Goal: Feedback & Contribution: Submit feedback/report problem

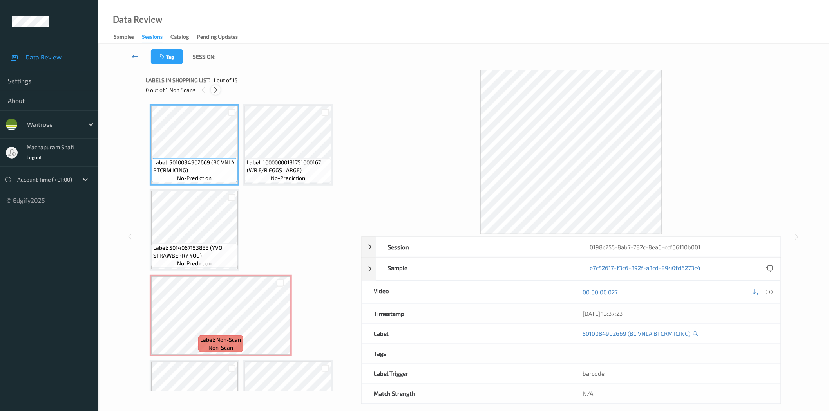
click at [213, 90] on icon at bounding box center [215, 90] width 7 height 7
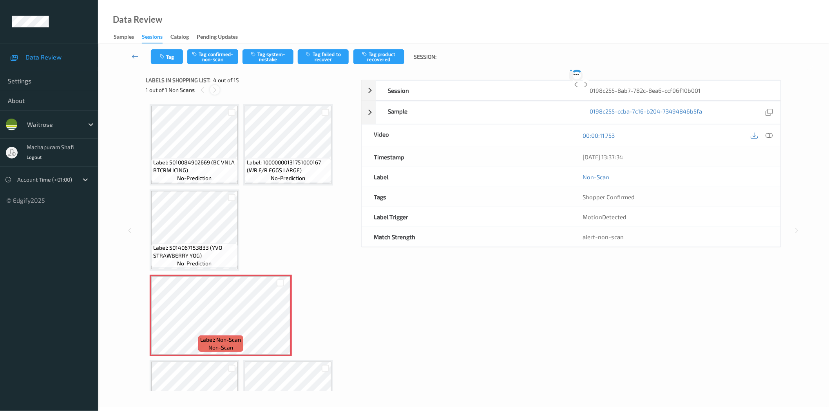
scroll to position [88, 0]
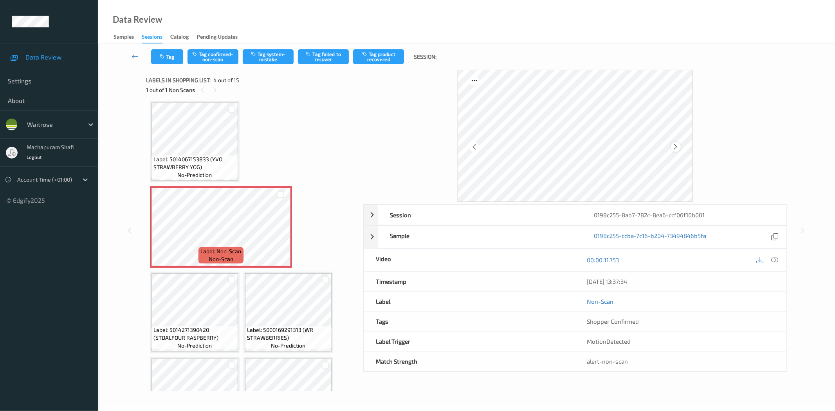
click at [672, 146] on div at bounding box center [676, 147] width 10 height 10
click at [774, 262] on icon at bounding box center [775, 259] width 7 height 7
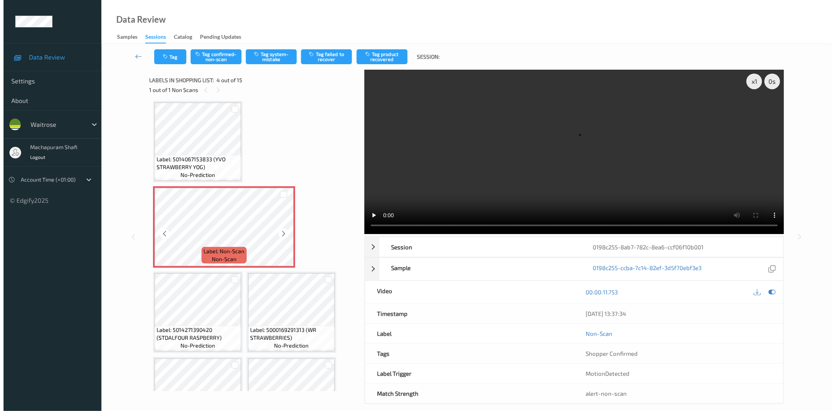
scroll to position [0, 0]
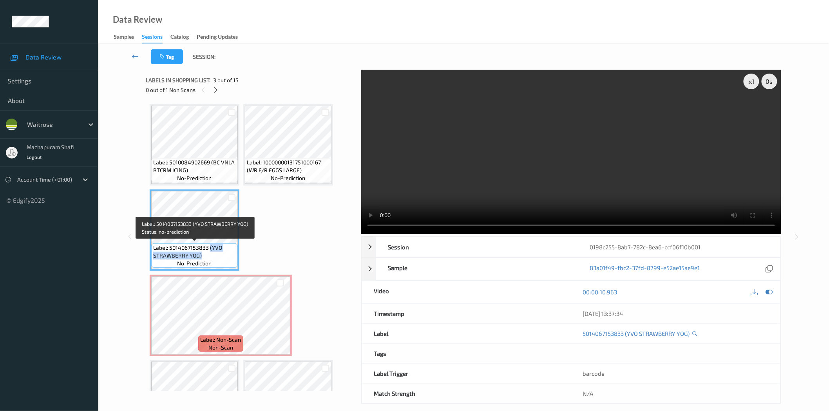
drag, startPoint x: 209, startPoint y: 247, endPoint x: 229, endPoint y: 263, distance: 25.7
click at [229, 263] on div "Label: 5014067153833 (YVO STRAWBERRY YOG) no-prediction" at bounding box center [194, 256] width 87 height 24
copy span "(YVO STRAWBERRY YOG)"
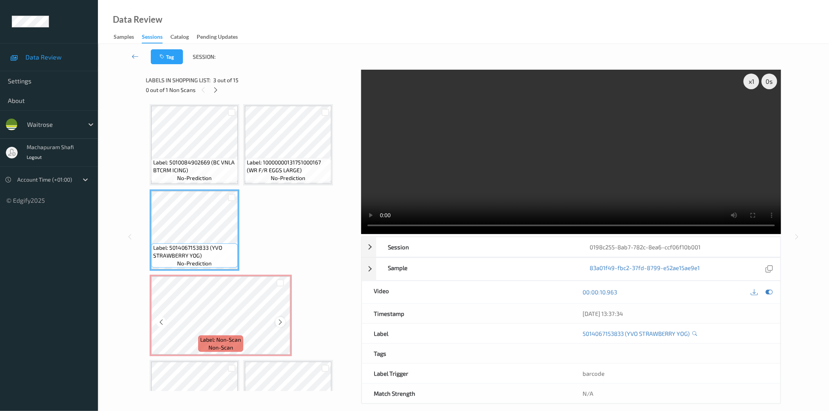
click at [278, 319] on icon at bounding box center [280, 322] width 7 height 7
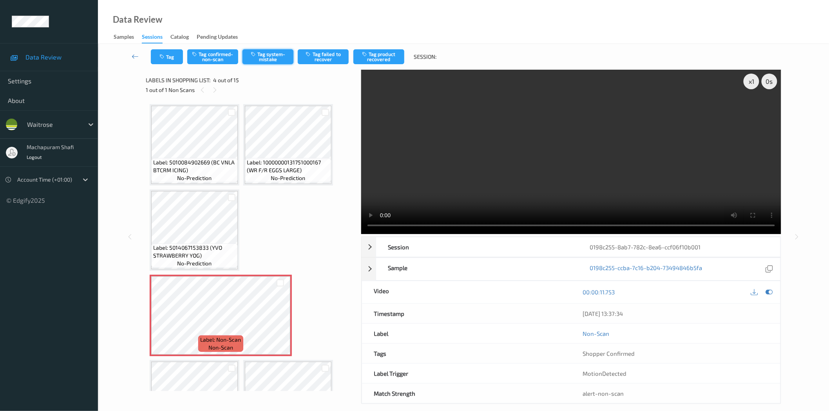
click at [264, 56] on button "Tag system-mistake" at bounding box center [267, 56] width 51 height 15
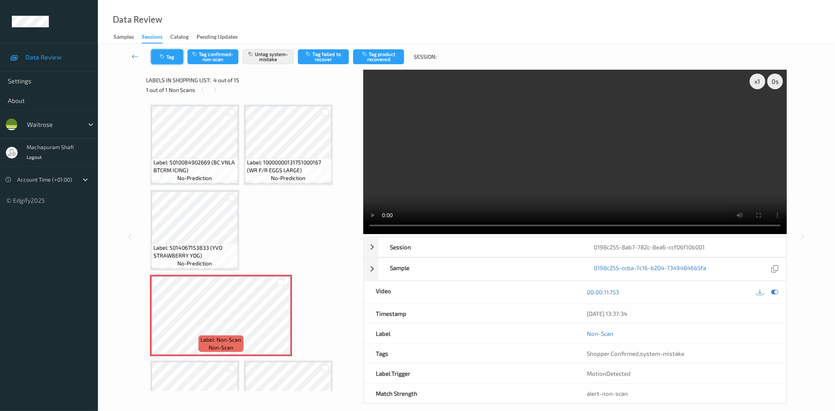
click at [162, 58] on icon "button" at bounding box center [163, 56] width 7 height 5
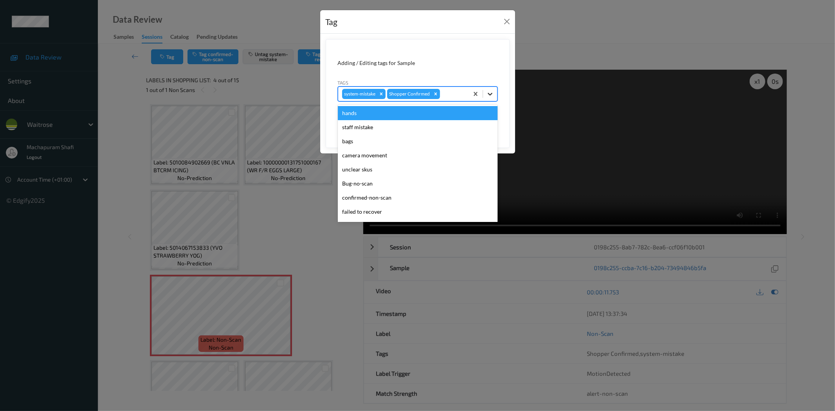
click at [490, 96] on icon at bounding box center [490, 94] width 8 height 8
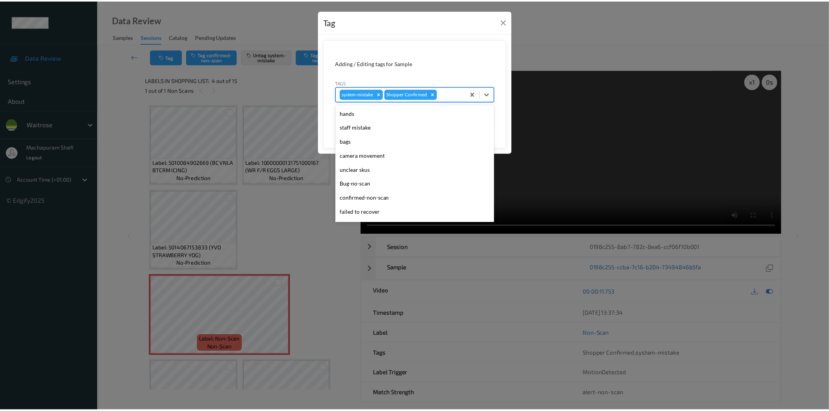
scroll to position [153, 0]
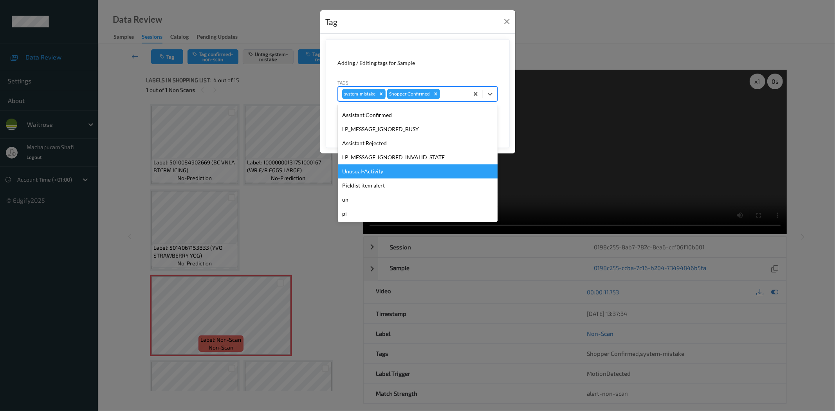
click at [365, 170] on div "Unusual-Activity" at bounding box center [418, 171] width 160 height 14
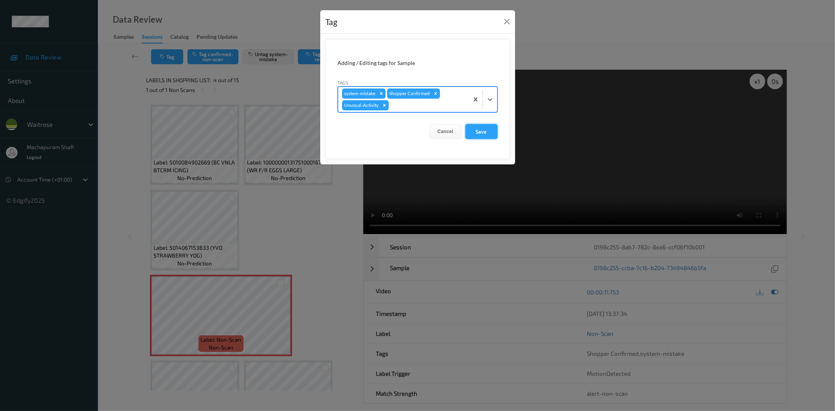
click at [472, 132] on button "Save" at bounding box center [482, 131] width 32 height 15
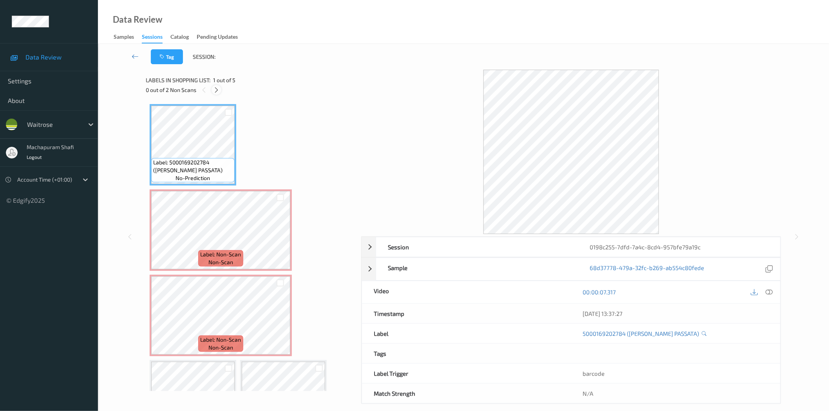
click at [220, 87] on div at bounding box center [216, 90] width 10 height 10
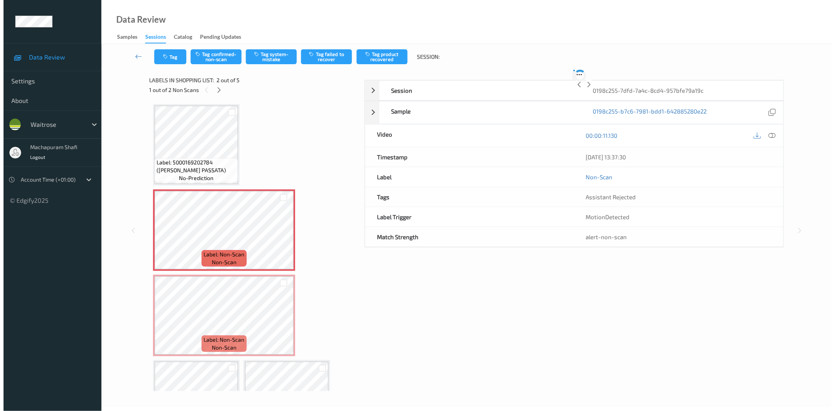
scroll to position [4, 0]
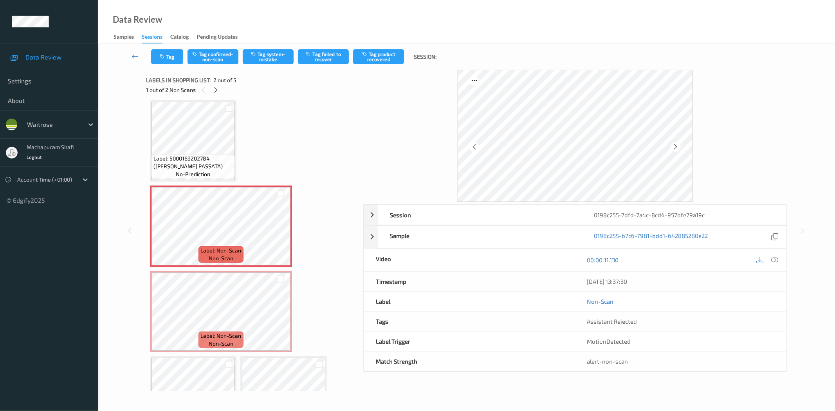
drag, startPoint x: 771, startPoint y: 258, endPoint x: 761, endPoint y: 240, distance: 21.0
click at [772, 258] on icon at bounding box center [775, 259] width 7 height 7
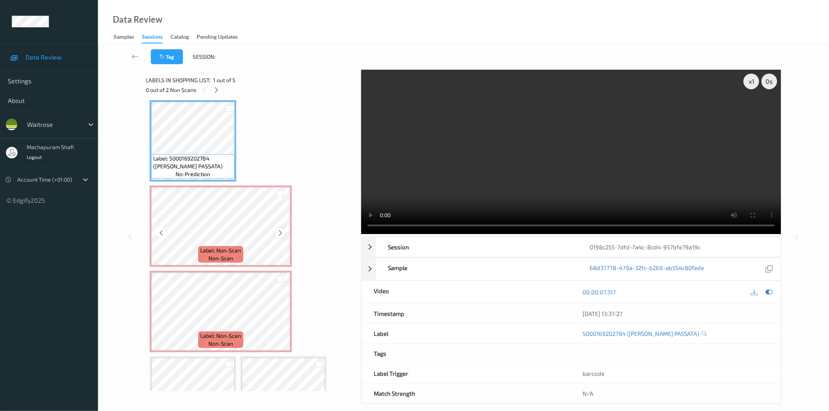
click at [277, 233] on icon at bounding box center [280, 232] width 7 height 7
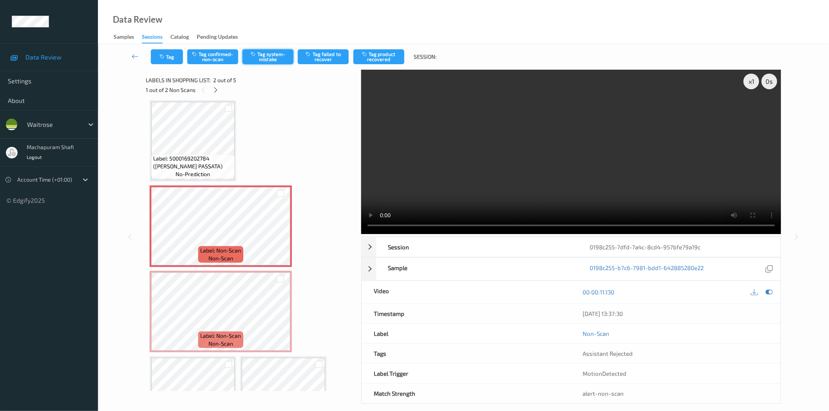
click at [272, 61] on button "Tag system-mistake" at bounding box center [267, 56] width 51 height 15
click at [220, 248] on span "Label: Non-Scan" at bounding box center [220, 251] width 41 height 8
click at [174, 60] on button "Tag" at bounding box center [167, 56] width 32 height 15
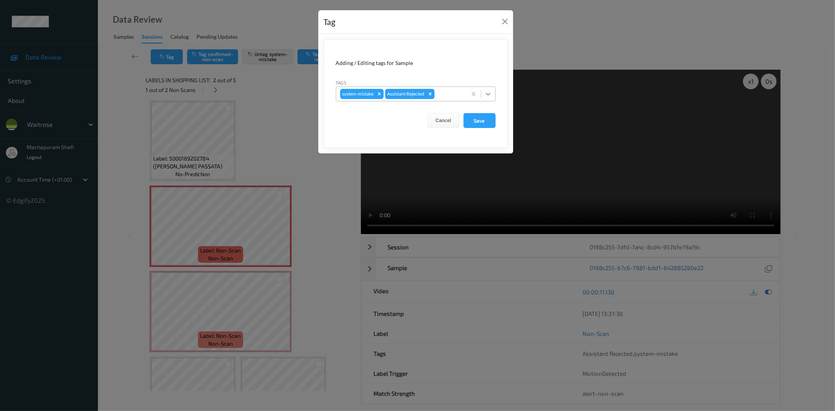
click at [490, 92] on icon at bounding box center [488, 94] width 8 height 8
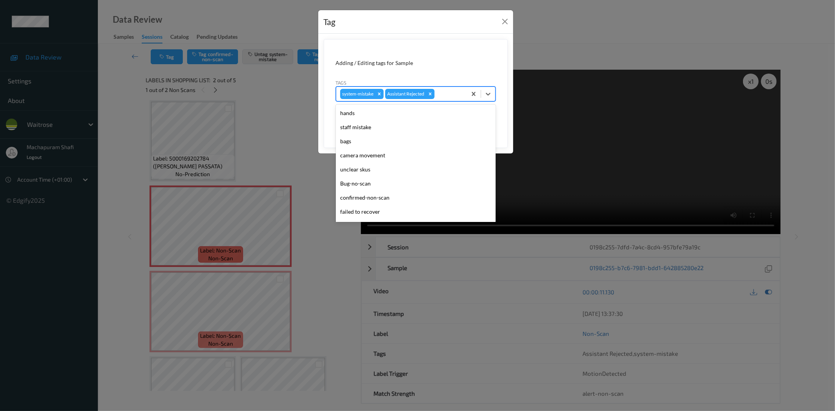
scroll to position [153, 0]
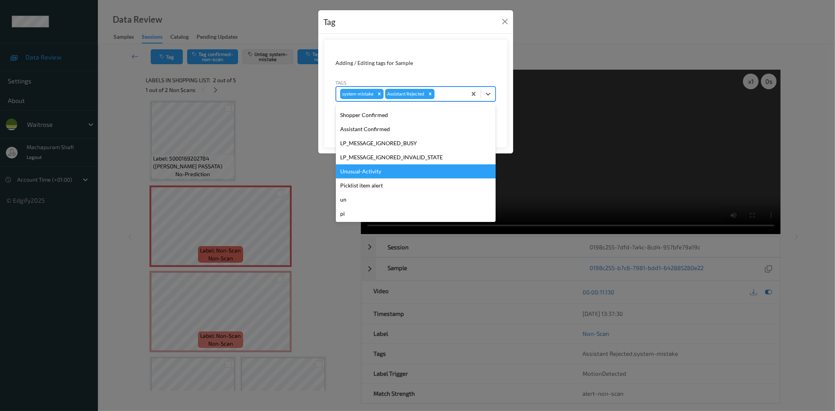
click at [372, 171] on div "Unusual-Activity" at bounding box center [416, 171] width 160 height 14
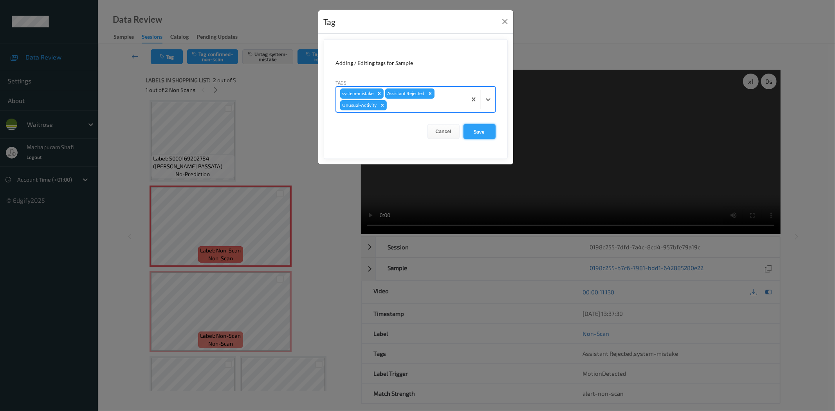
click at [474, 134] on button "Save" at bounding box center [480, 131] width 32 height 15
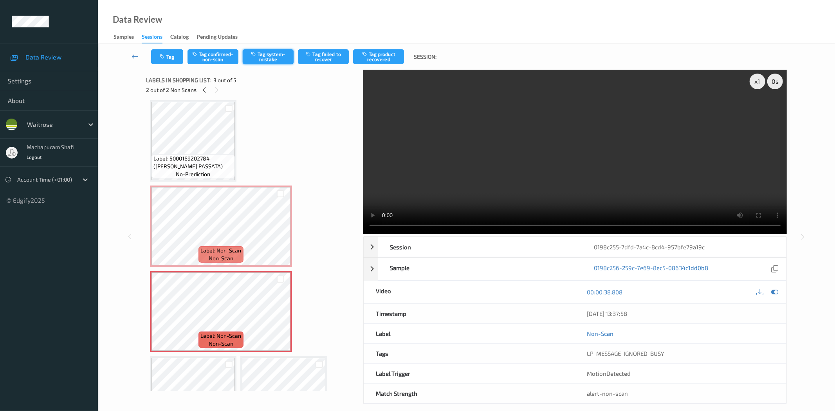
click at [267, 57] on button "Tag system-mistake" at bounding box center [268, 56] width 51 height 15
click at [163, 60] on button "Tag" at bounding box center [167, 56] width 32 height 15
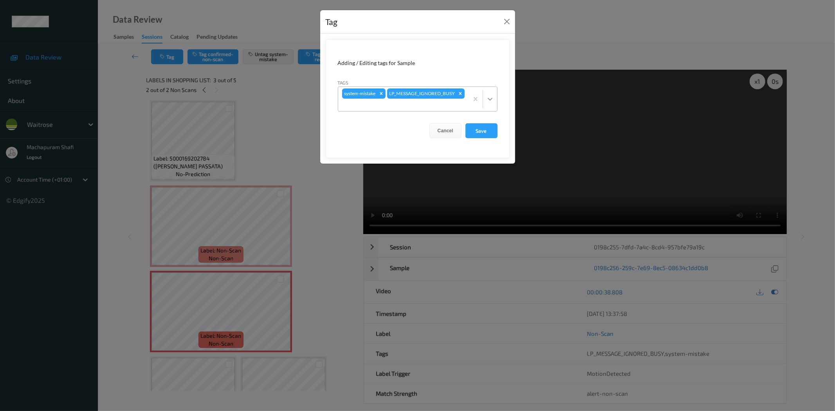
click at [493, 95] on div at bounding box center [490, 99] width 14 height 14
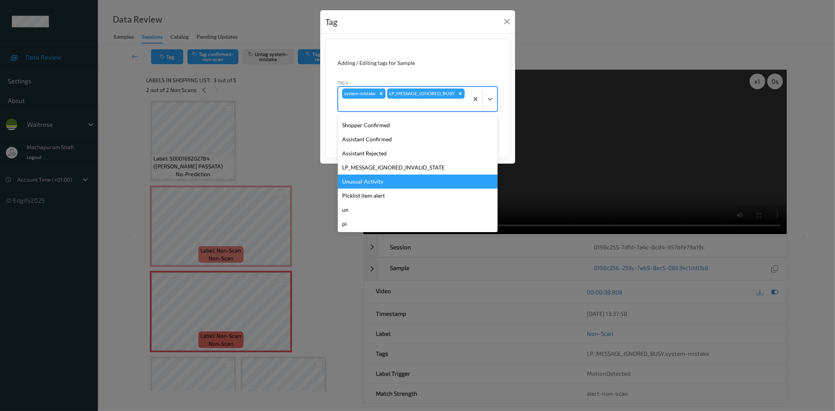
click at [354, 182] on div "Unusual-Activity" at bounding box center [418, 182] width 160 height 14
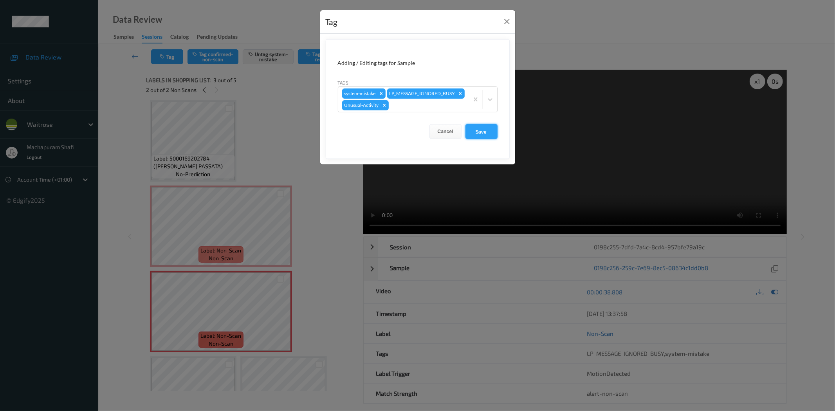
click at [473, 139] on button "Save" at bounding box center [482, 131] width 32 height 15
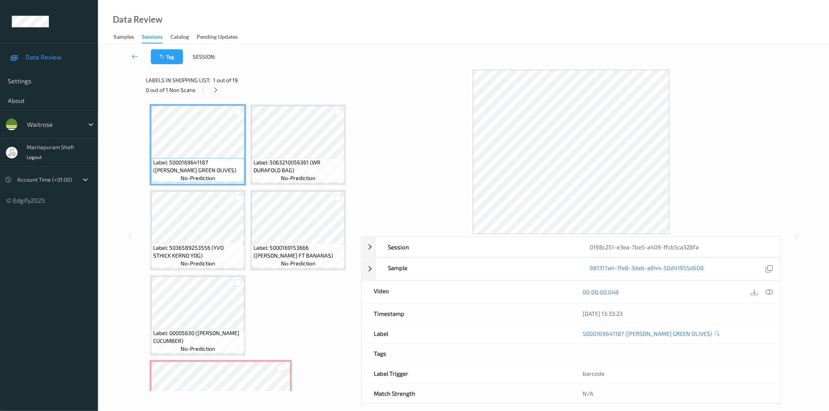
click at [214, 88] on icon at bounding box center [215, 90] width 7 height 7
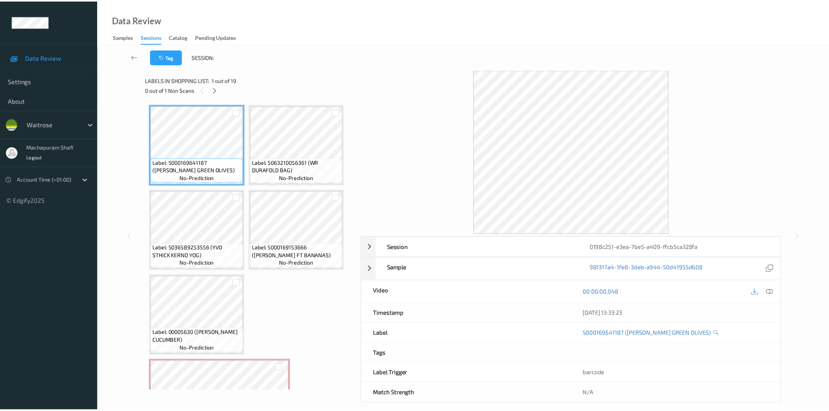
scroll to position [173, 0]
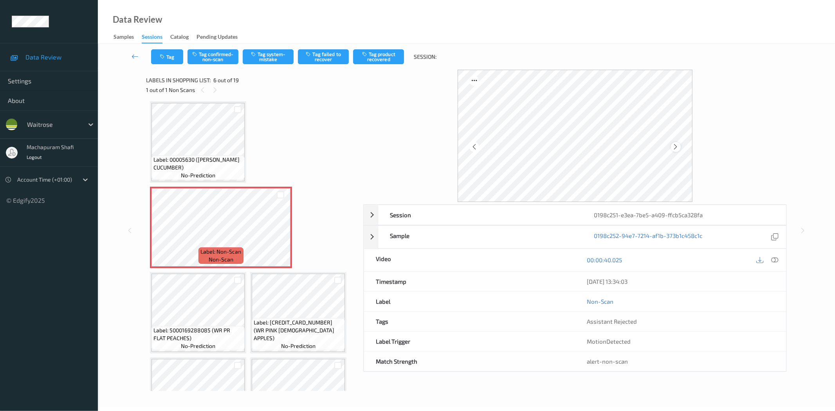
click at [675, 145] on icon at bounding box center [676, 146] width 7 height 7
click at [775, 262] on icon at bounding box center [775, 259] width 7 height 7
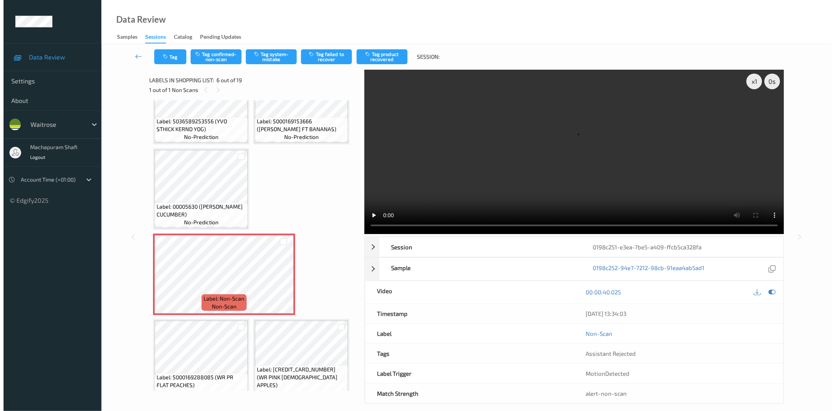
scroll to position [124, 0]
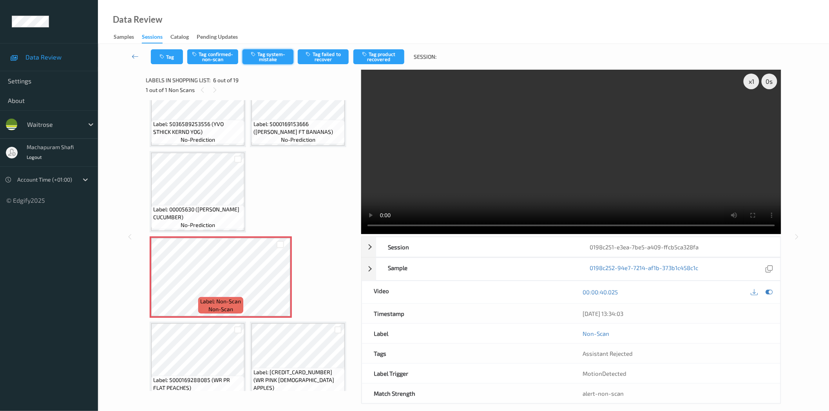
click at [270, 52] on button "Tag system-mistake" at bounding box center [267, 56] width 51 height 15
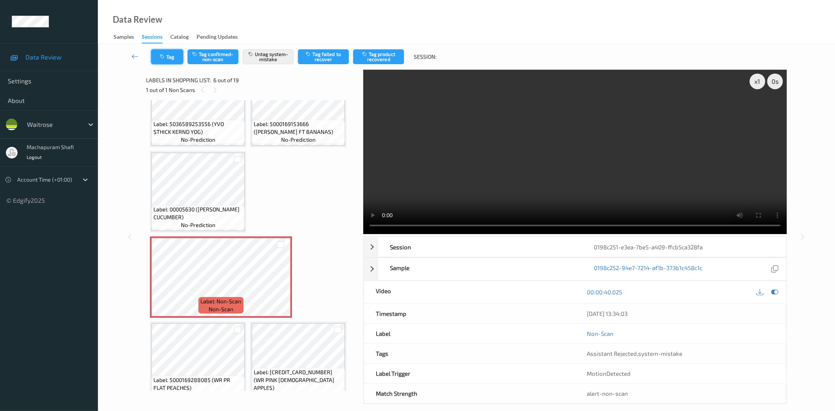
click at [167, 56] on button "Tag" at bounding box center [167, 56] width 32 height 15
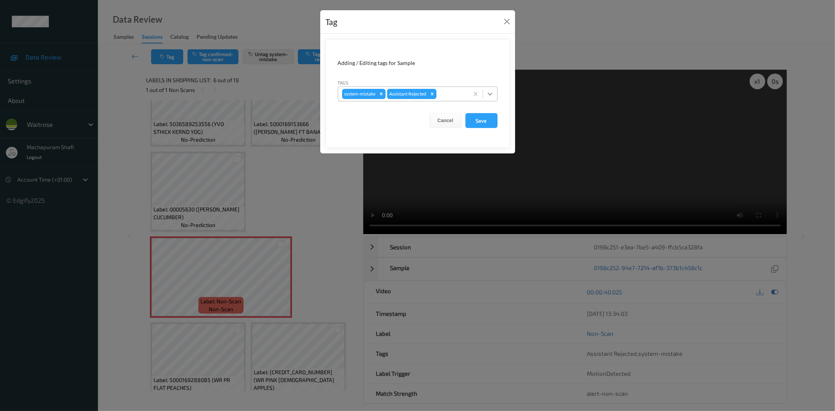
click at [488, 91] on icon at bounding box center [490, 94] width 8 height 8
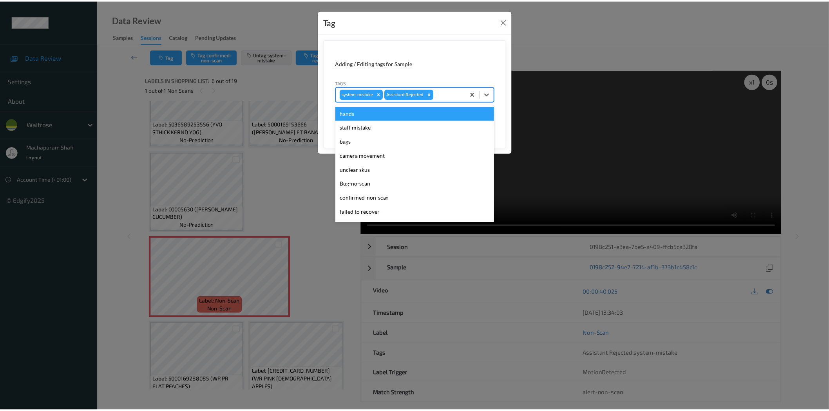
scroll to position [153, 0]
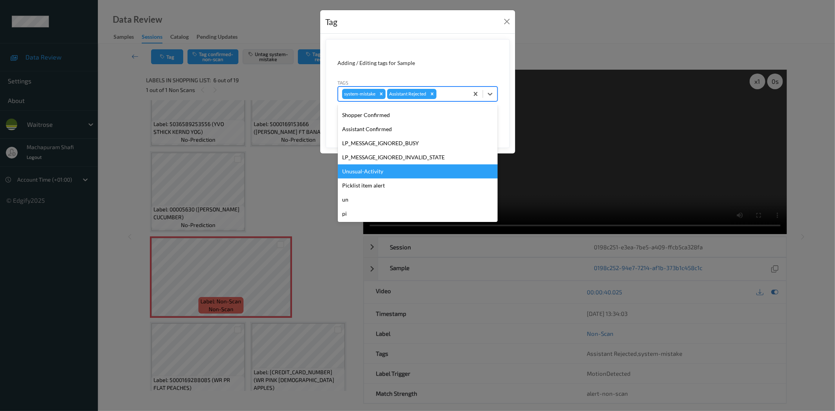
click at [361, 172] on div "Unusual-Activity" at bounding box center [418, 171] width 160 height 14
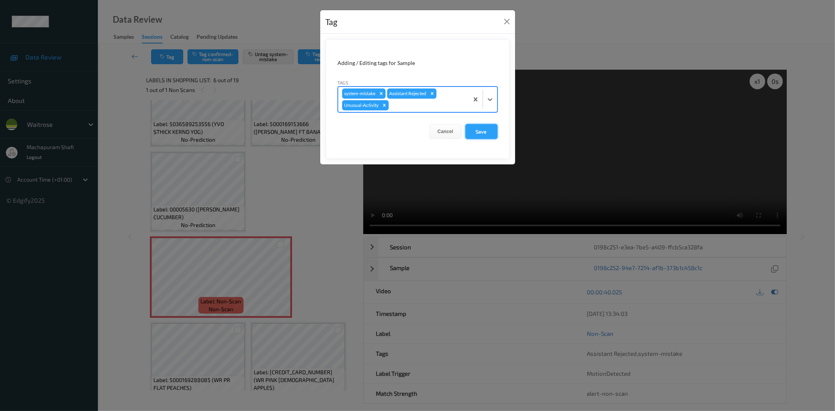
click at [477, 130] on button "Save" at bounding box center [482, 131] width 32 height 15
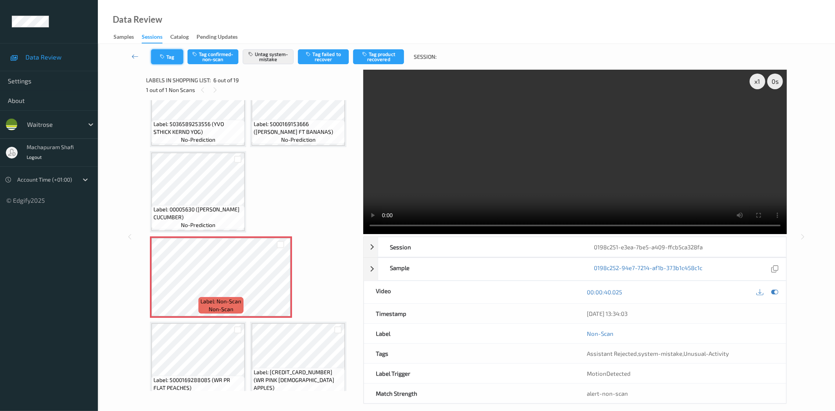
click at [162, 58] on icon "button" at bounding box center [163, 56] width 7 height 5
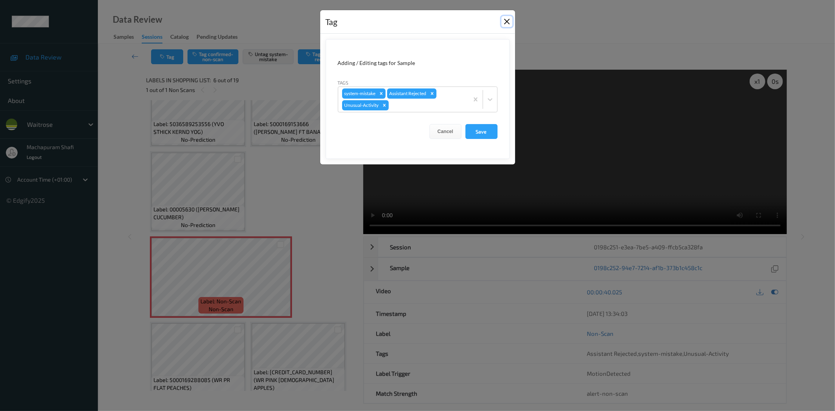
click at [504, 22] on button "Close" at bounding box center [507, 21] width 11 height 11
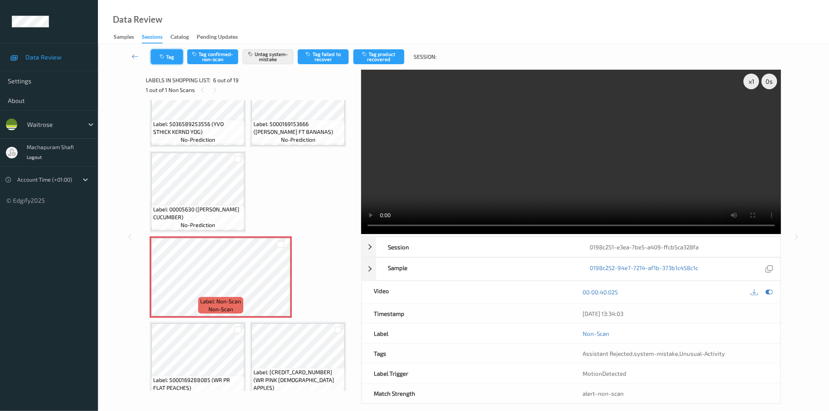
click at [164, 58] on icon "button" at bounding box center [162, 56] width 7 height 5
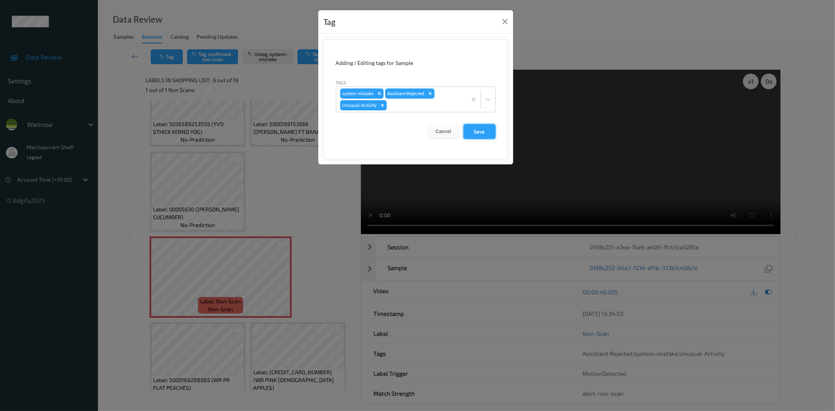
click at [482, 130] on button "Save" at bounding box center [480, 131] width 32 height 15
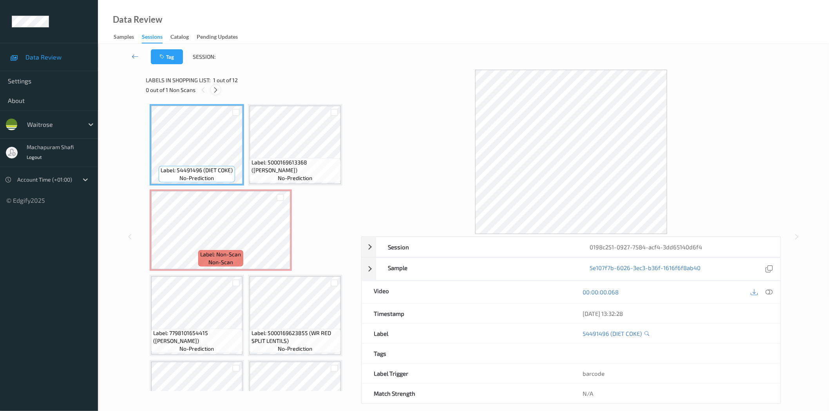
click at [212, 89] on icon at bounding box center [215, 90] width 7 height 7
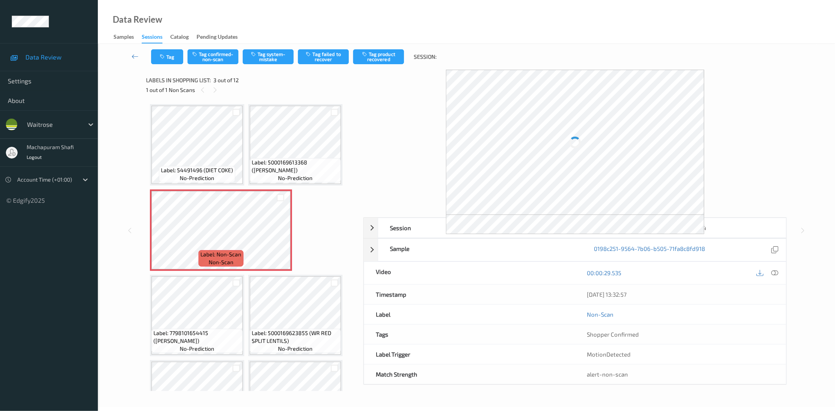
scroll to position [4, 0]
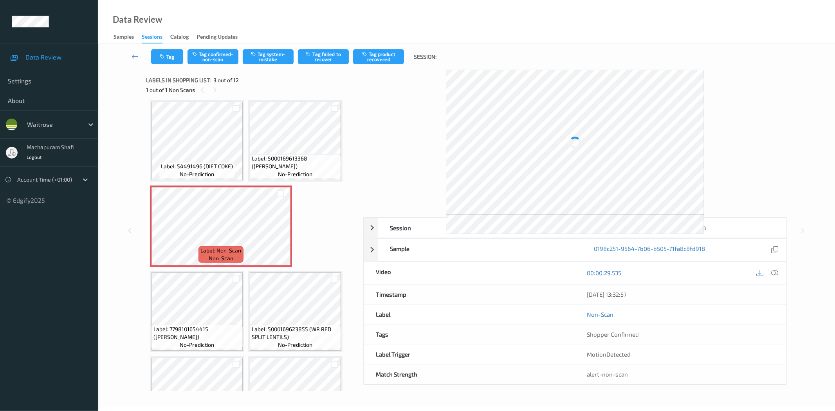
drag, startPoint x: 779, startPoint y: 272, endPoint x: 733, endPoint y: 261, distance: 47.5
click at [779, 272] on div at bounding box center [775, 273] width 11 height 11
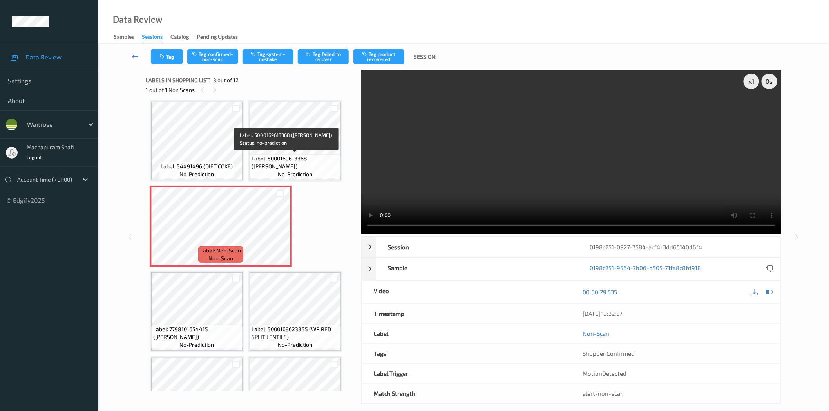
drag, startPoint x: 308, startPoint y: 159, endPoint x: 321, endPoint y: 170, distance: 17.8
click at [321, 170] on div "Label: 5000169613368 ([PERSON_NAME]) no-prediction" at bounding box center [294, 166] width 91 height 24
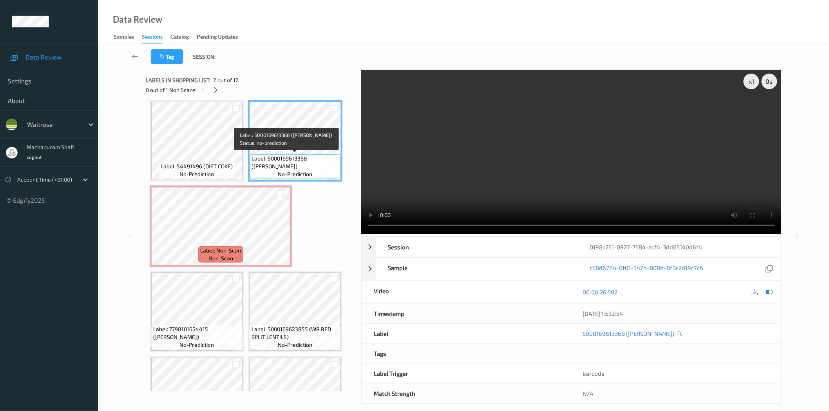
copy span "([PERSON_NAME])"
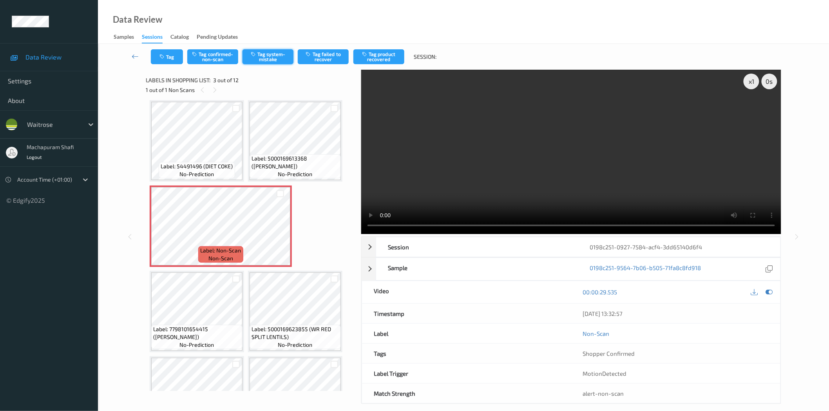
click at [269, 54] on button "Tag system-mistake" at bounding box center [267, 56] width 51 height 15
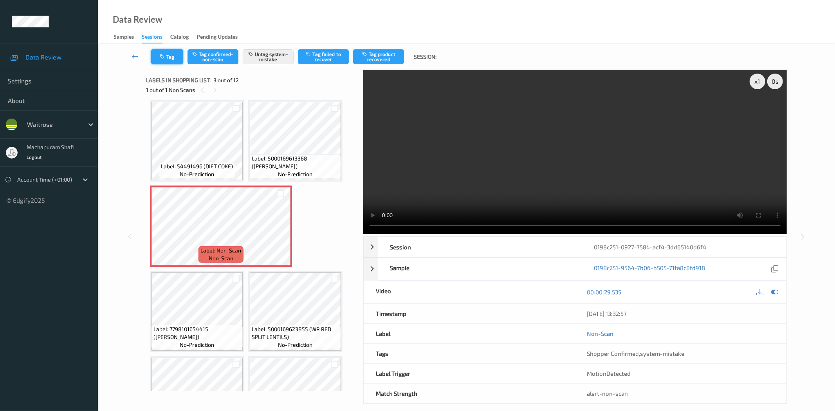
click at [163, 57] on icon "button" at bounding box center [163, 56] width 7 height 5
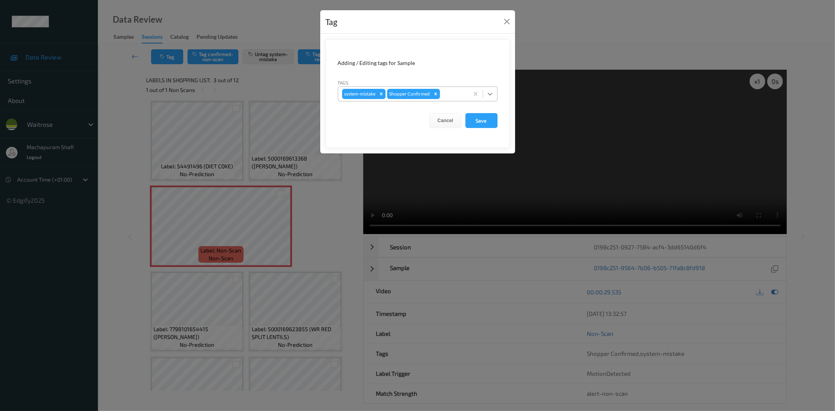
click at [486, 92] on div at bounding box center [490, 94] width 14 height 14
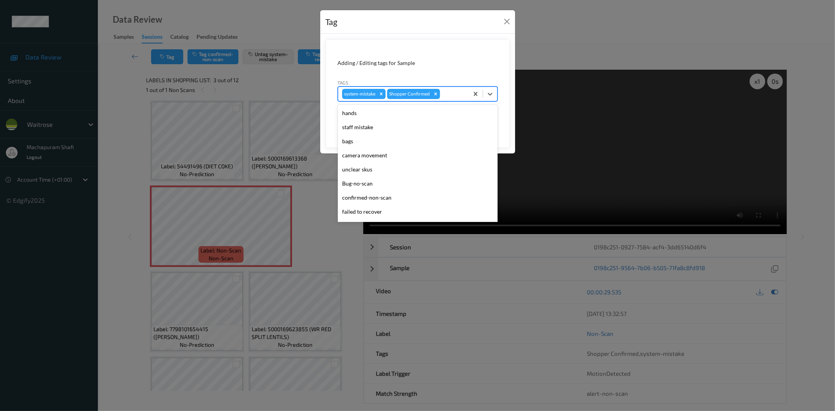
scroll to position [153, 0]
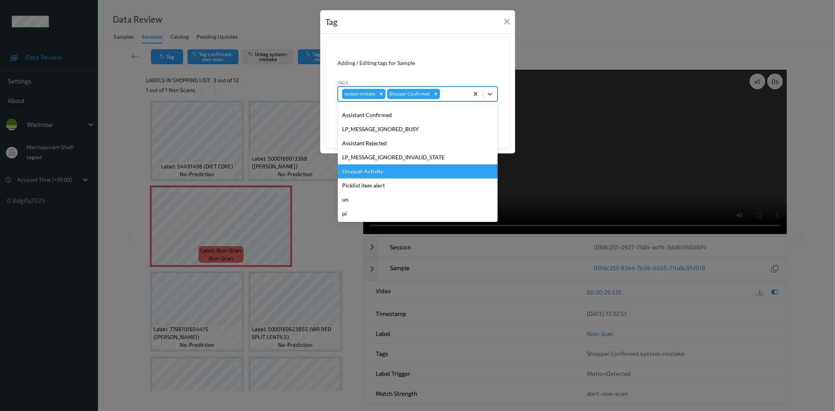
click at [371, 172] on div "Unusual-Activity" at bounding box center [418, 171] width 160 height 14
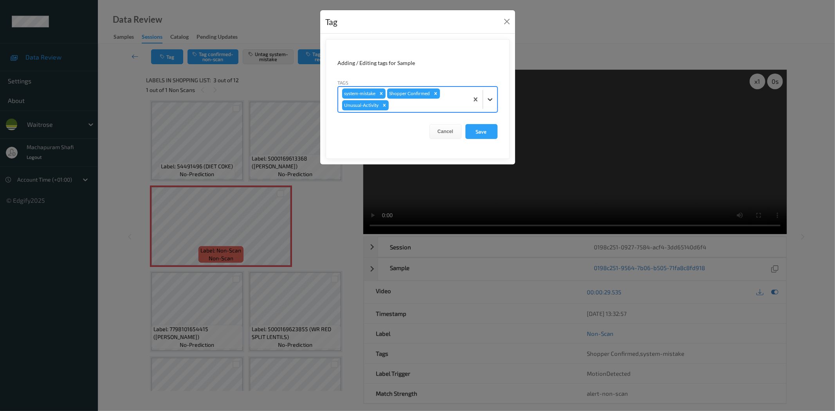
click at [491, 96] on icon at bounding box center [490, 100] width 8 height 8
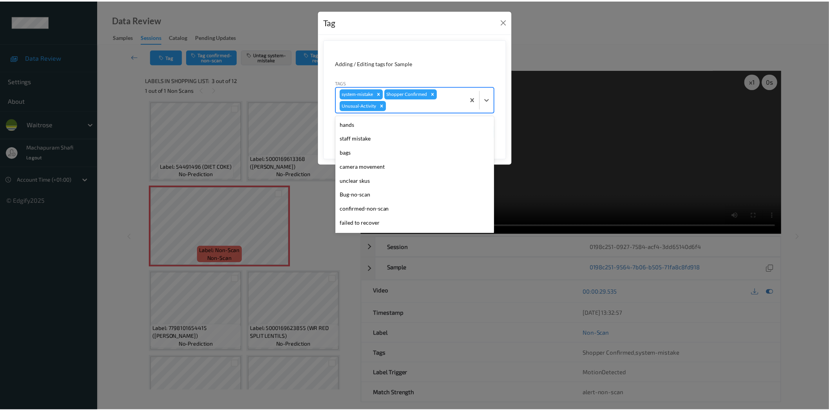
scroll to position [139, 0]
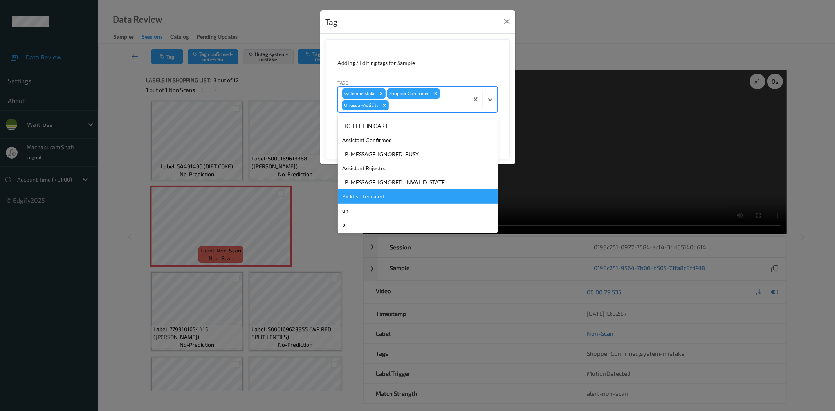
click at [374, 195] on div "Picklist item alert" at bounding box center [418, 197] width 160 height 14
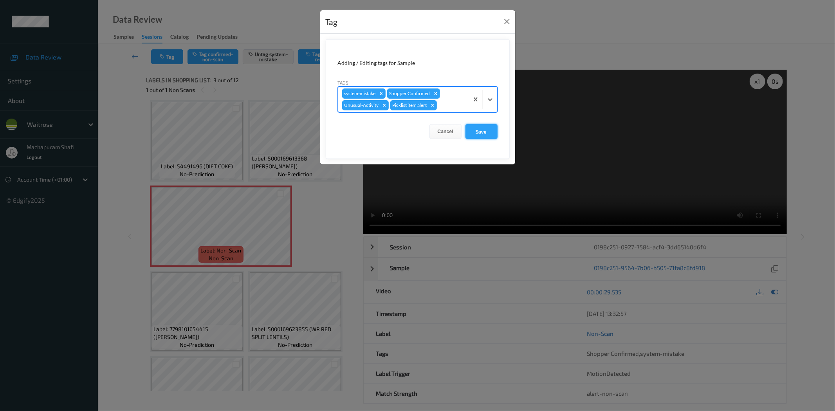
click at [475, 130] on button "Save" at bounding box center [482, 131] width 32 height 15
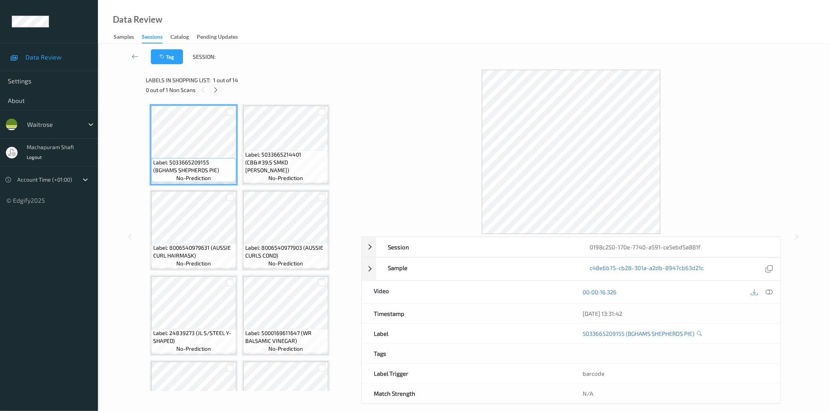
click at [215, 88] on icon at bounding box center [215, 90] width 7 height 7
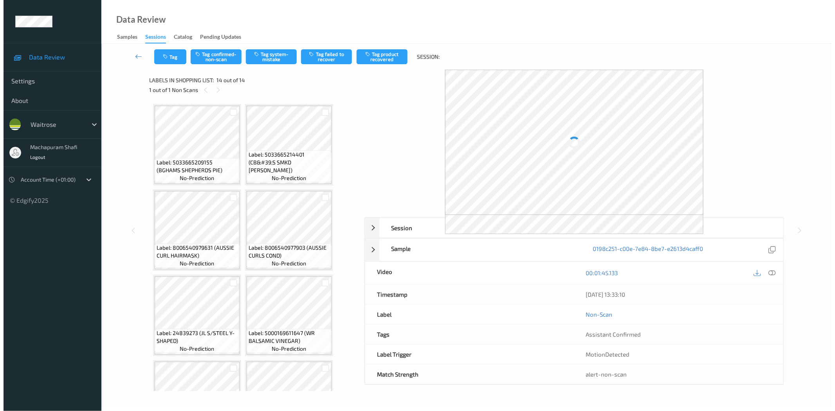
scroll to position [392, 0]
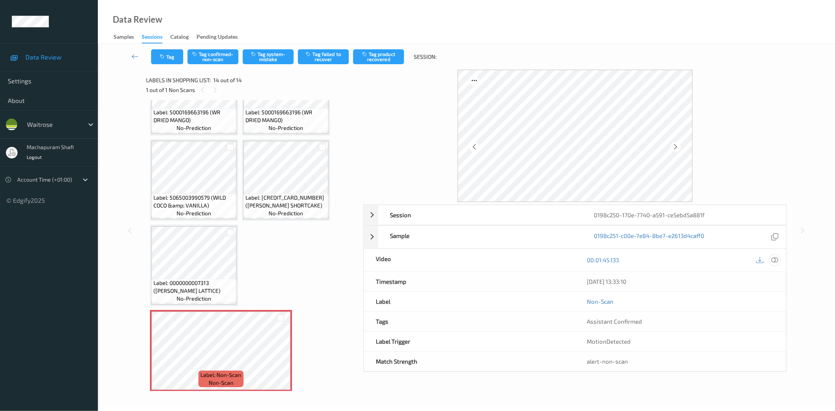
click at [772, 260] on icon at bounding box center [775, 259] width 7 height 7
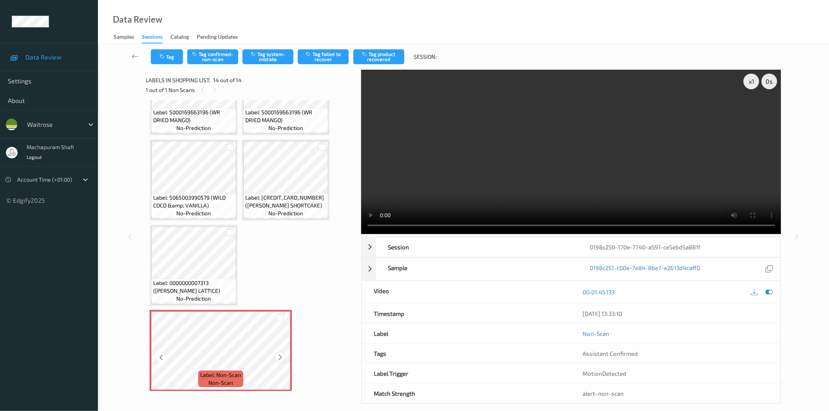
click at [280, 354] on icon at bounding box center [280, 357] width 7 height 7
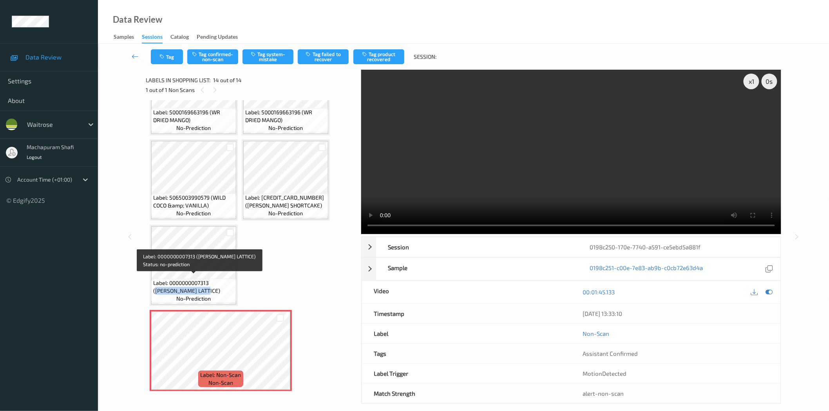
drag, startPoint x: 215, startPoint y: 277, endPoint x: 225, endPoint y: 287, distance: 14.4
click at [225, 287] on span "Label: 0000000007313 ([PERSON_NAME] LATTICE)" at bounding box center [193, 287] width 81 height 16
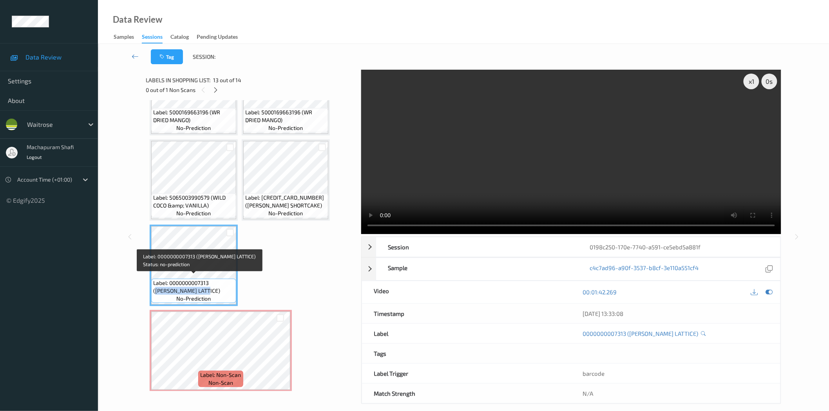
copy span "[PERSON_NAME] LATTICE)"
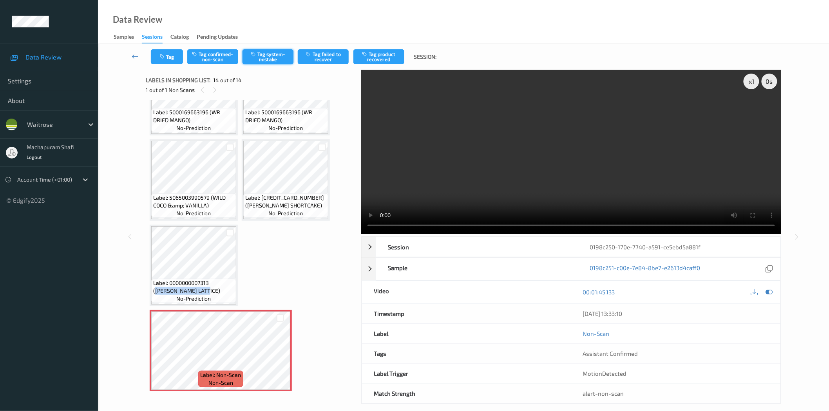
click at [269, 57] on button "Tag system-mistake" at bounding box center [267, 56] width 51 height 15
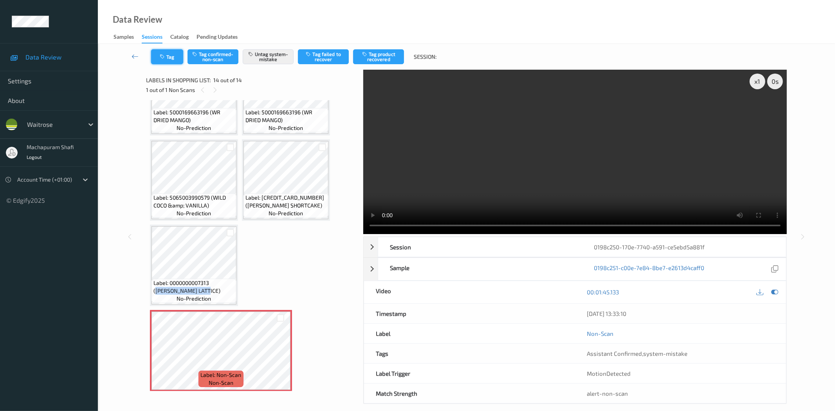
click at [166, 59] on icon "button" at bounding box center [163, 56] width 7 height 5
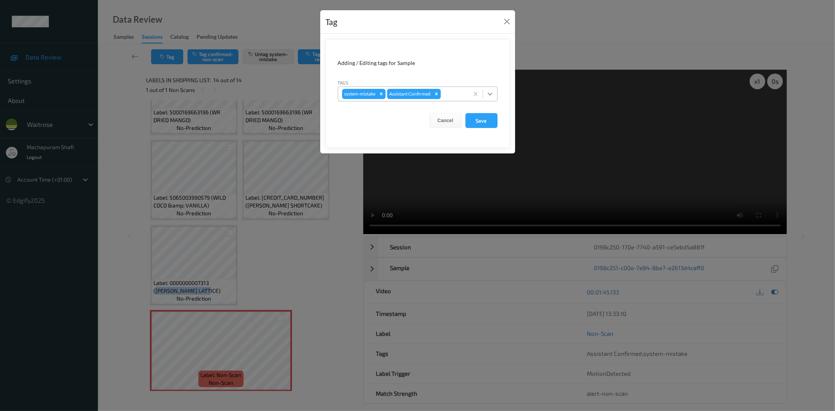
click at [486, 92] on icon at bounding box center [490, 94] width 8 height 8
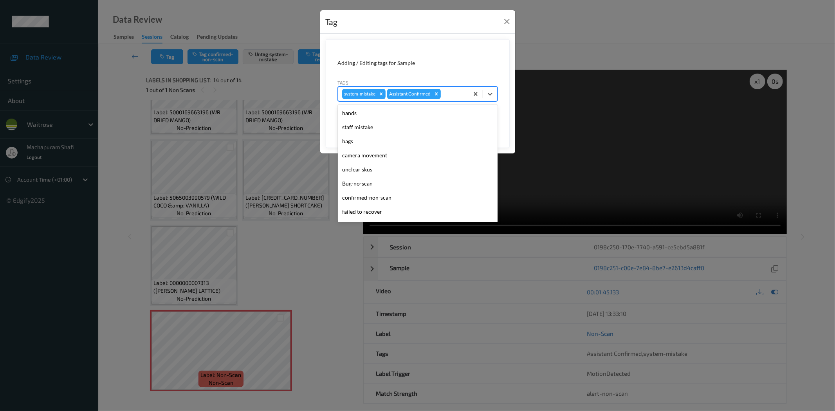
scroll to position [153, 0]
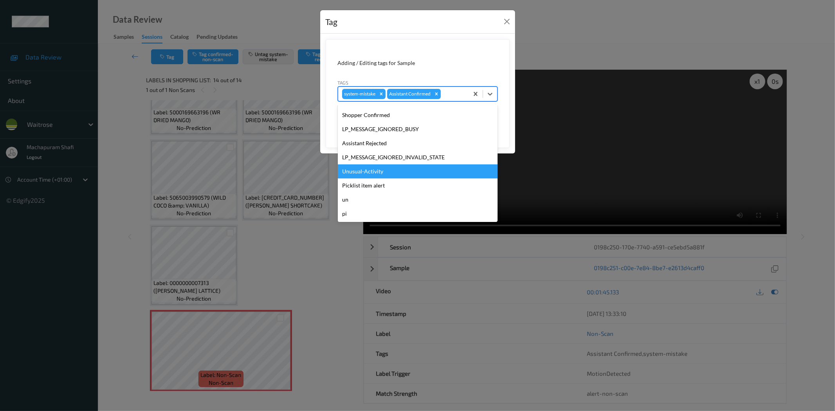
click at [373, 173] on div "Unusual-Activity" at bounding box center [418, 171] width 160 height 14
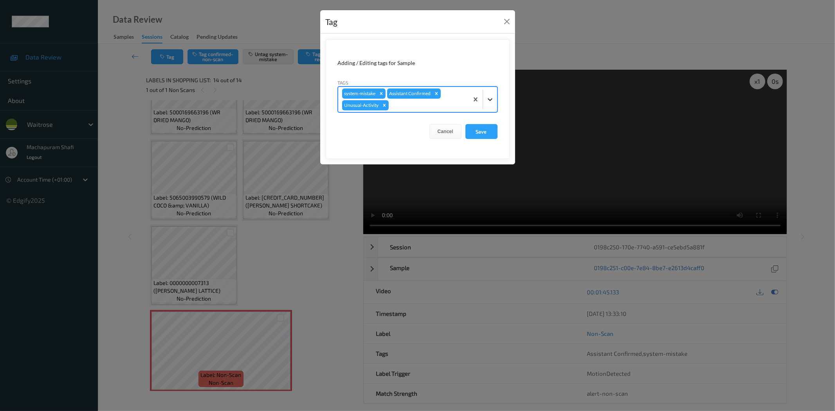
click at [490, 98] on icon at bounding box center [490, 100] width 8 height 8
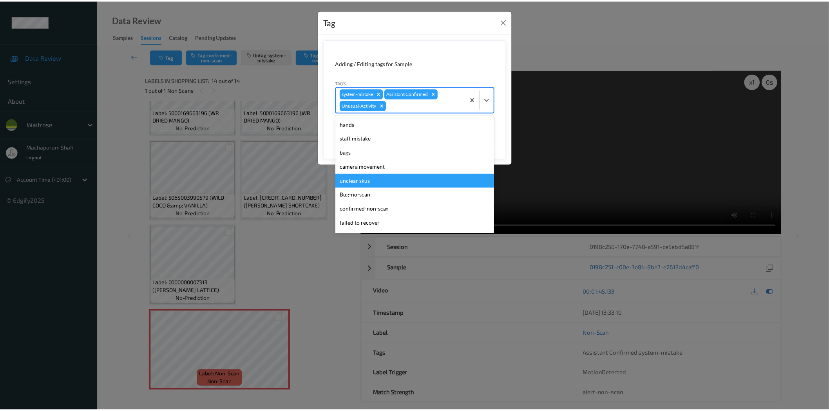
scroll to position [139, 0]
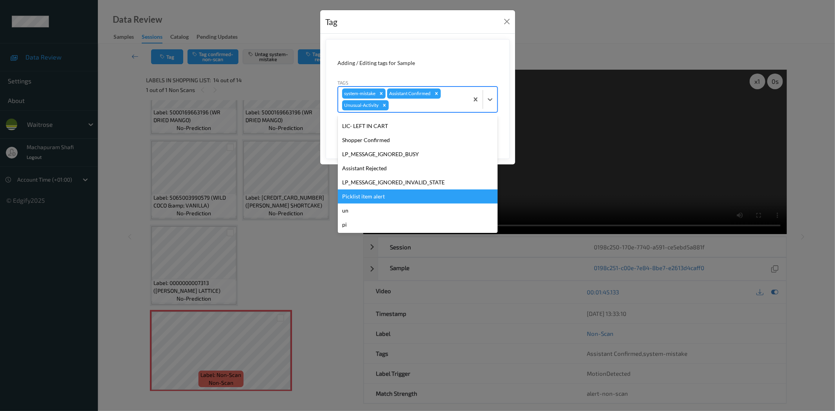
click at [370, 197] on div "Picklist item alert" at bounding box center [418, 197] width 160 height 14
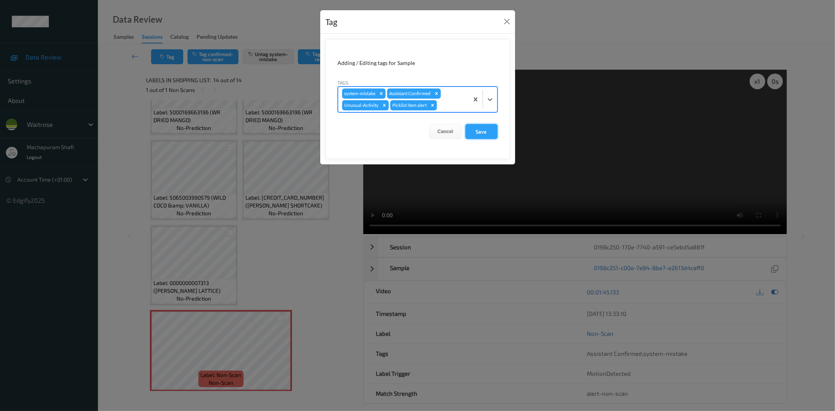
click at [486, 128] on button "Save" at bounding box center [482, 131] width 32 height 15
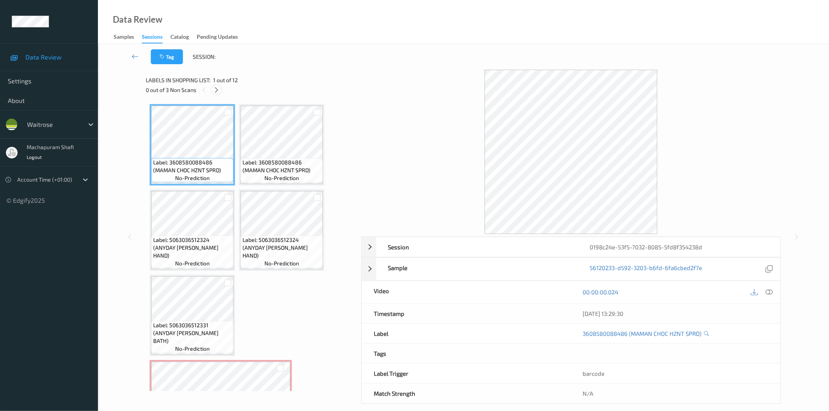
click at [219, 91] on icon at bounding box center [216, 90] width 7 height 7
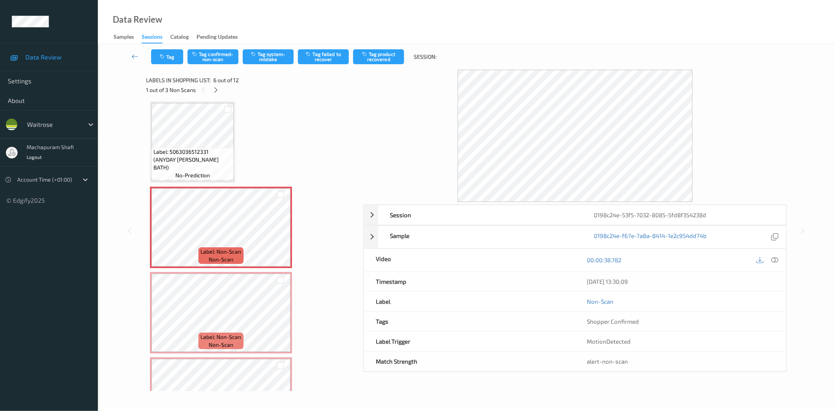
drag, startPoint x: 773, startPoint y: 260, endPoint x: 771, endPoint y: 255, distance: 5.6
click at [773, 260] on icon at bounding box center [775, 259] width 7 height 7
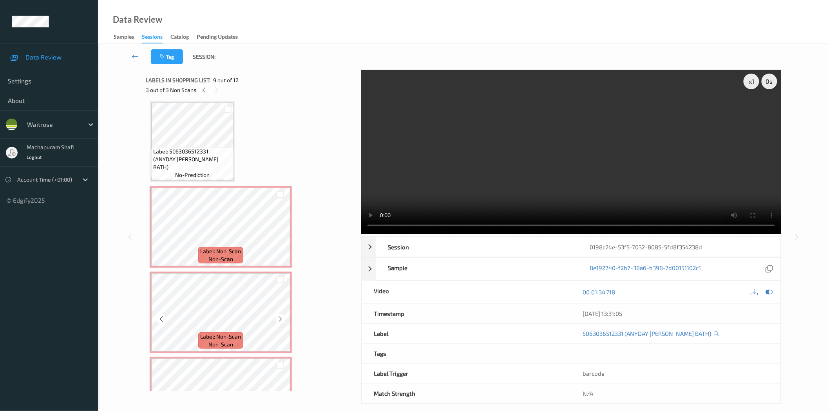
scroll to position [348, 0]
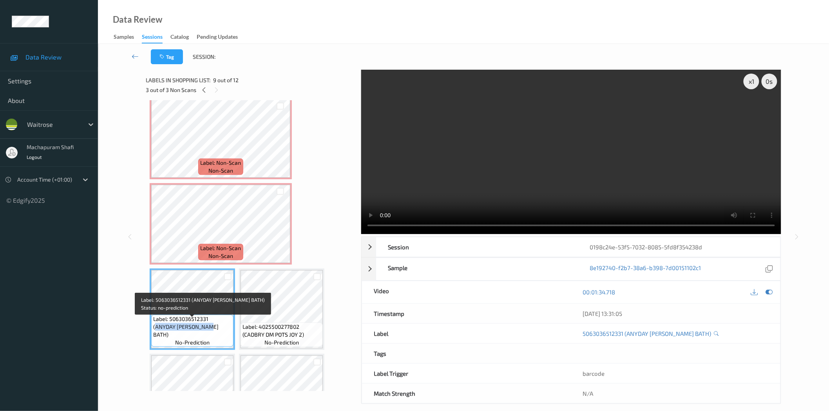
drag, startPoint x: 210, startPoint y: 323, endPoint x: 220, endPoint y: 330, distance: 11.8
click at [220, 330] on span "Label: 5063036512331 (ANYDAY MARSH BATH)" at bounding box center [192, 326] width 78 height 23
copy span "ANYDAY MARSH BATH)"
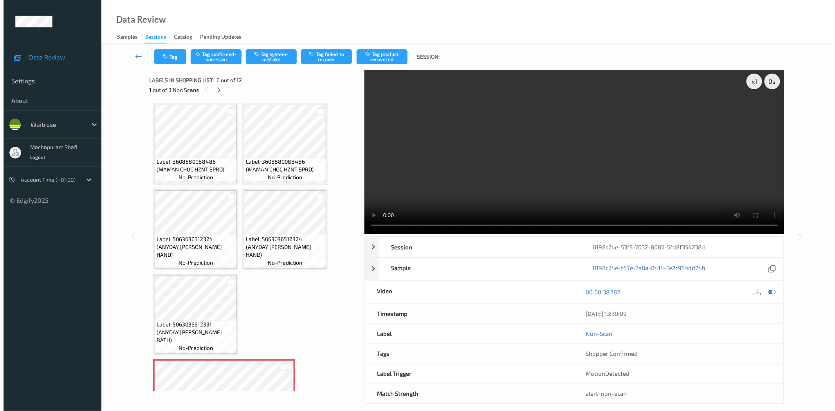
scroll to position [175, 0]
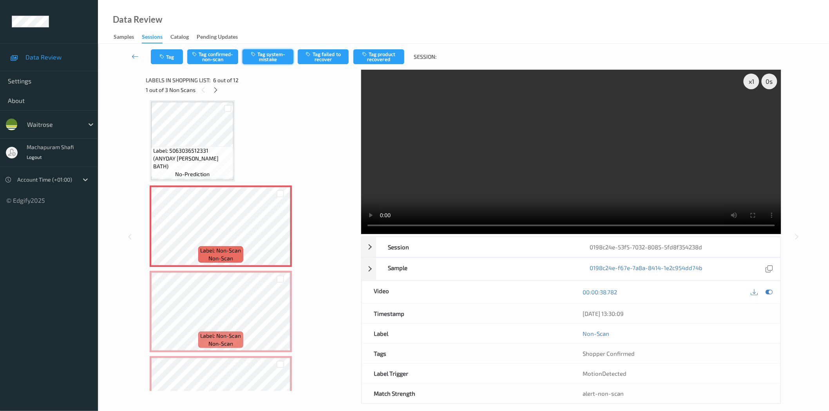
click at [267, 59] on button "Tag system-mistake" at bounding box center [267, 56] width 51 height 15
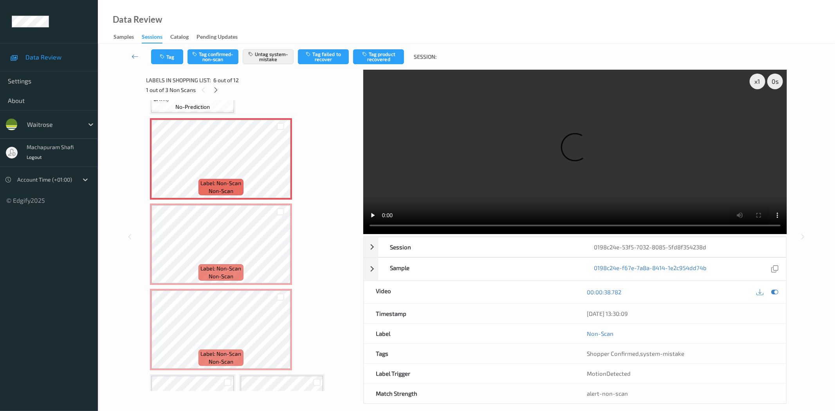
scroll to position [248, 0]
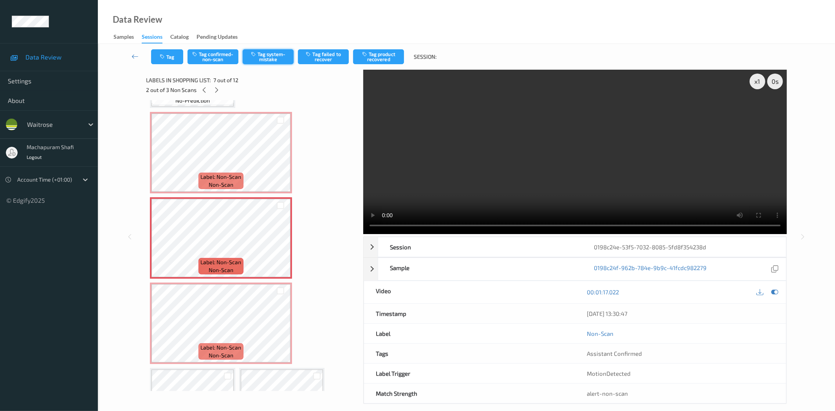
click at [265, 58] on button "Tag system-mistake" at bounding box center [268, 56] width 51 height 15
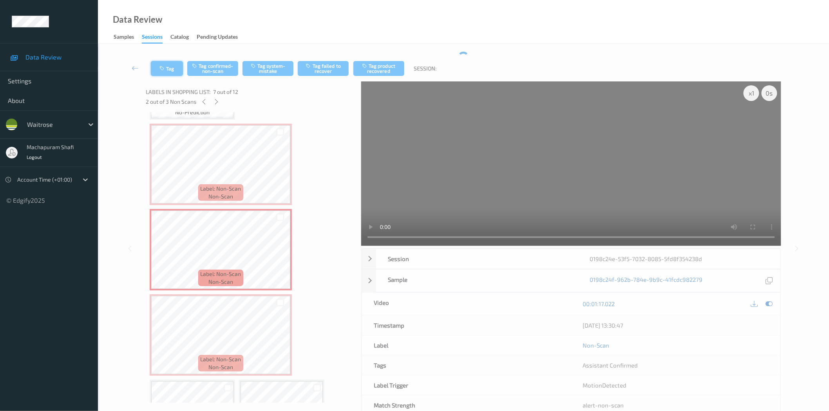
click at [165, 68] on icon "button" at bounding box center [162, 68] width 7 height 5
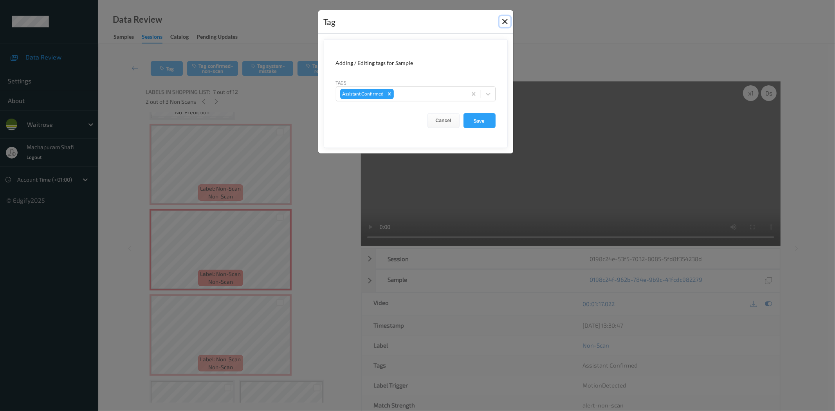
click at [507, 20] on button "Close" at bounding box center [505, 21] width 11 height 11
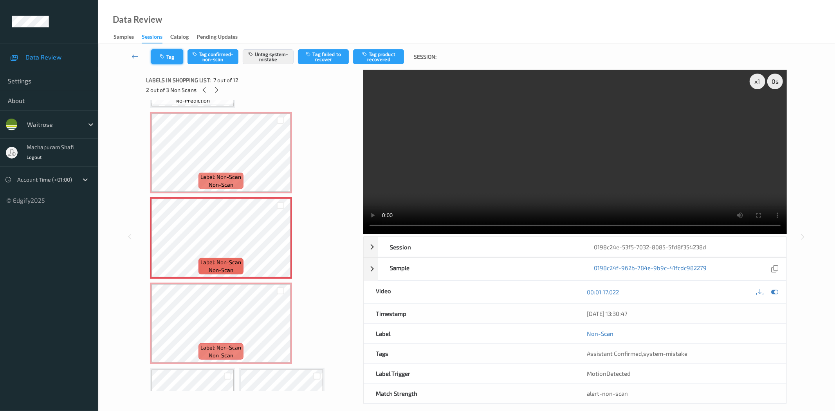
click at [164, 56] on icon "button" at bounding box center [163, 56] width 7 height 5
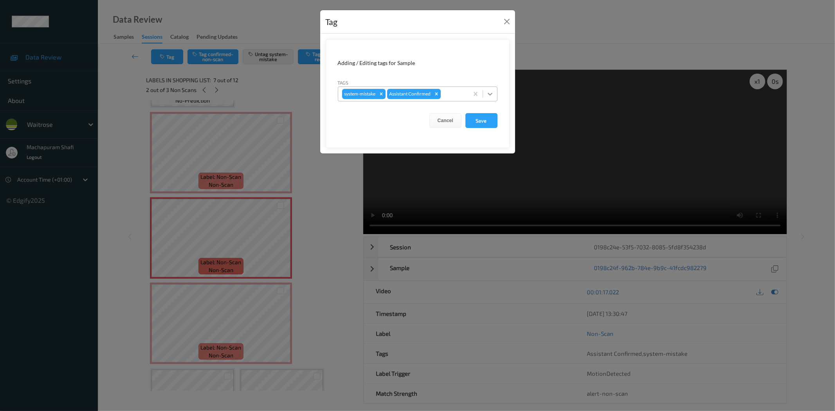
click at [494, 92] on icon at bounding box center [490, 94] width 8 height 8
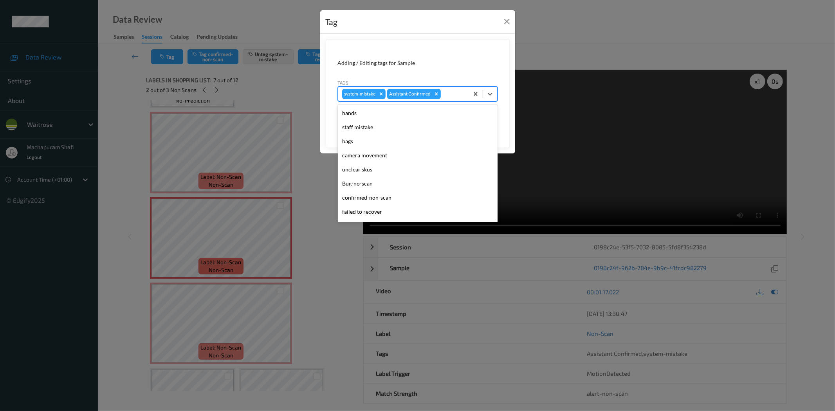
scroll to position [153, 0]
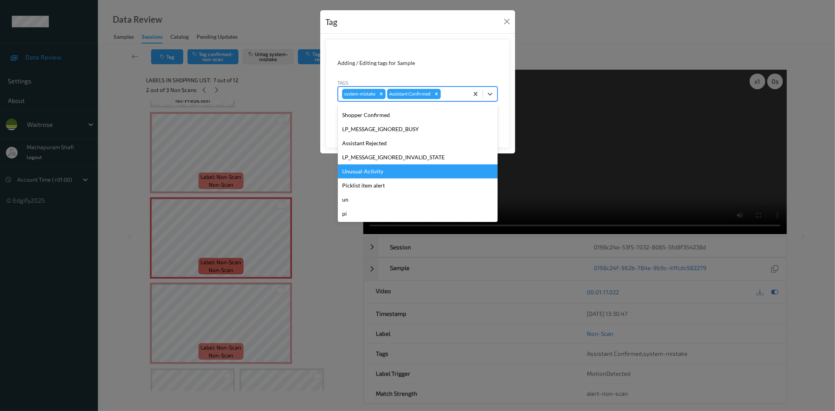
click at [368, 168] on div "Unusual-Activity" at bounding box center [418, 171] width 160 height 14
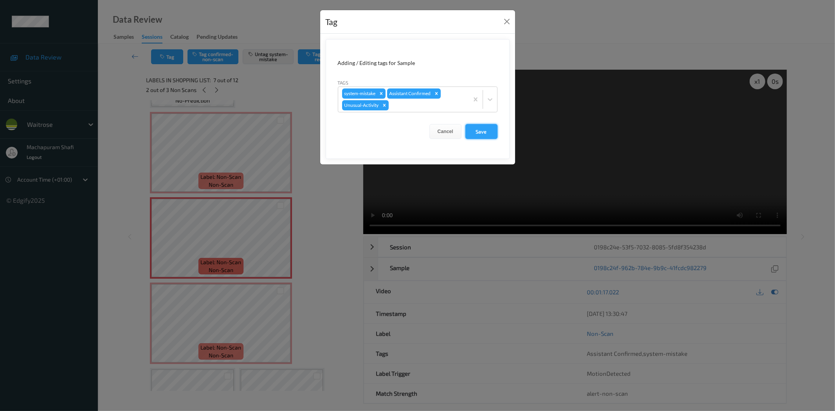
click at [479, 130] on button "Save" at bounding box center [482, 131] width 32 height 15
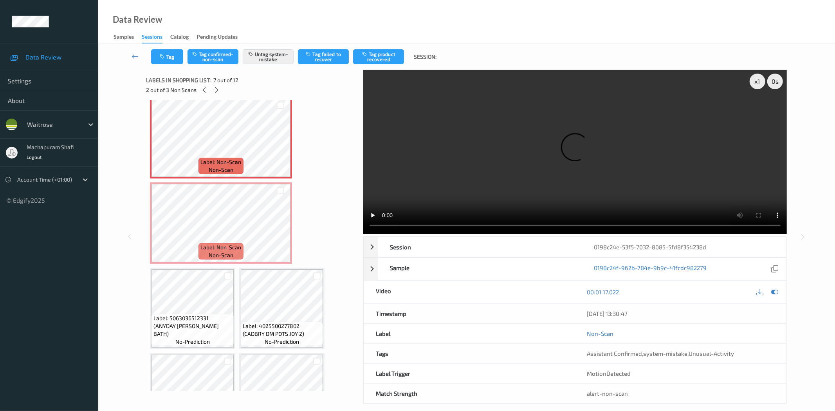
scroll to position [367, 0]
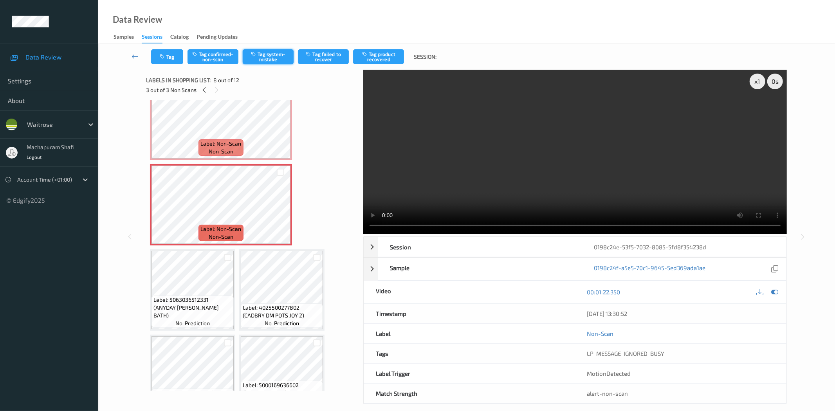
click at [267, 54] on button "Tag system-mistake" at bounding box center [268, 56] width 51 height 15
click at [161, 61] on button "Tag" at bounding box center [167, 56] width 32 height 15
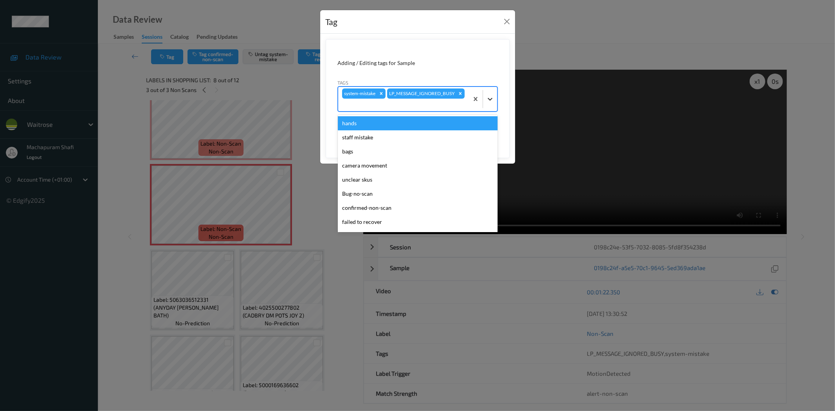
click at [492, 98] on icon at bounding box center [490, 99] width 8 height 8
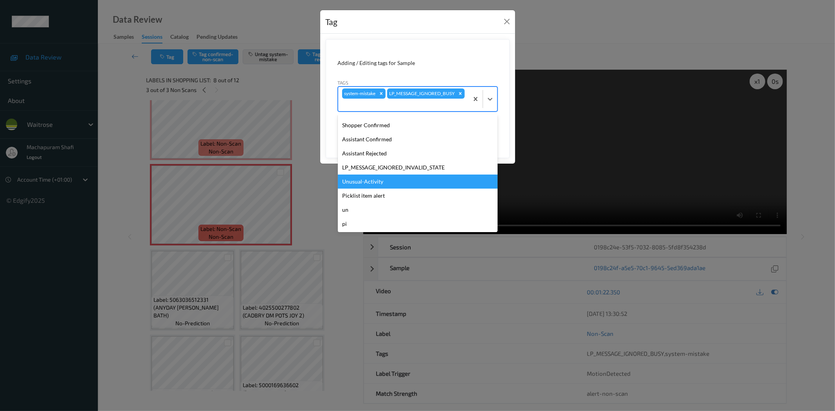
click at [374, 179] on div "Unusual-Activity" at bounding box center [418, 182] width 160 height 14
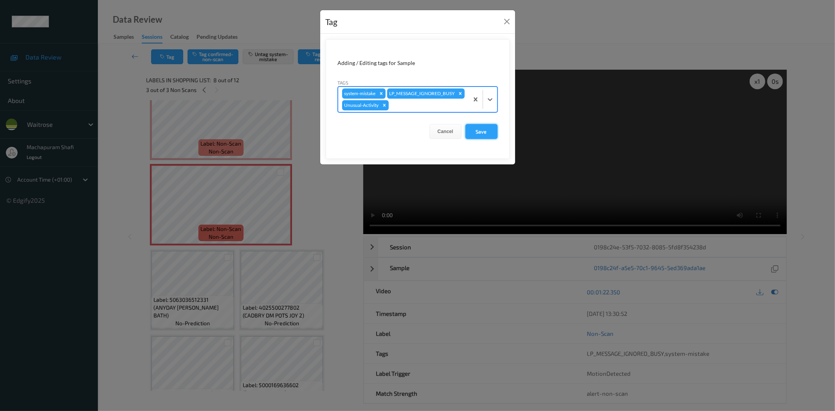
click at [477, 139] on button "Save" at bounding box center [482, 131] width 32 height 15
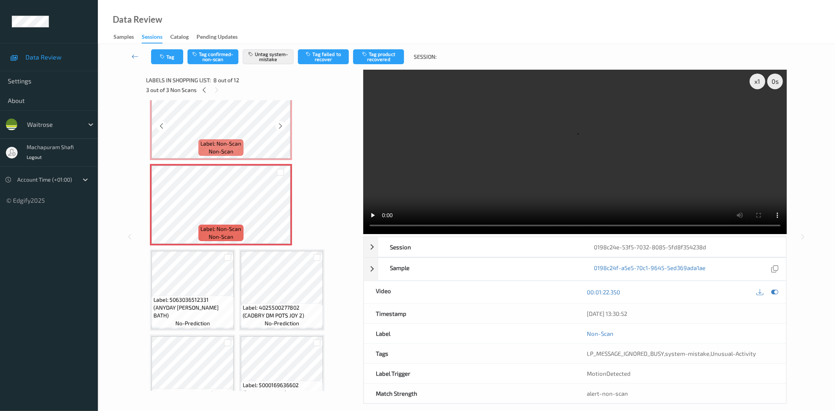
scroll to position [193, 0]
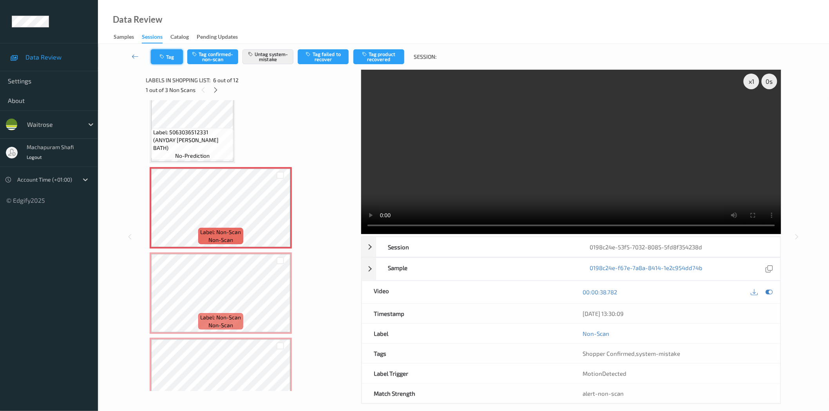
click at [168, 60] on button "Tag" at bounding box center [167, 56] width 32 height 15
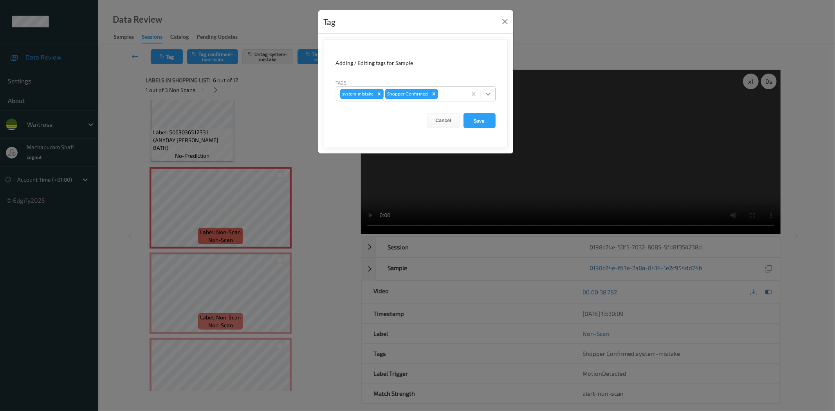
click at [489, 92] on icon at bounding box center [488, 94] width 8 height 8
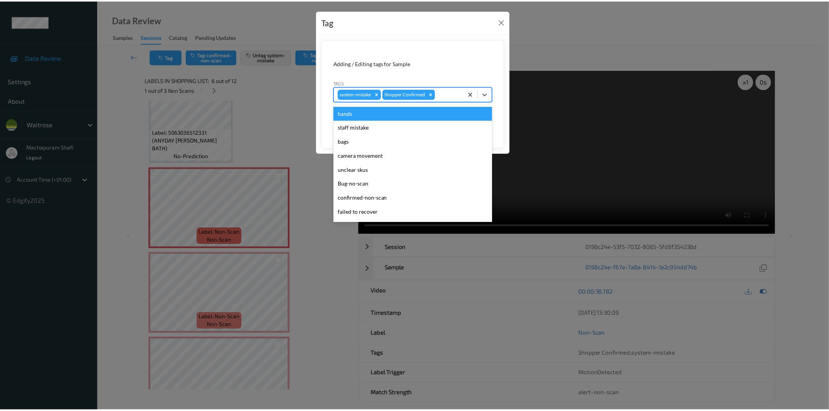
scroll to position [153, 0]
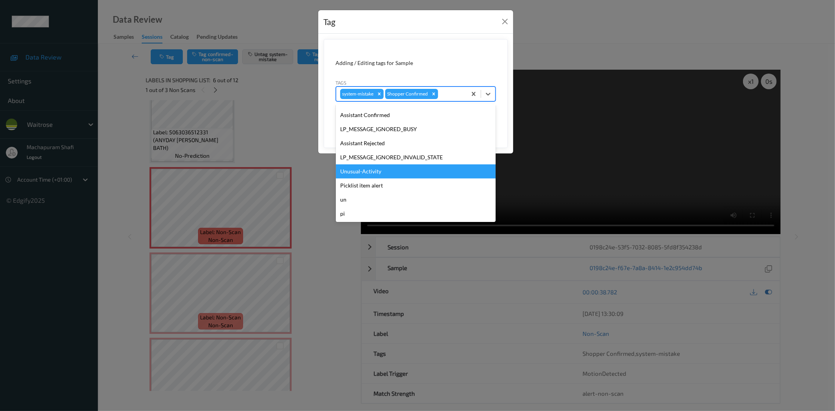
click at [347, 171] on div "Unusual-Activity" at bounding box center [416, 171] width 160 height 14
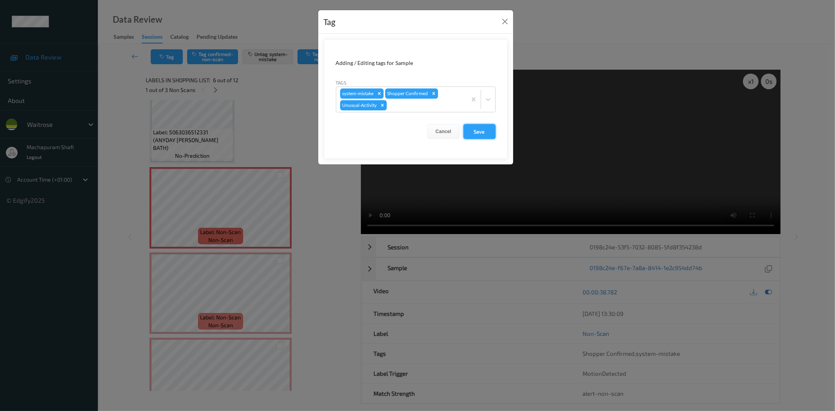
click at [479, 135] on button "Save" at bounding box center [480, 131] width 32 height 15
click at [475, 131] on button "Save" at bounding box center [480, 131] width 32 height 15
click at [478, 130] on button "Save" at bounding box center [480, 131] width 32 height 15
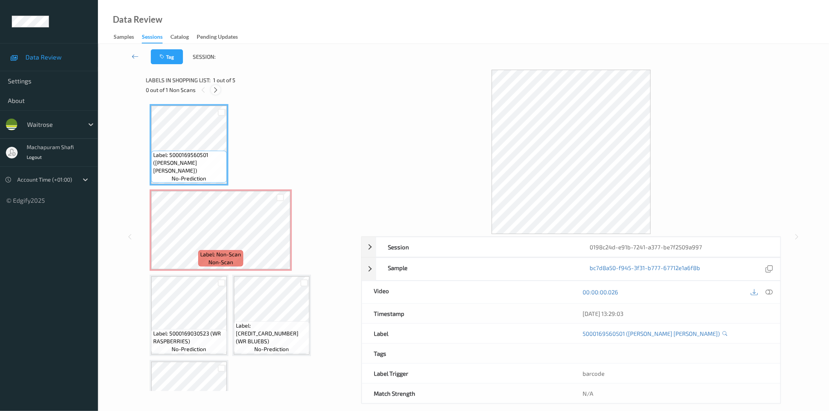
click at [215, 91] on icon at bounding box center [215, 90] width 7 height 7
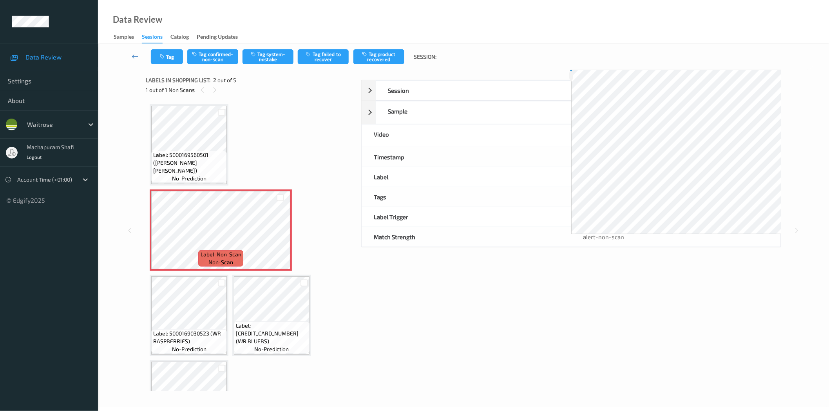
scroll to position [4, 0]
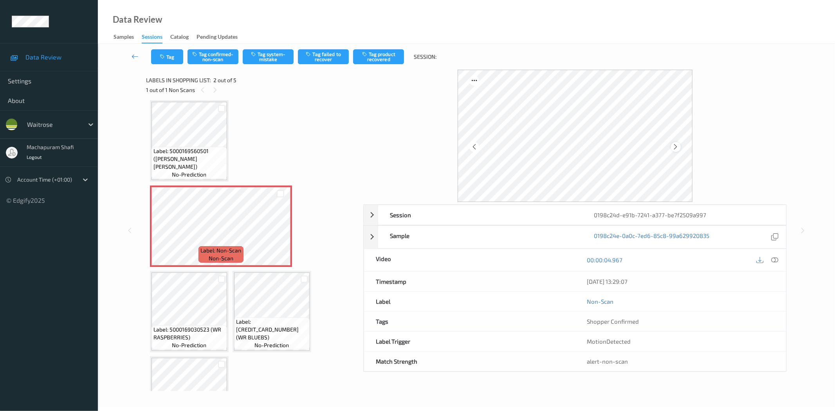
click at [676, 146] on icon at bounding box center [676, 146] width 7 height 7
click at [775, 258] on icon at bounding box center [775, 259] width 7 height 7
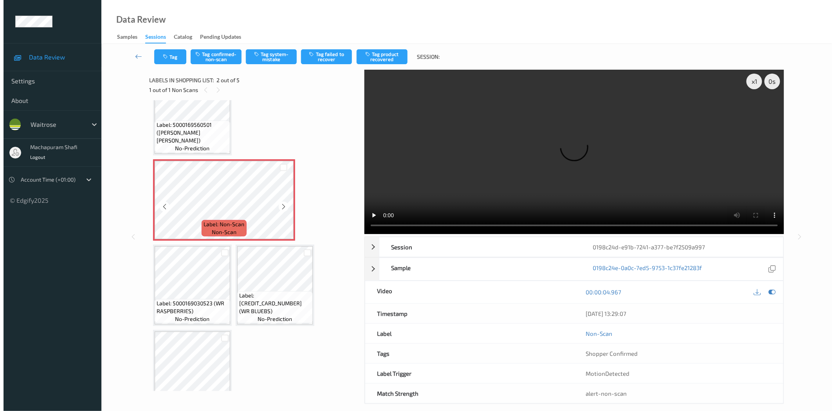
scroll to position [52, 0]
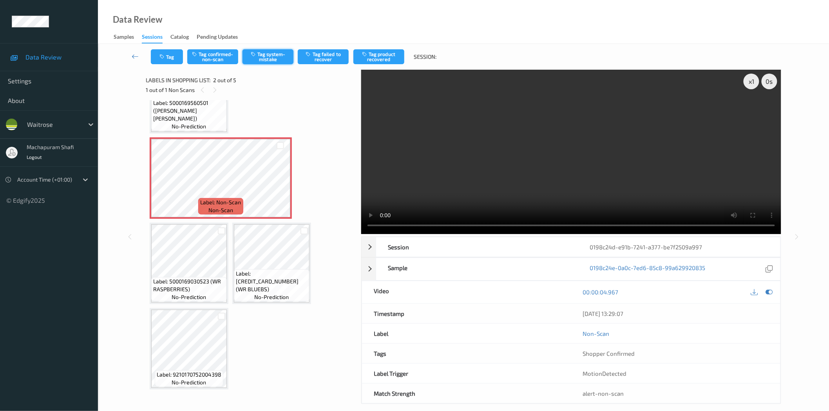
click at [268, 56] on button "Tag system-mistake" at bounding box center [267, 56] width 51 height 15
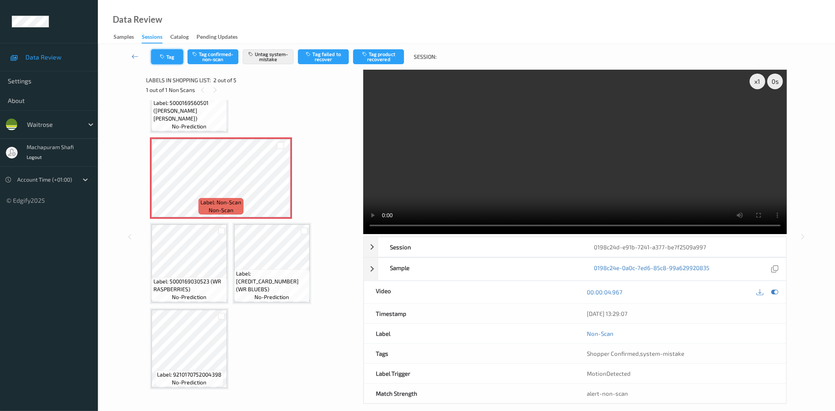
click at [169, 58] on button "Tag" at bounding box center [167, 56] width 32 height 15
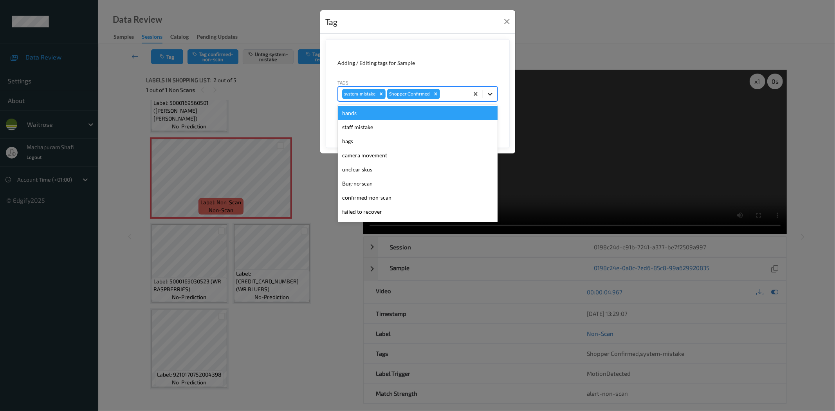
click at [491, 96] on icon at bounding box center [490, 94] width 8 height 8
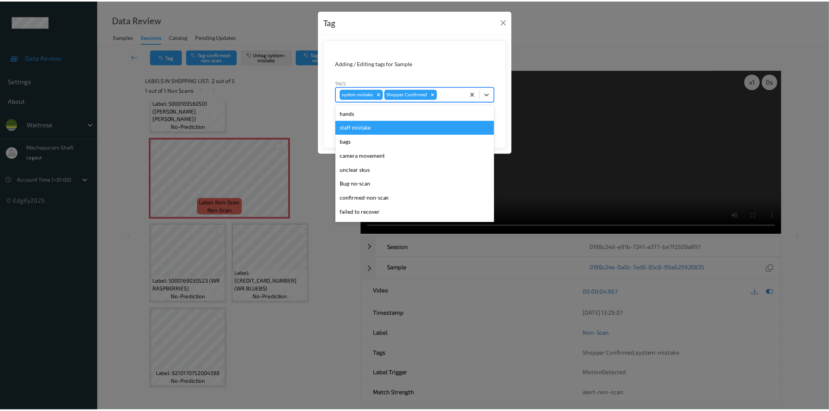
scroll to position [153, 0]
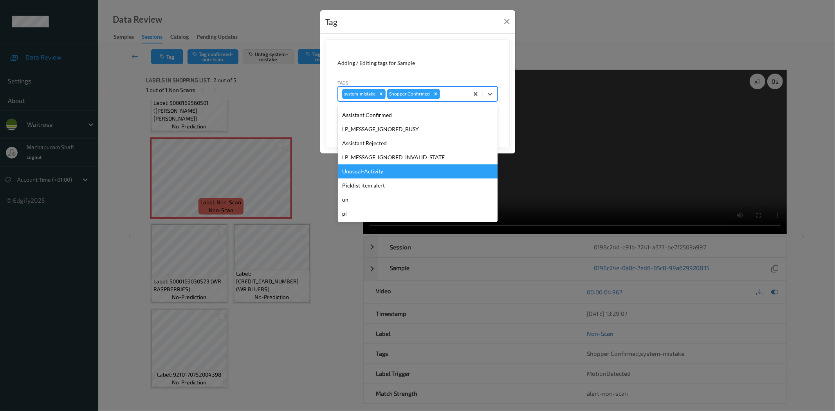
click at [366, 171] on div "Unusual-Activity" at bounding box center [418, 171] width 160 height 14
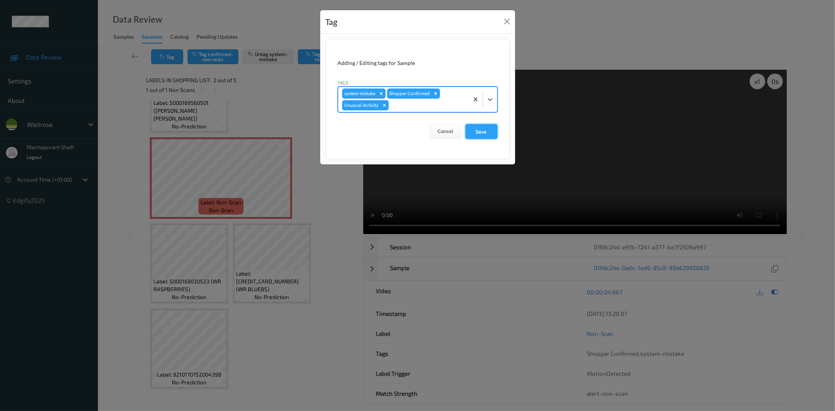
click at [478, 128] on button "Save" at bounding box center [482, 131] width 32 height 15
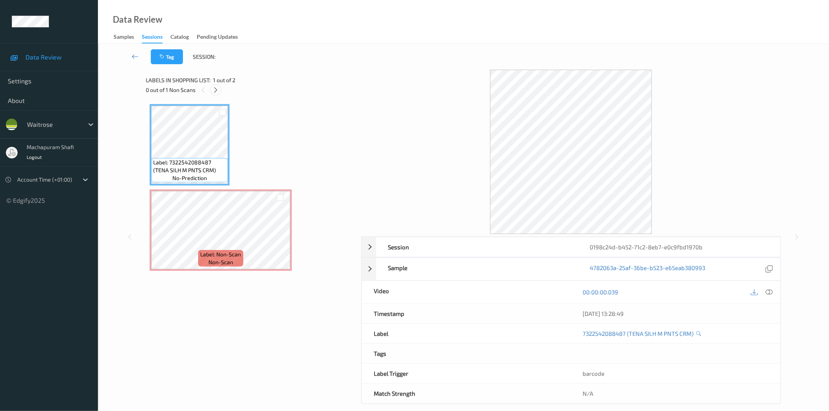
click at [214, 89] on icon at bounding box center [215, 90] width 7 height 7
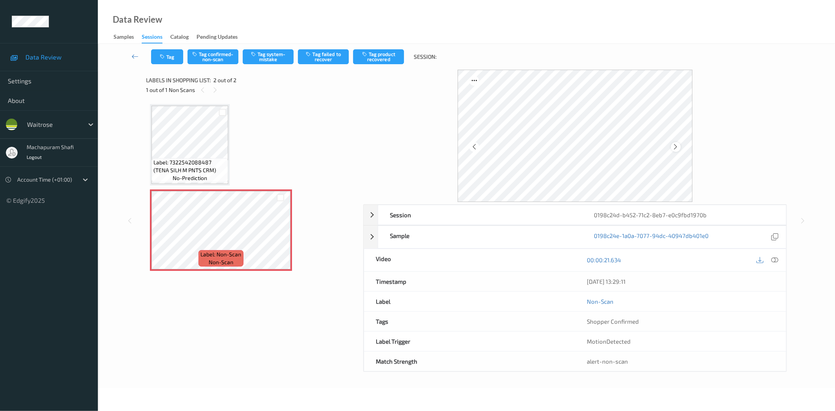
click at [676, 146] on icon at bounding box center [676, 146] width 7 height 7
drag, startPoint x: 778, startPoint y: 257, endPoint x: 770, endPoint y: 256, distance: 7.9
click at [778, 257] on icon at bounding box center [775, 259] width 7 height 7
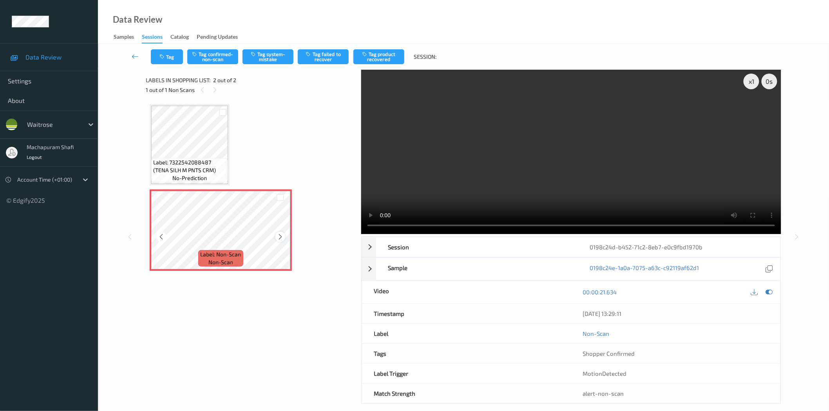
click at [279, 237] on icon at bounding box center [280, 236] width 7 height 7
click at [268, 60] on button "Tag system-mistake" at bounding box center [267, 56] width 51 height 15
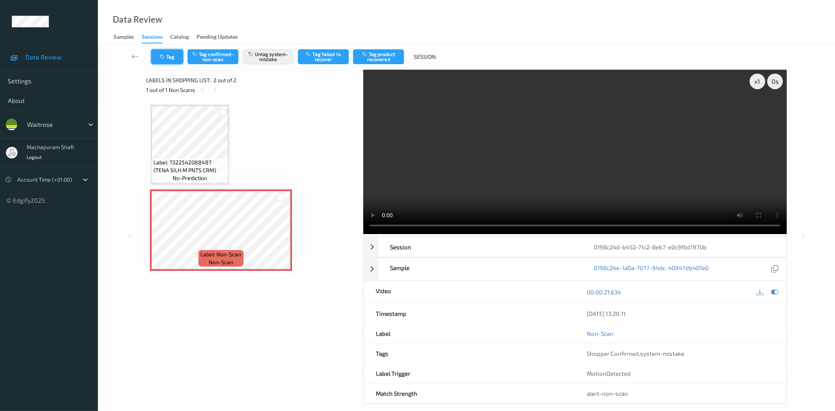
click at [160, 56] on icon "button" at bounding box center [163, 56] width 7 height 5
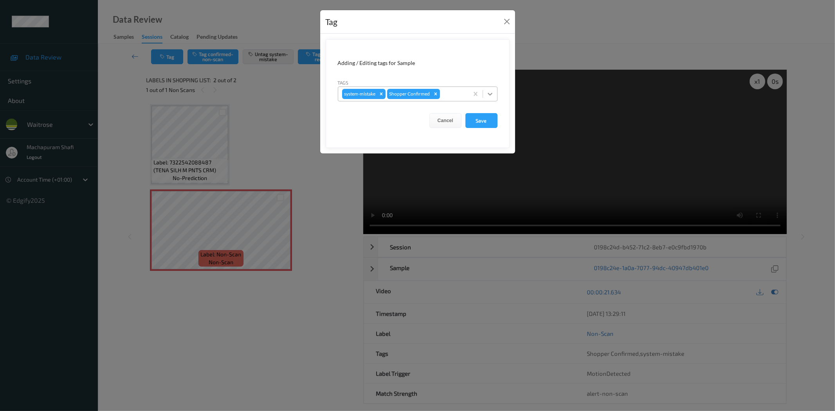
click at [491, 94] on icon at bounding box center [490, 94] width 5 height 3
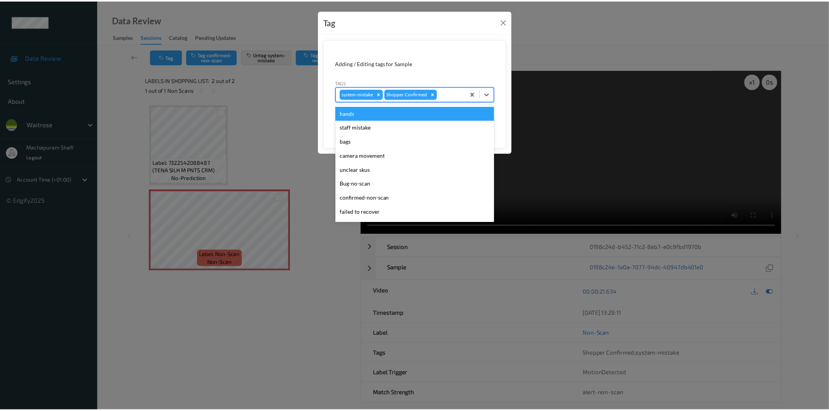
scroll to position [153, 0]
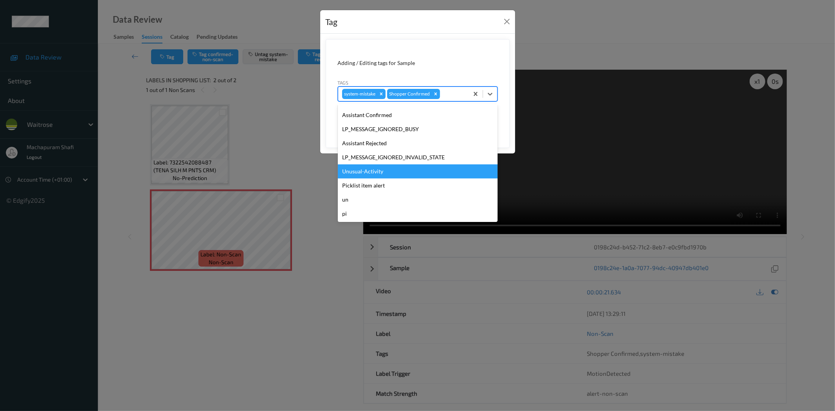
click at [350, 171] on div "Unusual-Activity" at bounding box center [418, 171] width 160 height 14
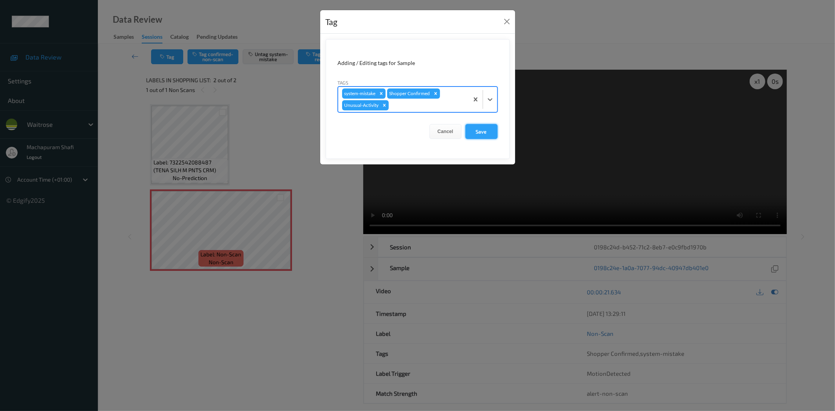
click at [479, 134] on button "Save" at bounding box center [482, 131] width 32 height 15
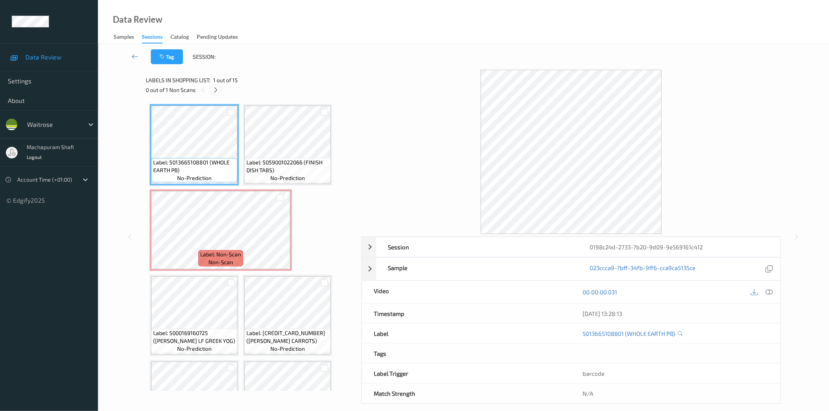
click at [213, 90] on icon at bounding box center [215, 90] width 7 height 7
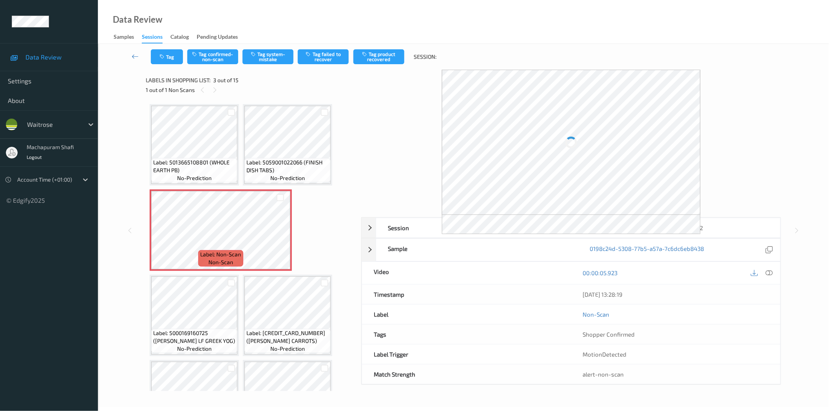
scroll to position [4, 0]
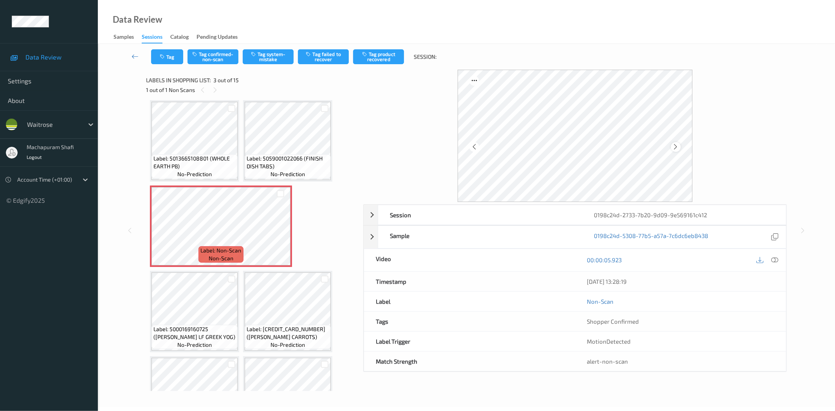
click at [677, 146] on icon at bounding box center [676, 146] width 7 height 7
click at [773, 260] on icon at bounding box center [775, 259] width 7 height 7
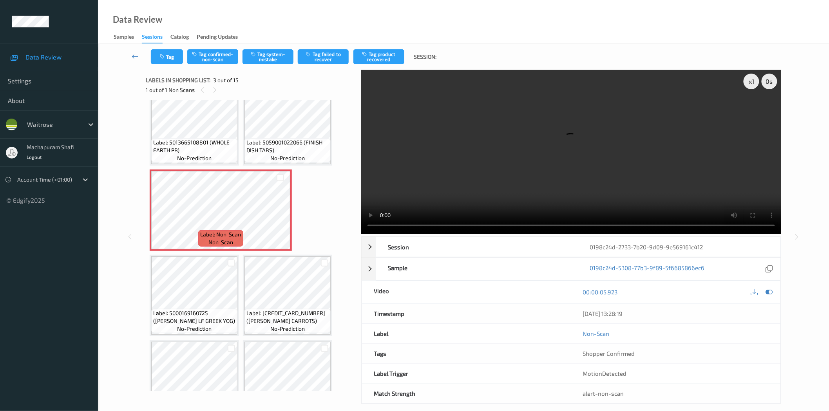
scroll to position [0, 0]
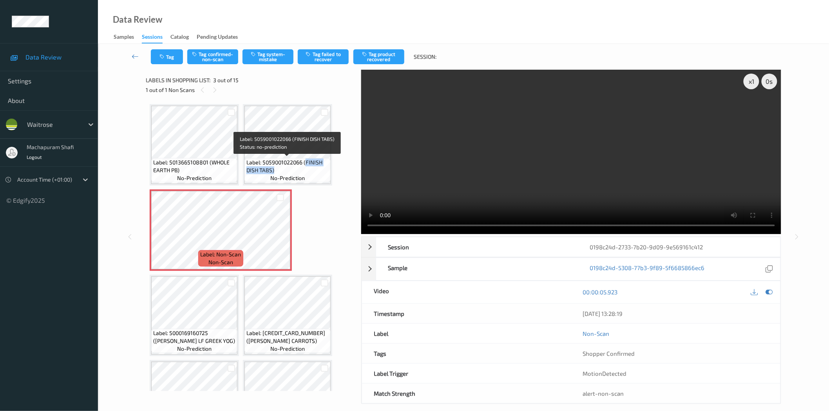
drag, startPoint x: 304, startPoint y: 163, endPoint x: 316, endPoint y: 172, distance: 15.3
click at [316, 172] on span "Label: 5059001022066 (FINISH DISH TABS)" at bounding box center [287, 167] width 82 height 16
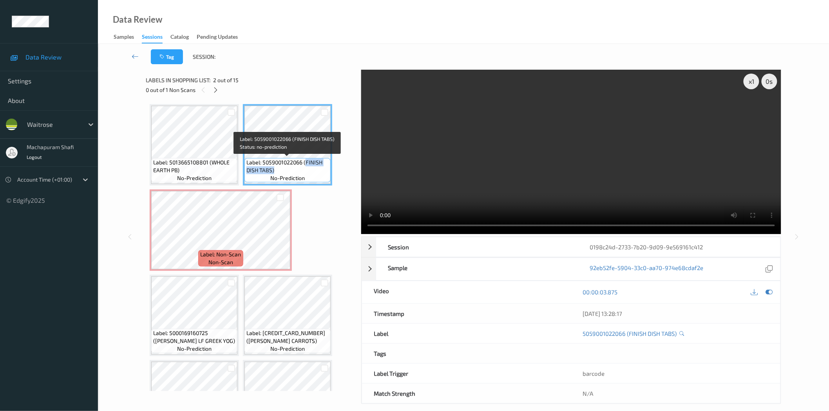
copy span "FINISH DISH TABS)"
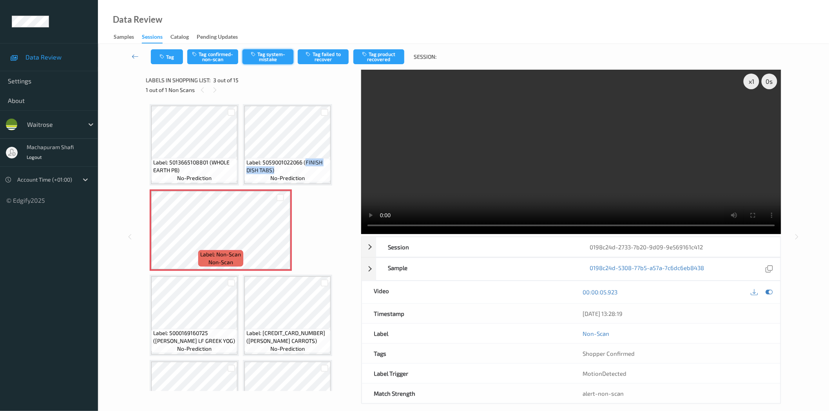
click at [265, 60] on button "Tag system-mistake" at bounding box center [267, 56] width 51 height 15
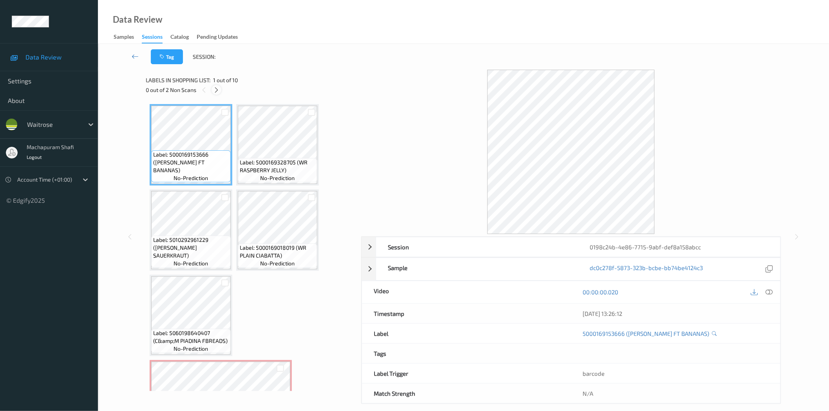
click at [217, 88] on icon at bounding box center [216, 90] width 7 height 7
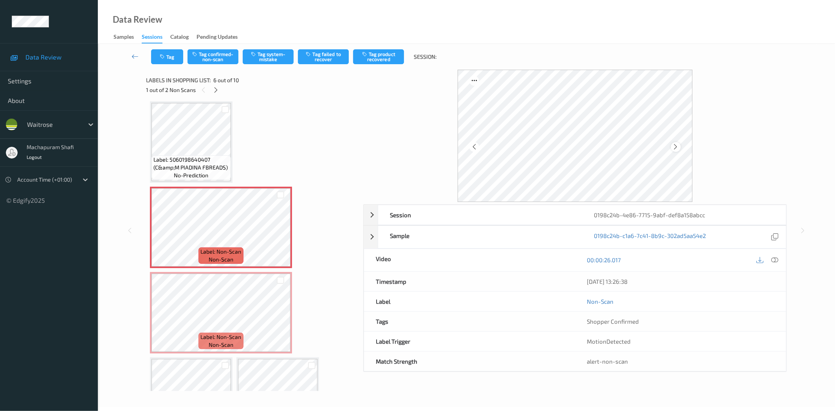
click at [674, 147] on icon at bounding box center [676, 146] width 7 height 7
click at [777, 263] on icon at bounding box center [775, 259] width 7 height 7
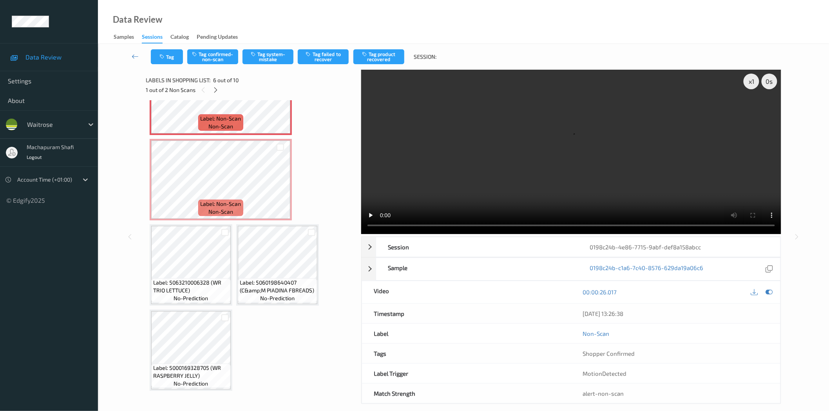
scroll to position [132, 0]
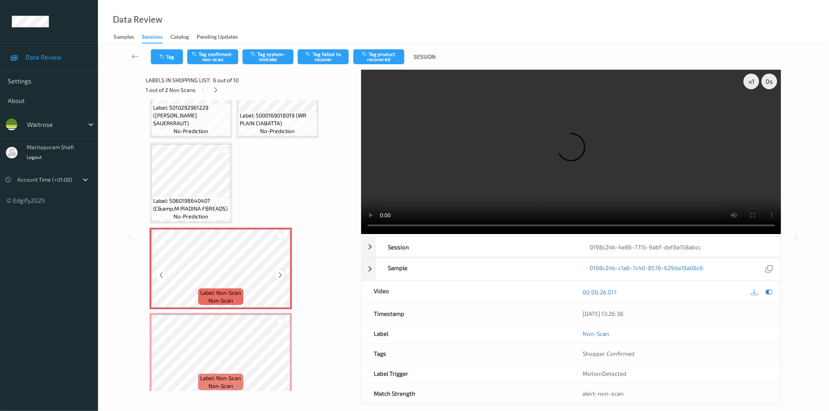
click at [278, 274] on icon at bounding box center [280, 275] width 7 height 7
click at [277, 274] on icon at bounding box center [280, 275] width 7 height 7
click at [279, 358] on icon at bounding box center [280, 360] width 7 height 7
click at [215, 61] on button "Tag confirmed-non-scan" at bounding box center [212, 56] width 51 height 15
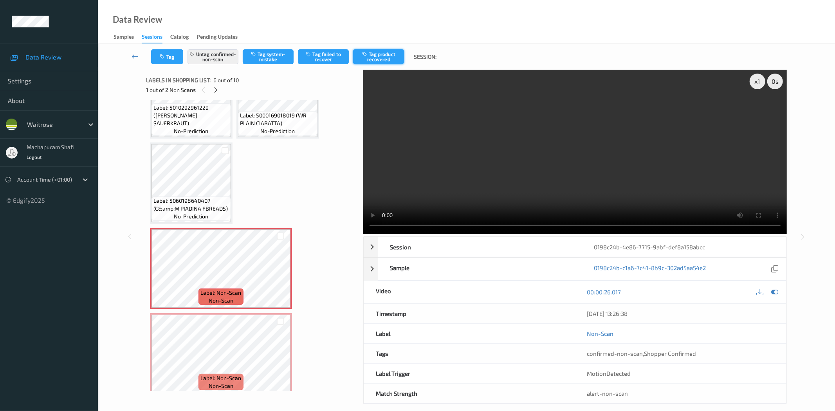
click at [388, 58] on button "Tag product recovered" at bounding box center [378, 56] width 51 height 15
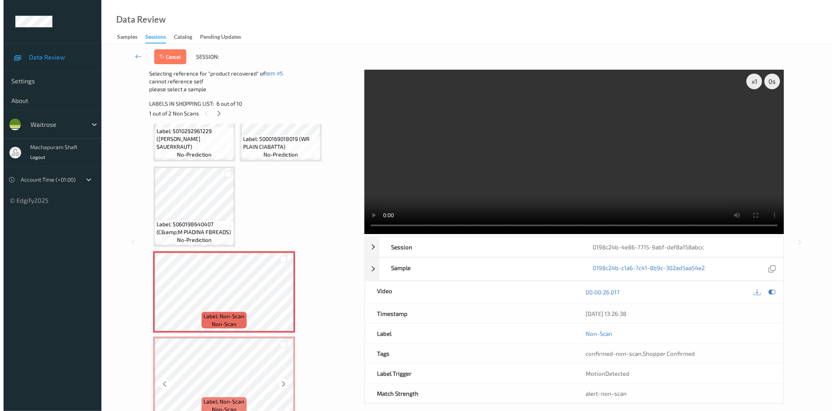
scroll to position [307, 0]
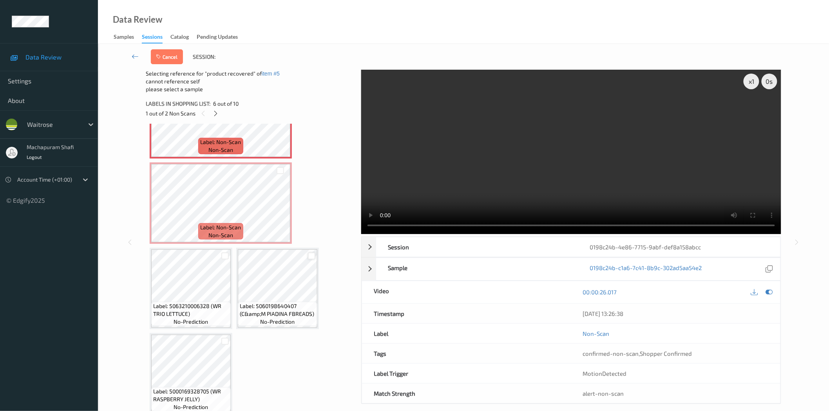
click at [310, 255] on div at bounding box center [311, 256] width 7 height 7
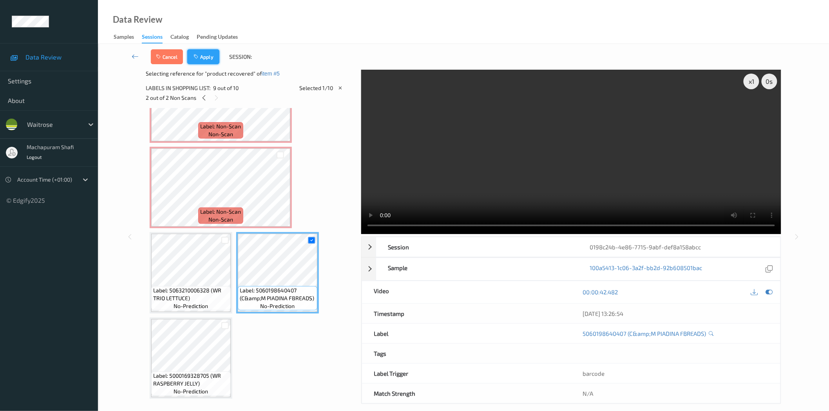
click at [202, 60] on button "Apply" at bounding box center [203, 56] width 32 height 15
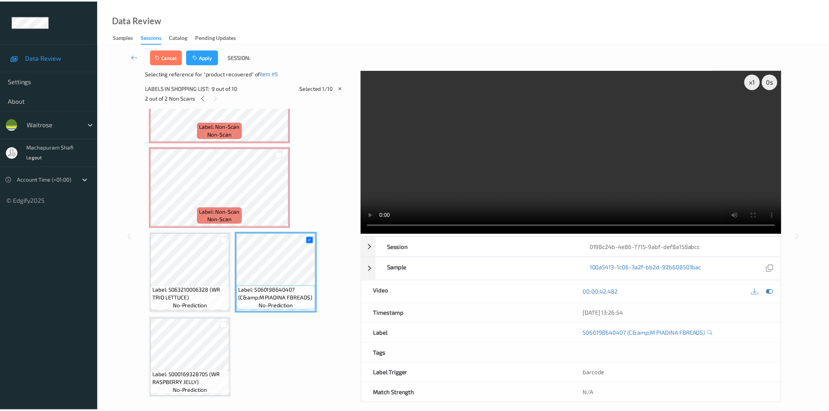
scroll to position [173, 0]
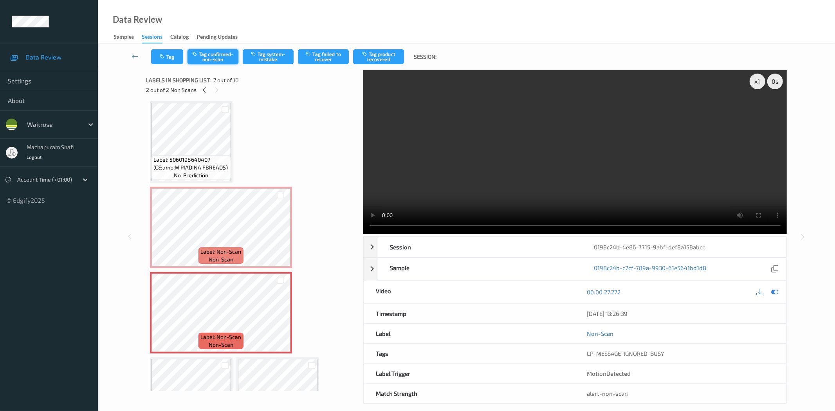
click at [212, 57] on button "Tag confirmed-non-scan" at bounding box center [213, 56] width 51 height 15
click at [379, 57] on button "Tag product recovered" at bounding box center [378, 56] width 51 height 15
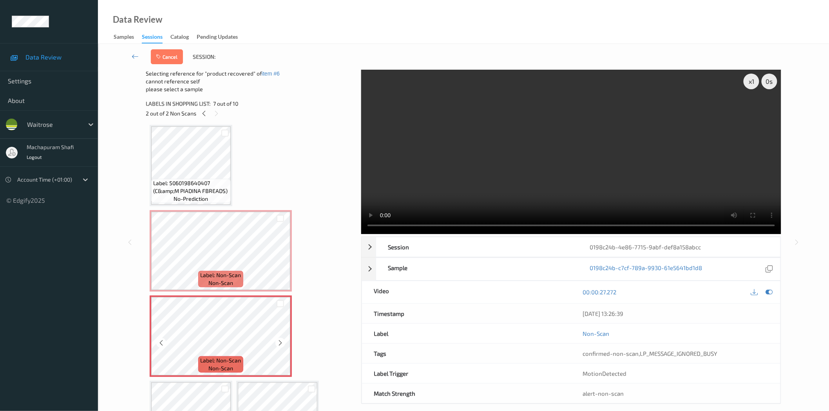
scroll to position [307, 0]
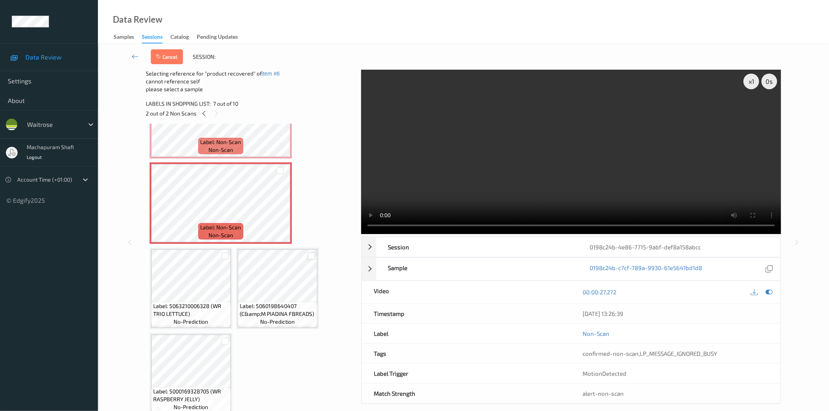
click at [312, 253] on div at bounding box center [311, 256] width 7 height 7
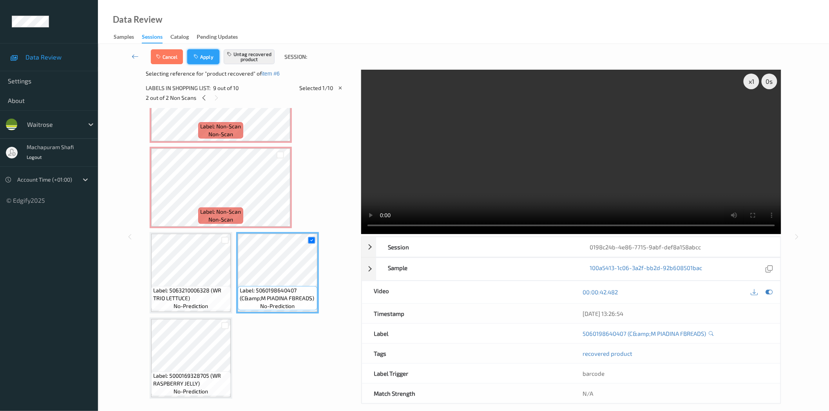
click at [202, 56] on button "Apply" at bounding box center [203, 56] width 32 height 15
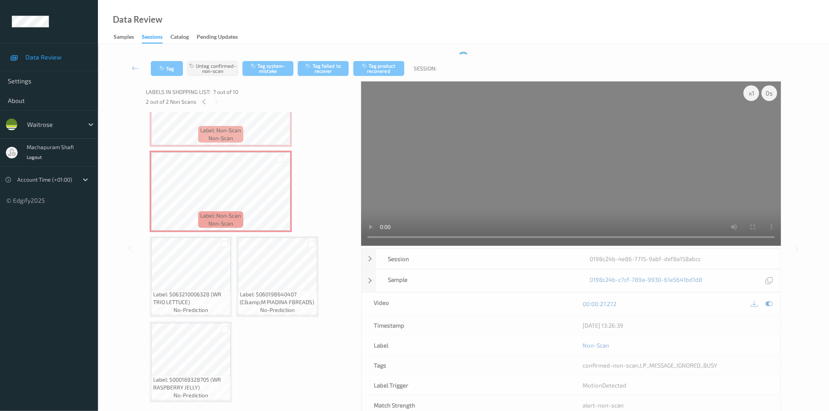
scroll to position [258, 0]
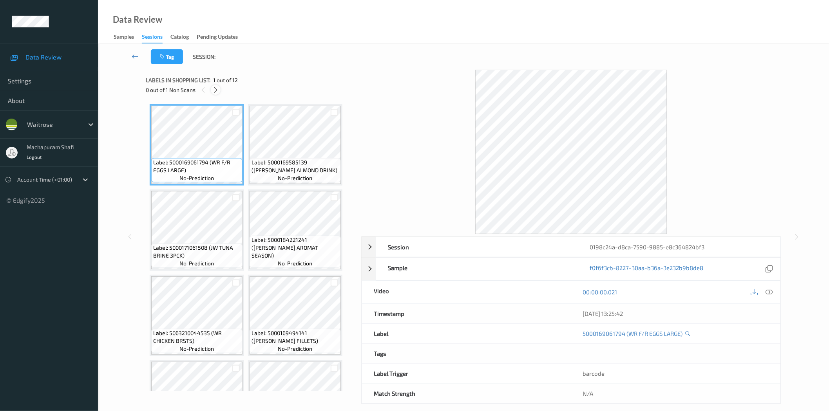
click at [215, 91] on icon at bounding box center [215, 90] width 7 height 7
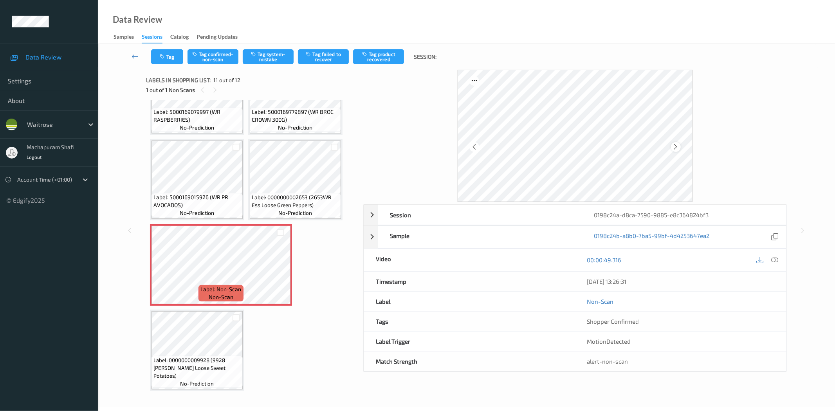
click at [676, 144] on icon at bounding box center [676, 146] width 7 height 7
click at [776, 257] on icon at bounding box center [775, 259] width 7 height 7
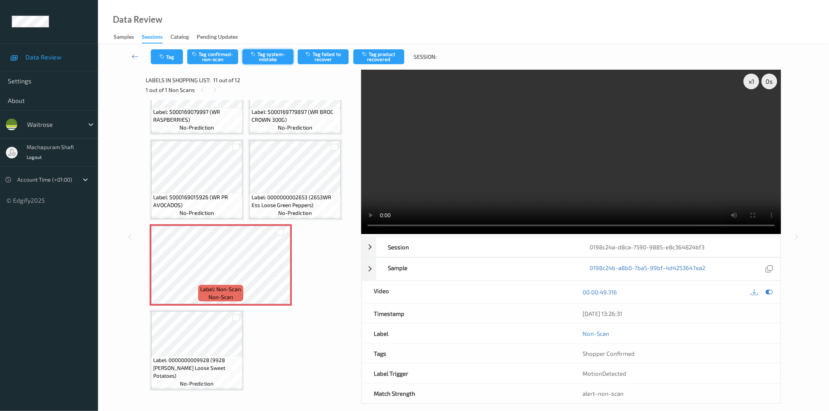
click at [269, 56] on button "Tag system-mistake" at bounding box center [267, 56] width 51 height 15
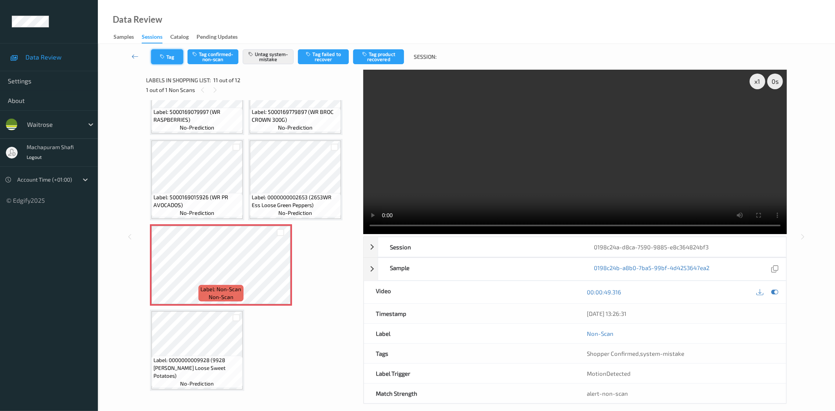
click at [167, 58] on button "Tag" at bounding box center [167, 56] width 32 height 15
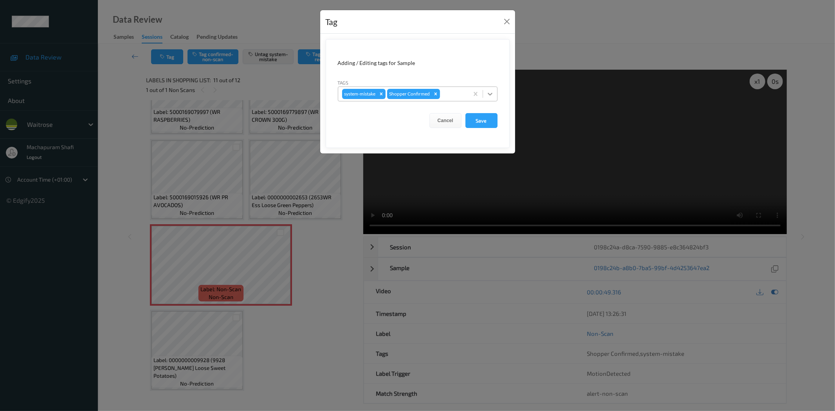
click at [490, 90] on icon at bounding box center [490, 94] width 8 height 8
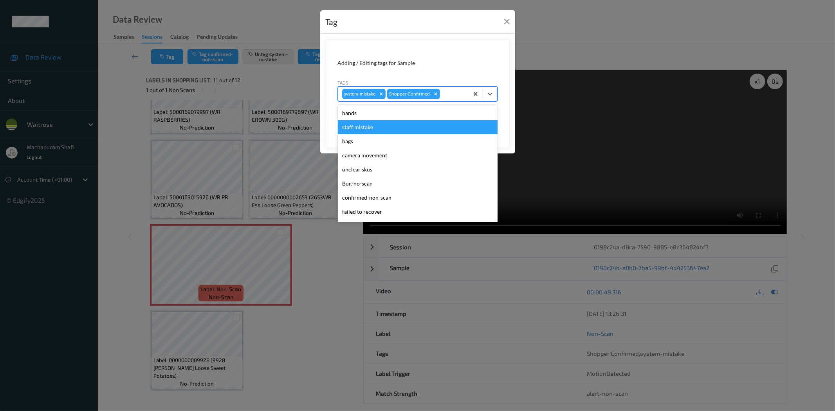
scroll to position [153, 0]
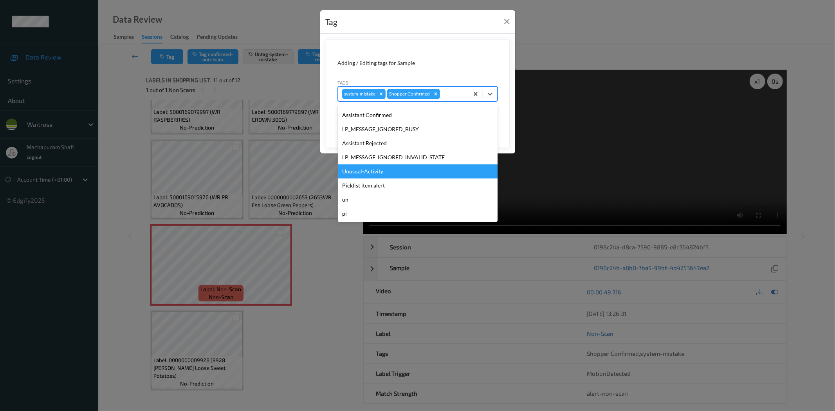
click at [379, 170] on div "Unusual-Activity" at bounding box center [418, 171] width 160 height 14
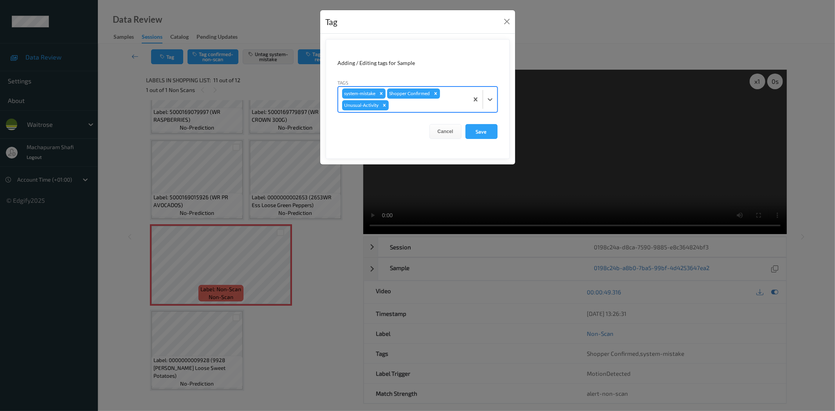
click at [501, 89] on form "Adding / Editing tags for Sample Tags option Unusual-Activity, selected. Select…" at bounding box center [418, 99] width 184 height 120
click at [494, 97] on div at bounding box center [490, 99] width 14 height 14
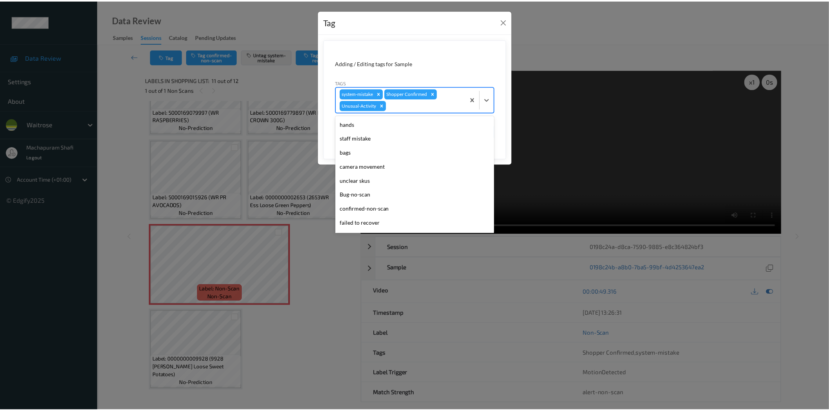
scroll to position [139, 0]
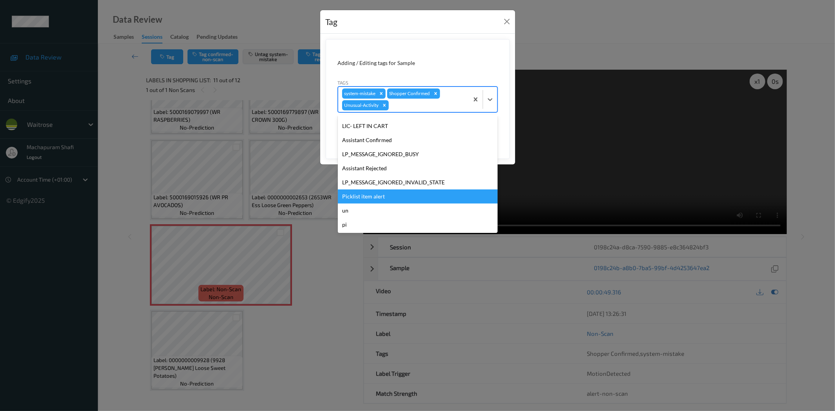
click at [374, 197] on div "Picklist item alert" at bounding box center [418, 197] width 160 height 14
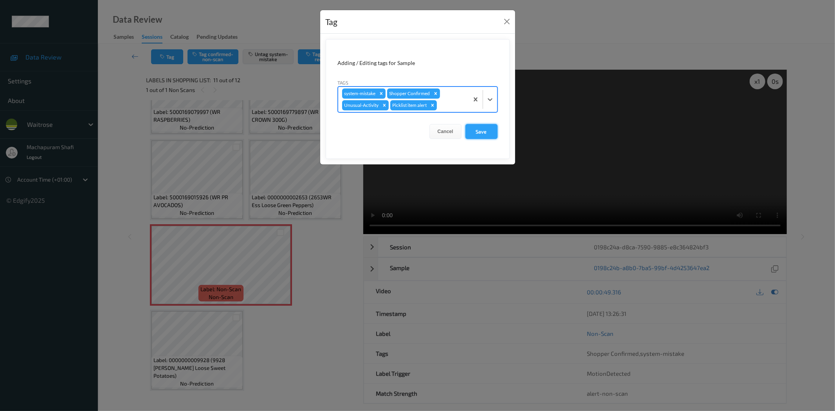
click at [479, 132] on button "Save" at bounding box center [482, 131] width 32 height 15
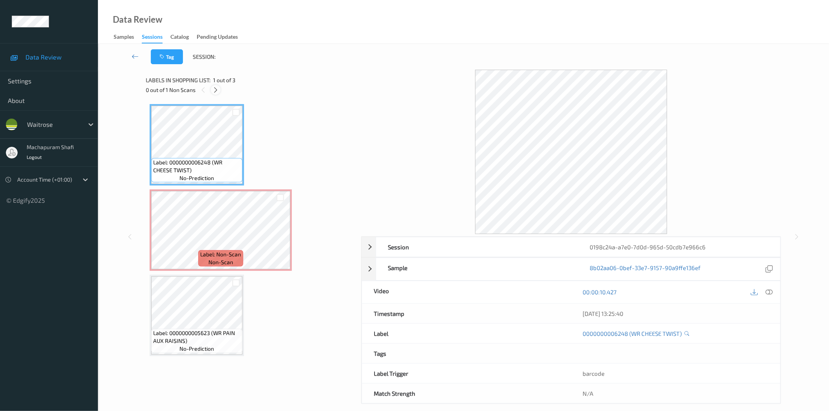
click at [217, 88] on icon at bounding box center [215, 90] width 7 height 7
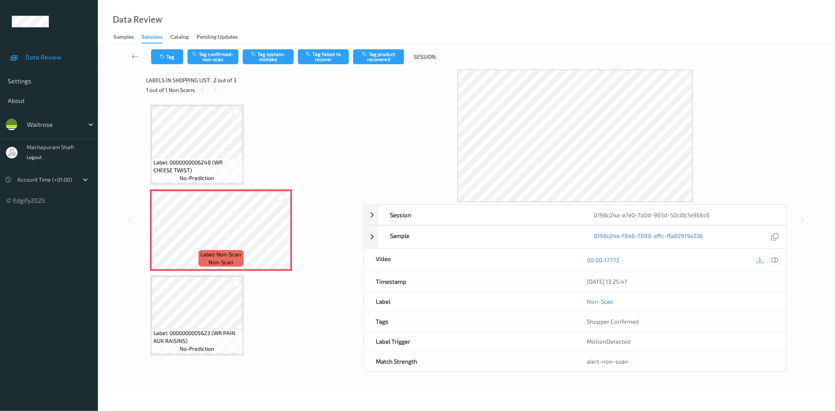
click at [775, 261] on icon at bounding box center [775, 259] width 7 height 7
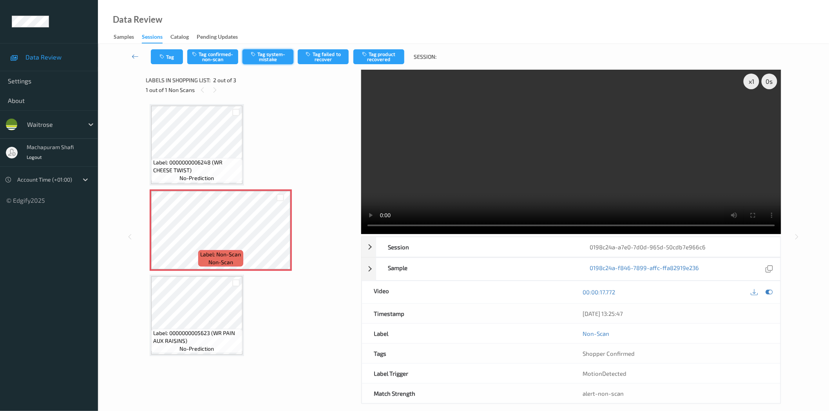
click at [261, 58] on button "Tag system-mistake" at bounding box center [267, 56] width 51 height 15
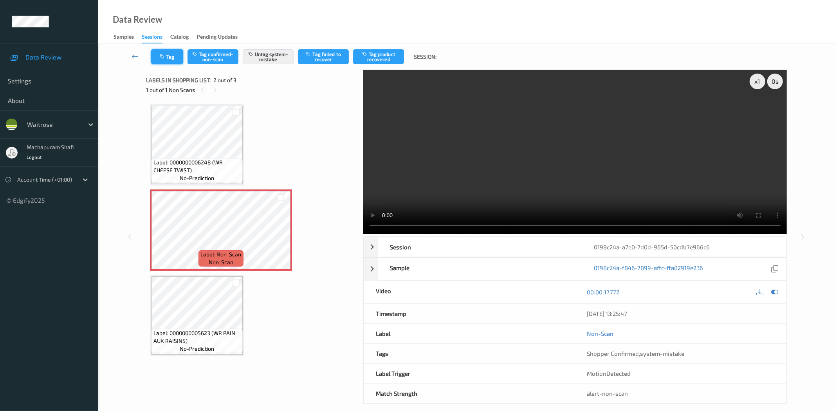
click at [175, 56] on button "Tag" at bounding box center [167, 56] width 32 height 15
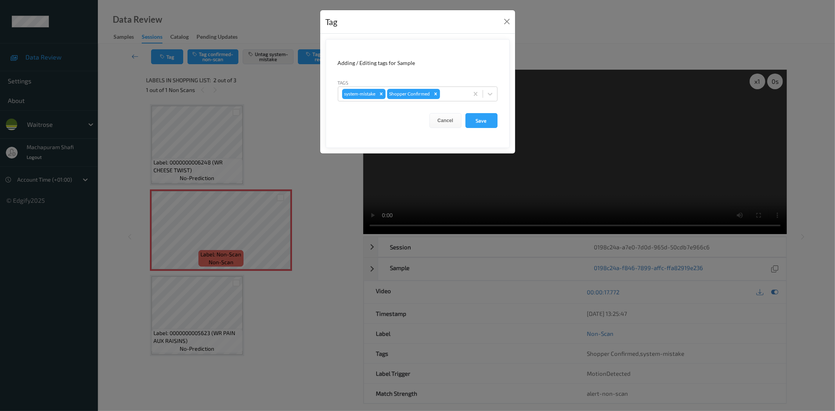
click at [500, 92] on form "Adding / Editing tags for Sample Tags system-mistake Shopper Confirmed Cancel S…" at bounding box center [418, 93] width 184 height 109
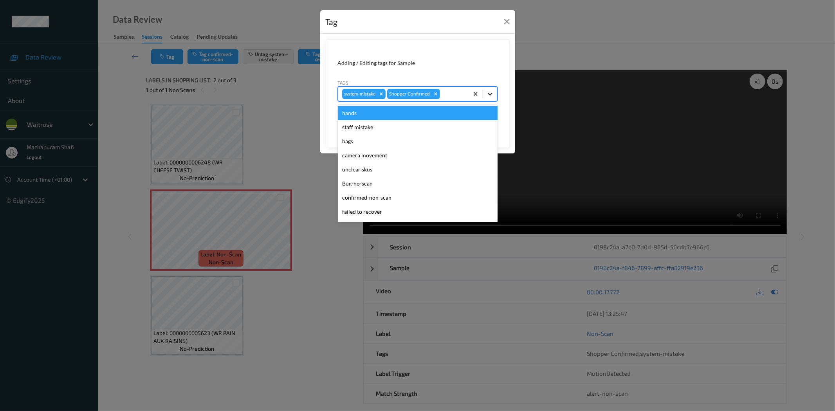
click at [491, 92] on icon at bounding box center [490, 94] width 8 height 8
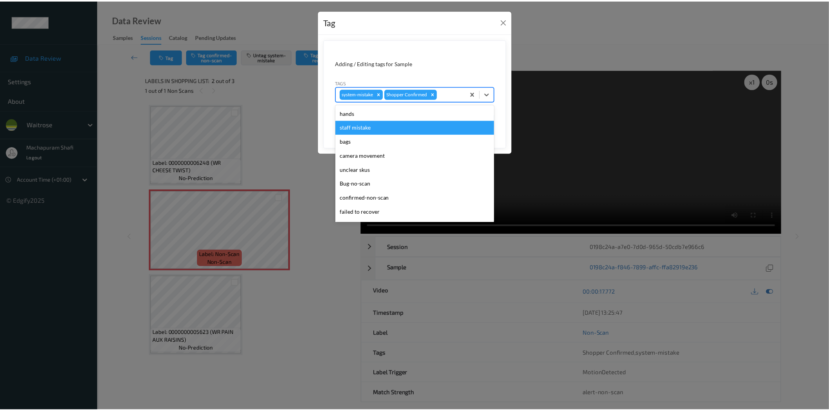
scroll to position [153, 0]
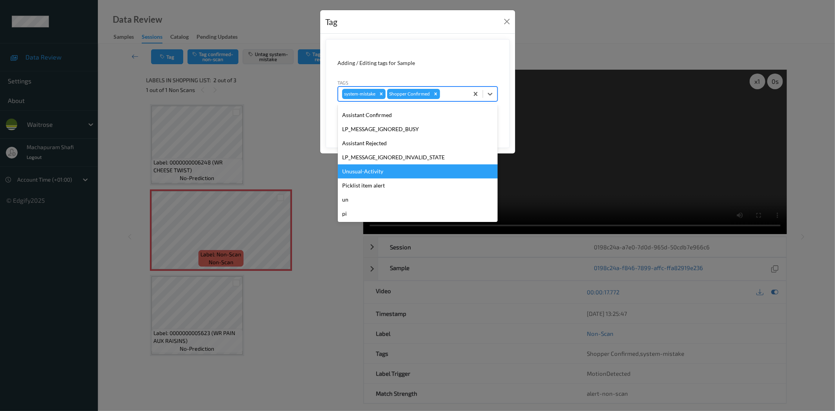
click at [377, 170] on div "Unusual-Activity" at bounding box center [418, 171] width 160 height 14
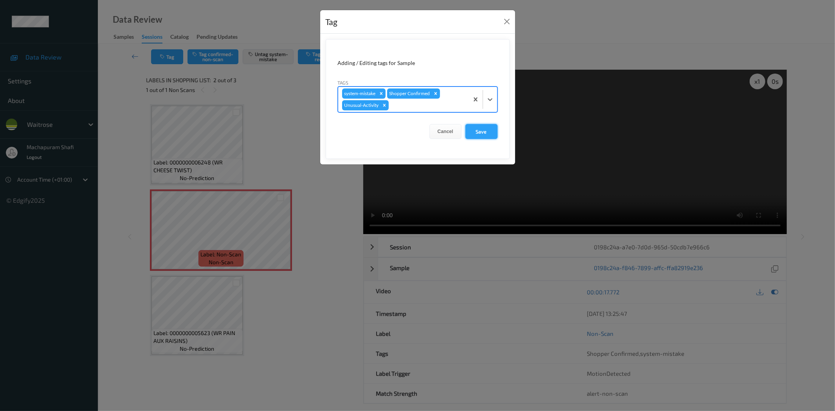
click at [477, 132] on button "Save" at bounding box center [482, 131] width 32 height 15
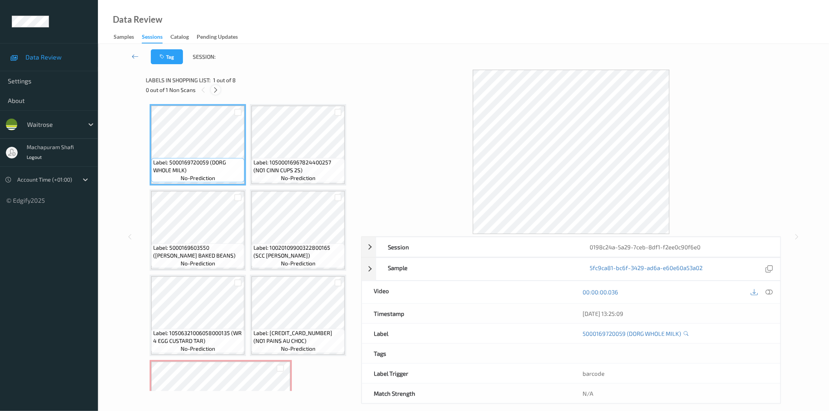
click at [215, 88] on icon at bounding box center [215, 90] width 7 height 7
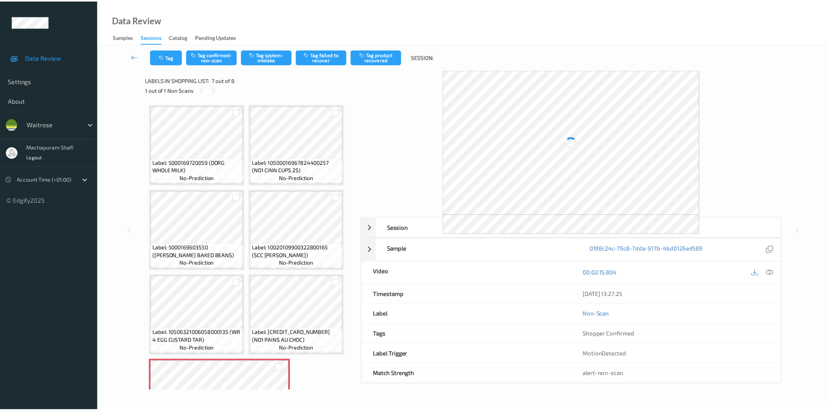
scroll to position [137, 0]
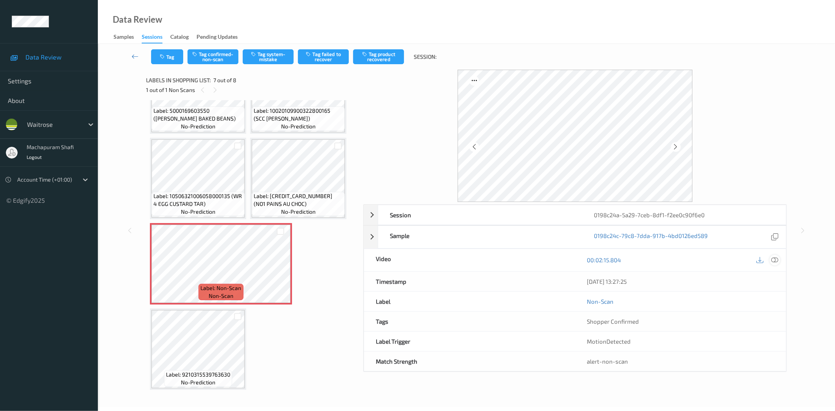
click at [773, 259] on icon at bounding box center [775, 259] width 7 height 7
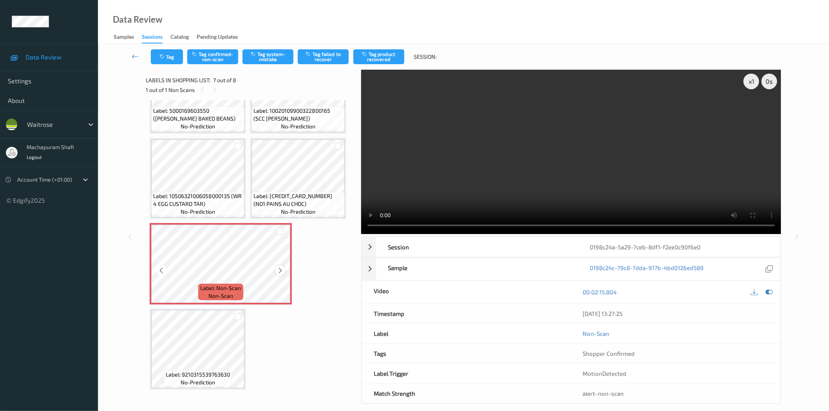
click at [277, 268] on icon at bounding box center [280, 270] width 7 height 7
click at [258, 58] on button "Tag system-mistake" at bounding box center [267, 56] width 51 height 15
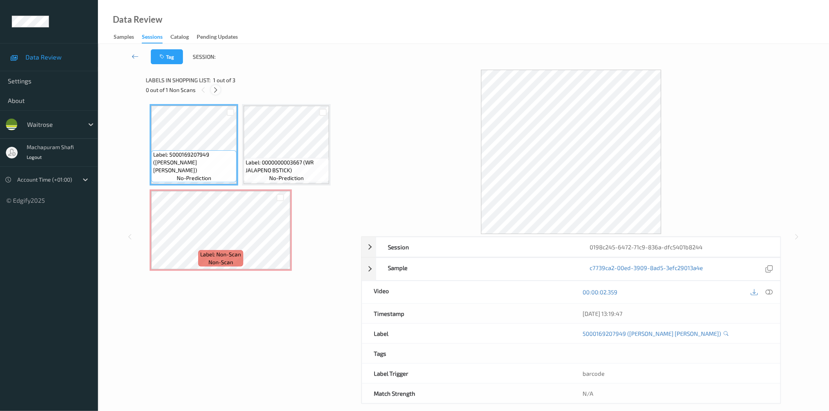
click at [217, 89] on icon at bounding box center [215, 90] width 7 height 7
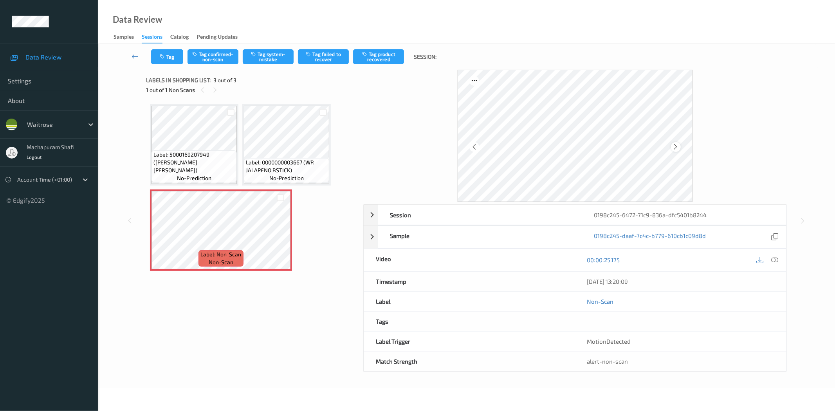
click at [676, 146] on icon at bounding box center [676, 146] width 7 height 7
click at [773, 256] on div at bounding box center [775, 260] width 11 height 11
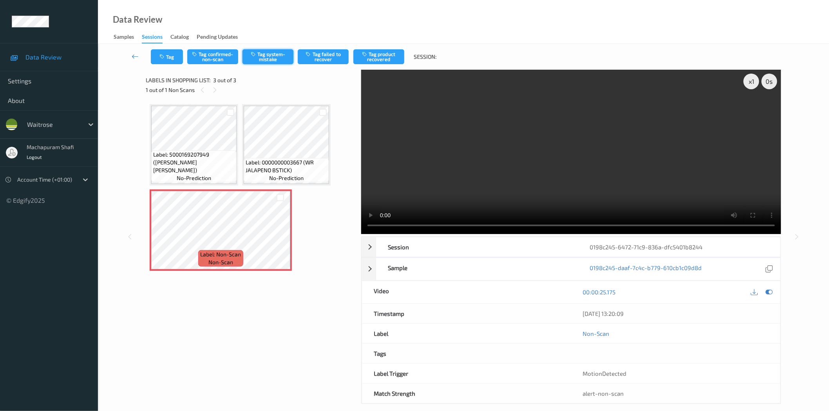
click at [261, 50] on button "Tag system-mistake" at bounding box center [267, 56] width 51 height 15
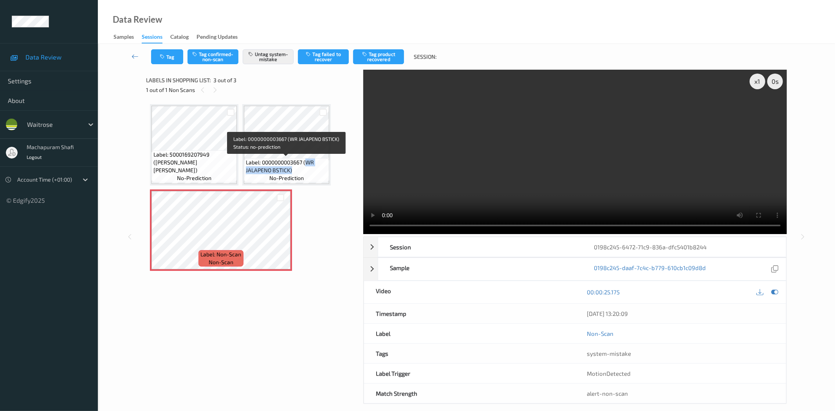
drag, startPoint x: 306, startPoint y: 161, endPoint x: 312, endPoint y: 173, distance: 13.1
click at [312, 173] on span "Label: 0000000003667 (WR JALAPENO BSTICK)" at bounding box center [286, 167] width 81 height 16
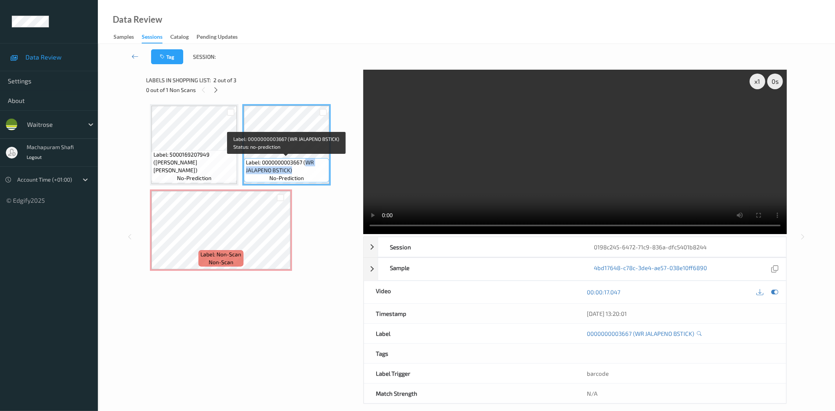
copy span "WR JALAPENO BSTICK)"
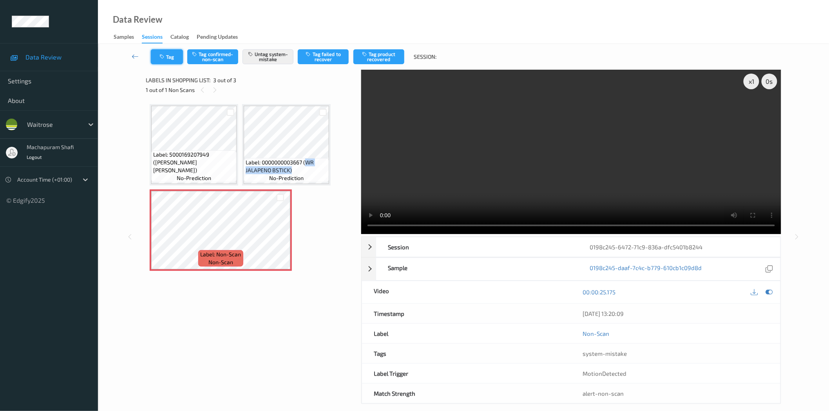
click at [172, 59] on button "Tag" at bounding box center [167, 56] width 32 height 15
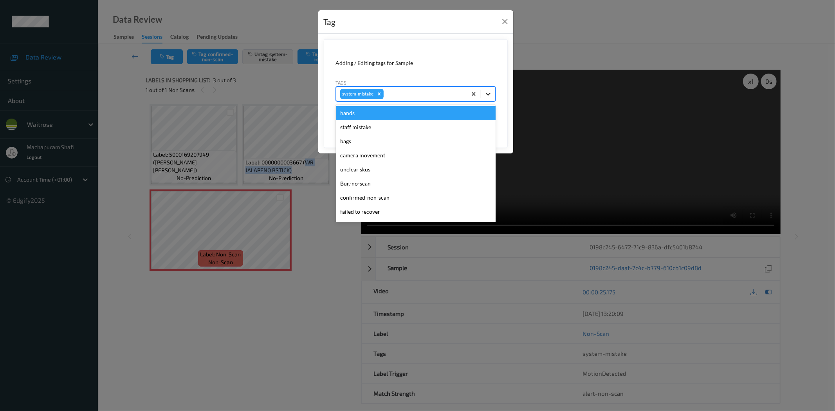
click at [488, 91] on icon at bounding box center [488, 94] width 8 height 8
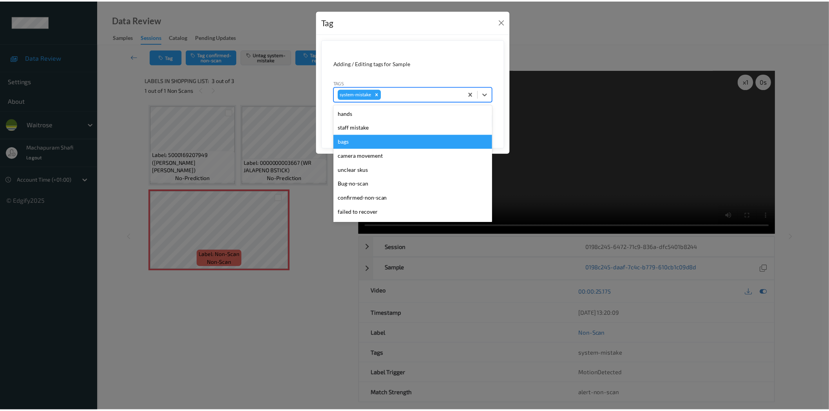
scroll to position [167, 0]
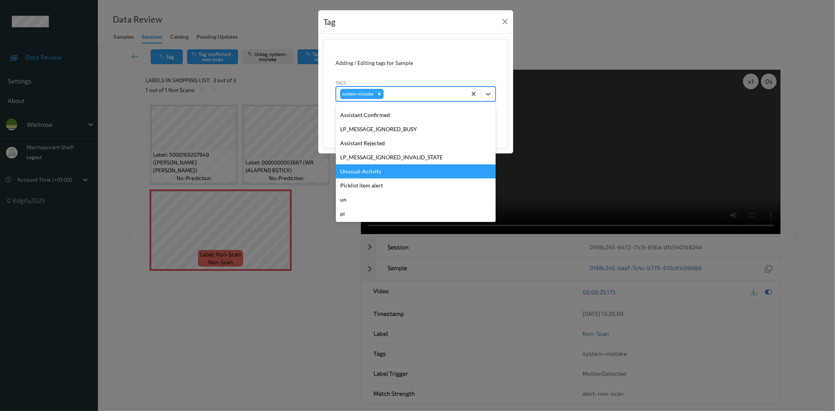
click at [359, 169] on div "Unusual-Activity" at bounding box center [416, 171] width 160 height 14
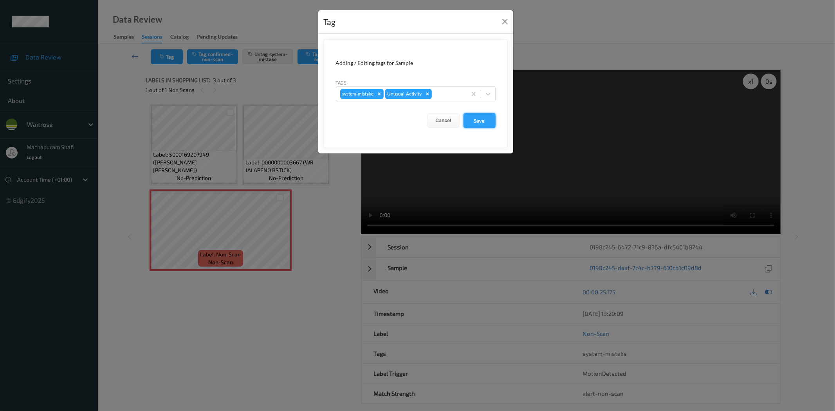
click at [486, 123] on button "Save" at bounding box center [480, 120] width 32 height 15
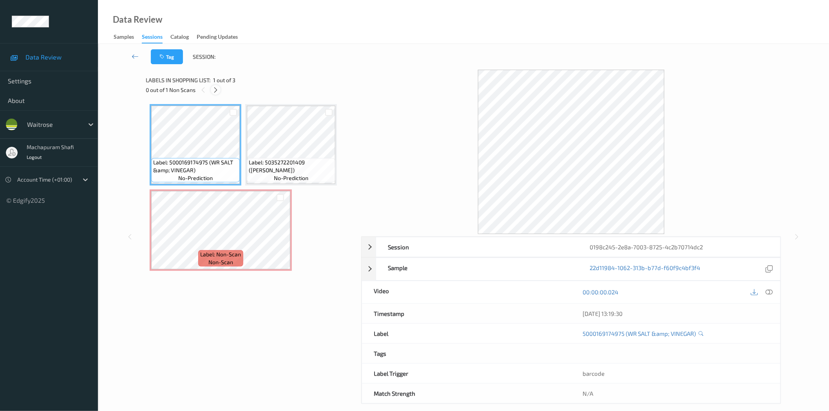
click at [217, 89] on icon at bounding box center [215, 90] width 7 height 7
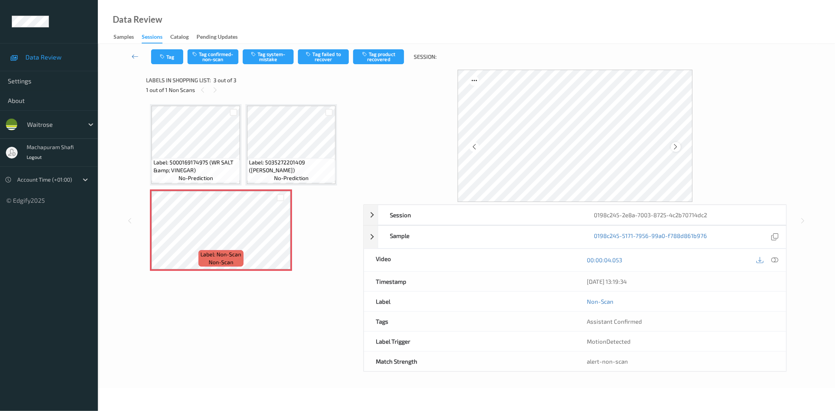
click at [675, 146] on icon at bounding box center [676, 146] width 7 height 7
click at [773, 258] on icon at bounding box center [775, 259] width 7 height 7
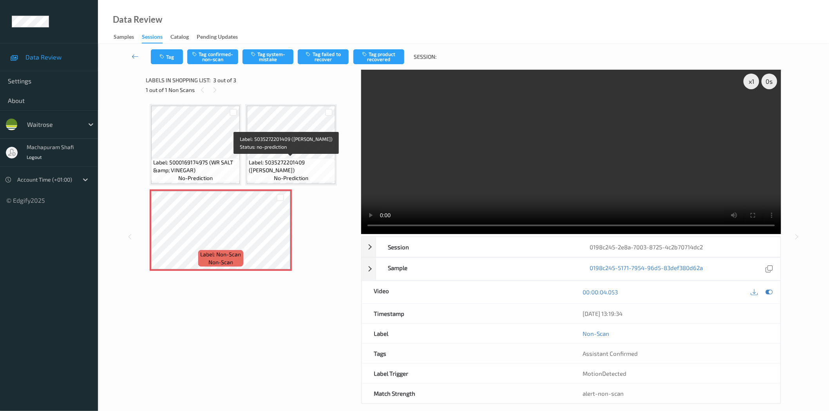
drag, startPoint x: 305, startPoint y: 162, endPoint x: 327, endPoint y: 182, distance: 29.4
click at [327, 182] on div "Label: 5035272201409 (TAIKO SALMON POKE) no-prediction" at bounding box center [291, 170] width 88 height 24
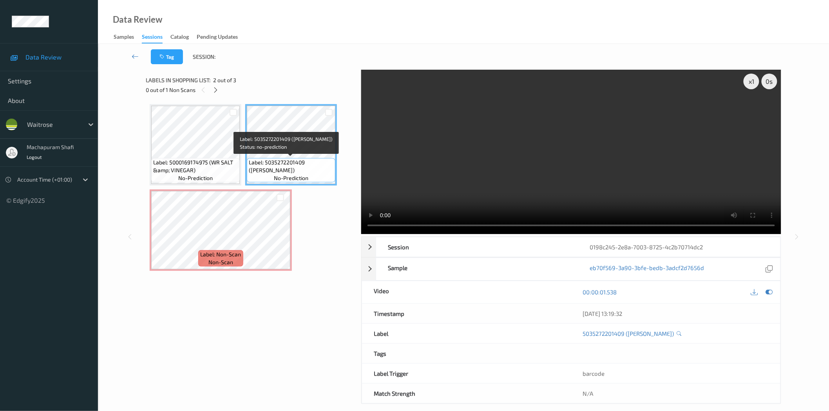
copy span "(TAIKO SALMON POKE)"
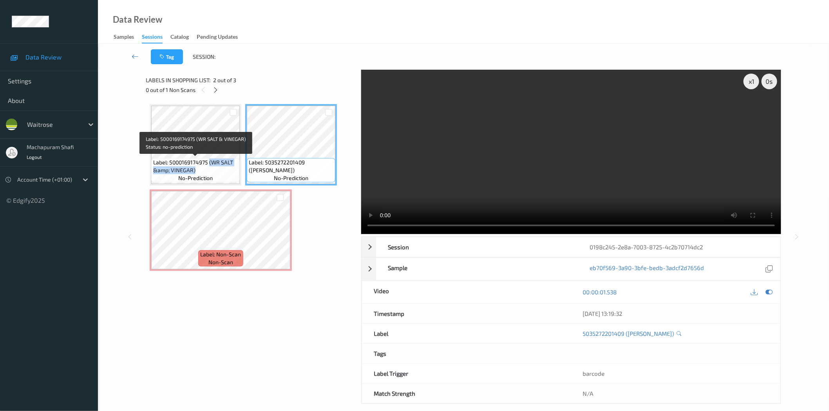
drag, startPoint x: 209, startPoint y: 162, endPoint x: 218, endPoint y: 168, distance: 11.0
click at [218, 168] on span "Label: 5000169174975 (WR SALT &amp; VINEGAR)" at bounding box center [195, 167] width 85 height 16
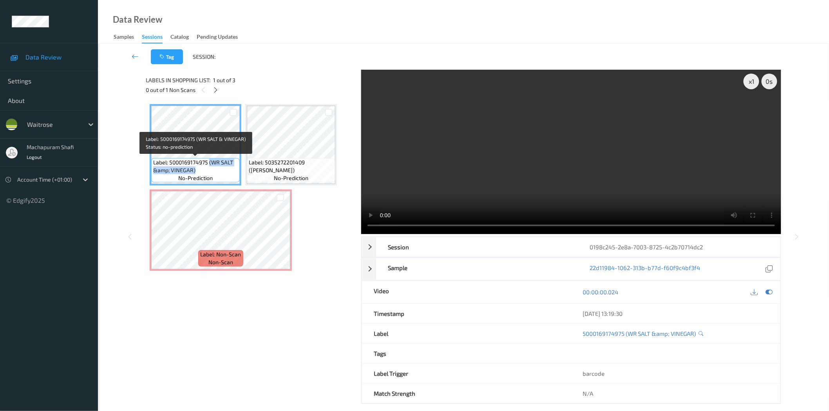
copy span "(WR SALT &amp; VINEGAR)"
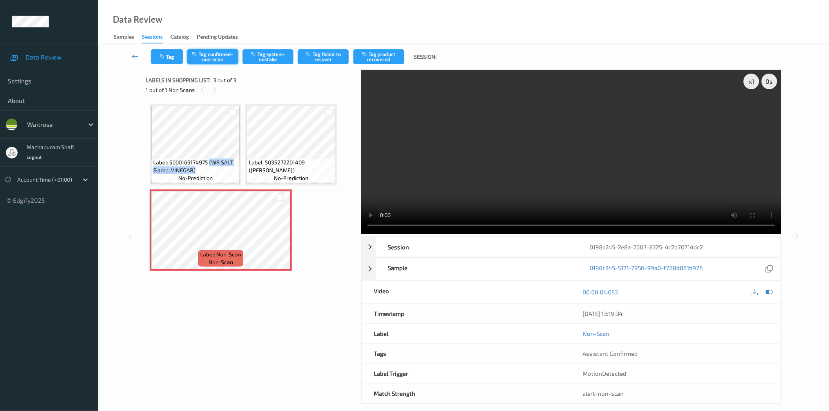
click at [214, 61] on button "Tag confirmed-non-scan" at bounding box center [212, 56] width 51 height 15
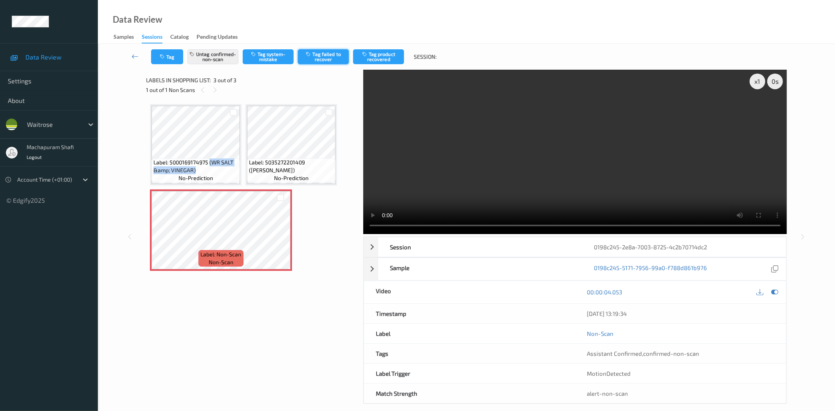
click at [341, 55] on button "Tag failed to recover" at bounding box center [323, 56] width 51 height 15
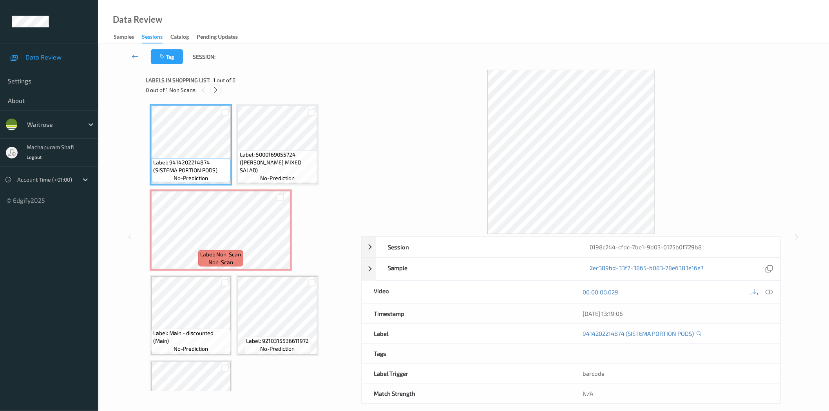
click at [216, 90] on icon at bounding box center [215, 90] width 7 height 7
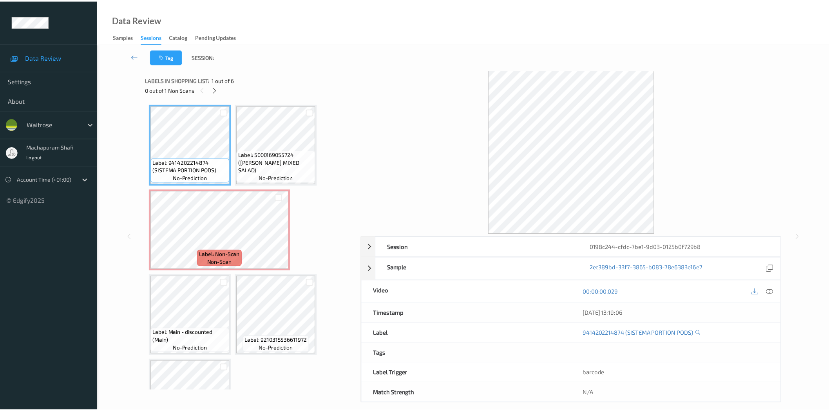
scroll to position [4, 0]
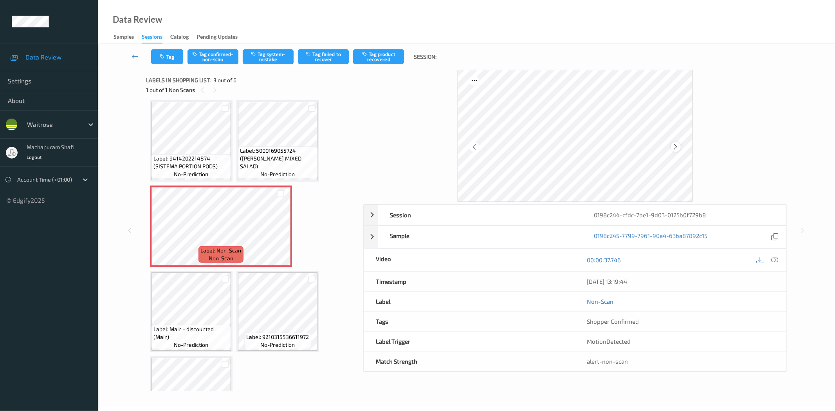
click at [674, 146] on icon at bounding box center [676, 146] width 7 height 7
click at [775, 259] on icon at bounding box center [775, 259] width 7 height 7
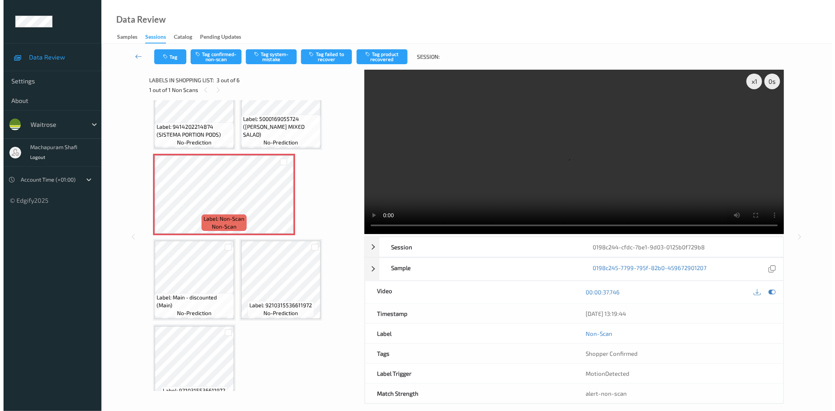
scroll to position [52, 0]
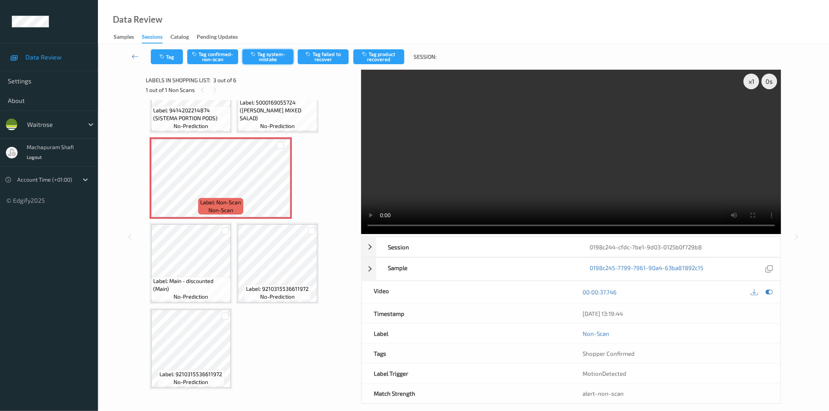
click at [269, 54] on button "Tag system-mistake" at bounding box center [267, 56] width 51 height 15
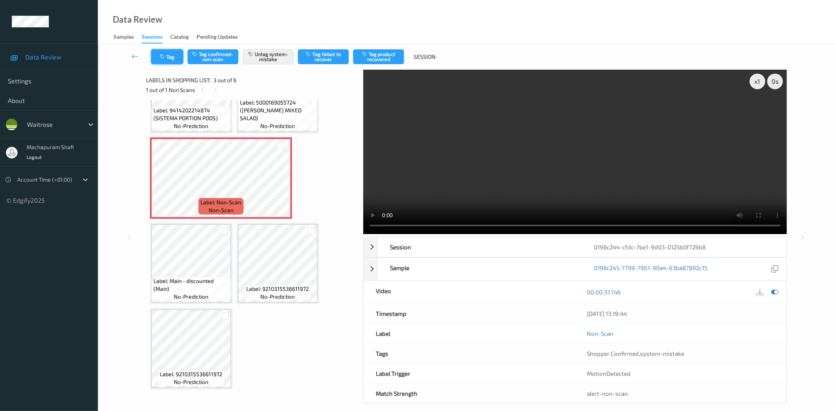
click at [169, 56] on button "Tag" at bounding box center [167, 56] width 32 height 15
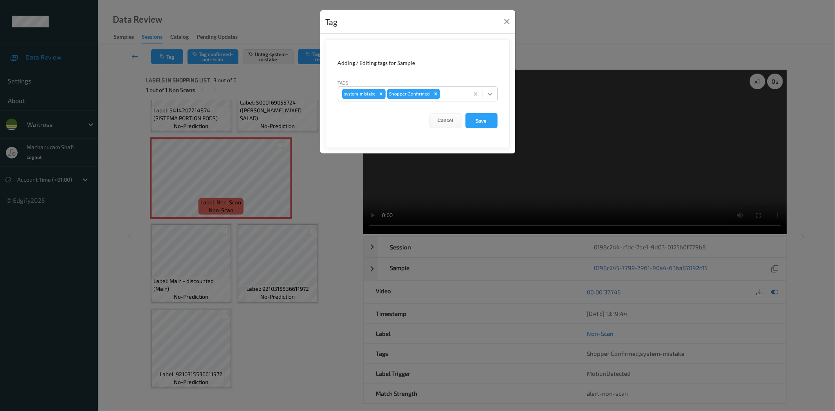
click at [492, 88] on div at bounding box center [490, 94] width 14 height 14
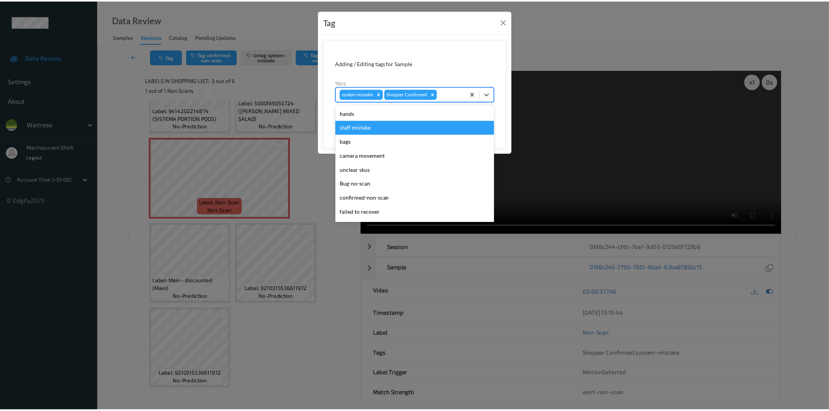
scroll to position [153, 0]
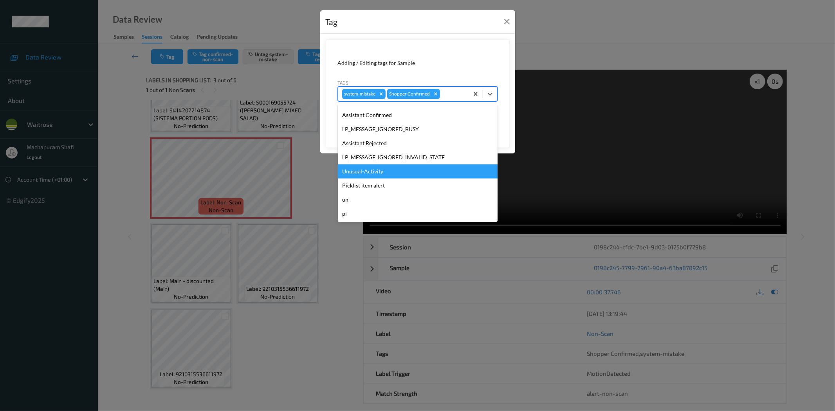
click at [359, 172] on div "Unusual-Activity" at bounding box center [418, 171] width 160 height 14
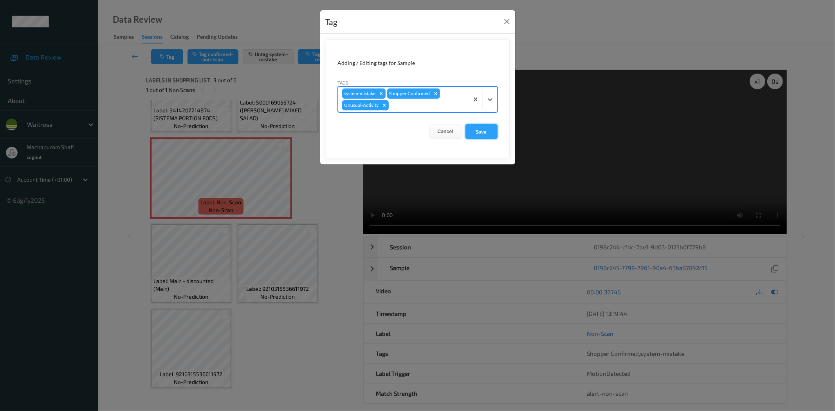
click at [470, 135] on button "Save" at bounding box center [482, 131] width 32 height 15
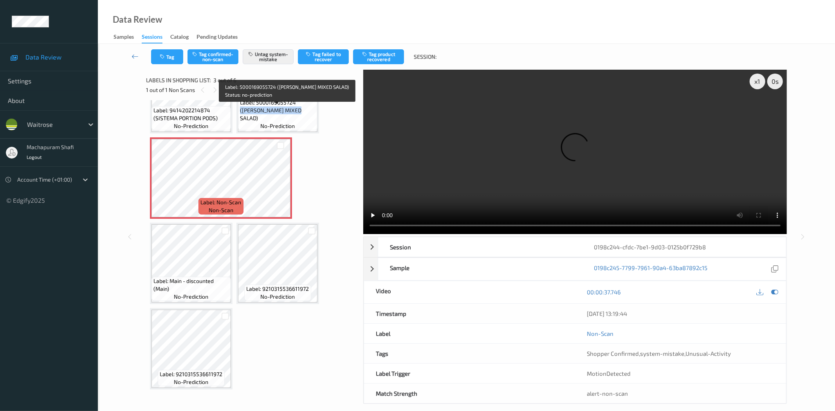
drag, startPoint x: 296, startPoint y: 108, endPoint x: 308, endPoint y: 122, distance: 18.9
click at [308, 122] on span "Label: 5000169055724 (WR ESS MIXED SALAD)" at bounding box center [278, 110] width 76 height 23
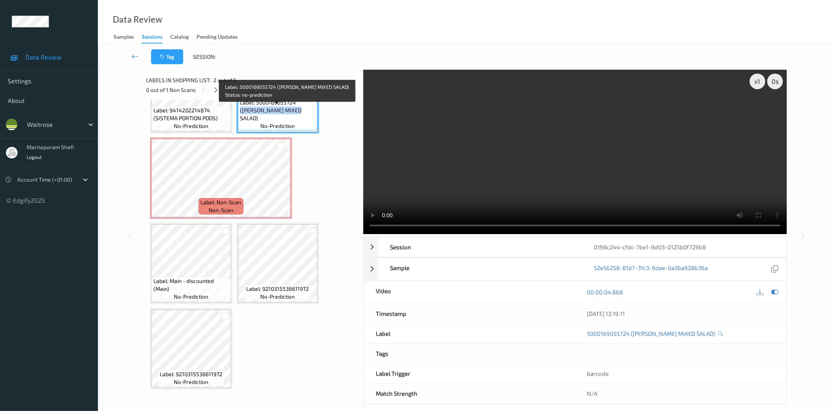
copy span "(WR ESS MIXED SALAD)"
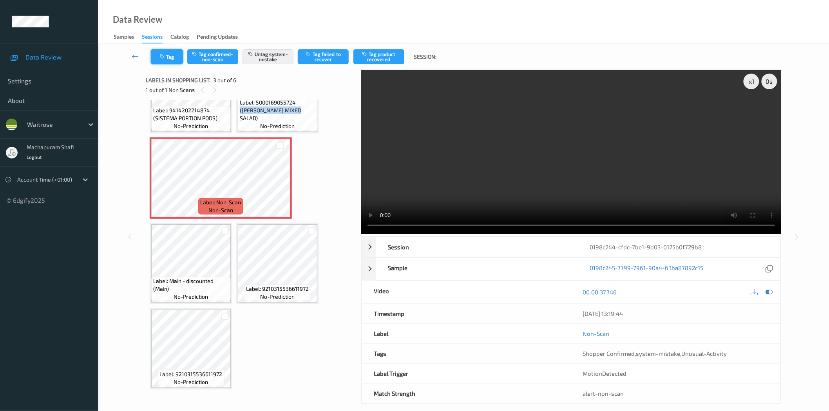
click at [163, 61] on button "Tag" at bounding box center [167, 56] width 32 height 15
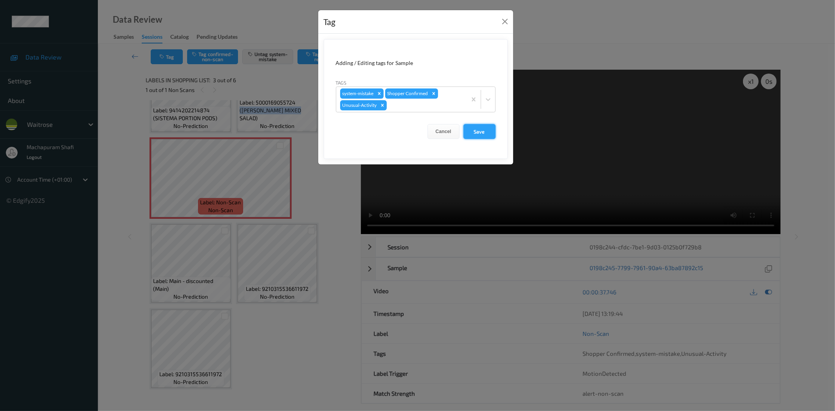
click at [478, 131] on button "Save" at bounding box center [480, 131] width 32 height 15
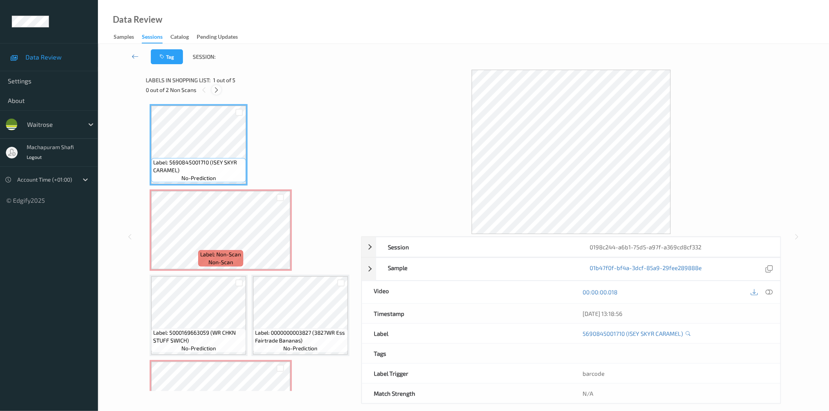
click at [217, 92] on icon at bounding box center [216, 90] width 7 height 7
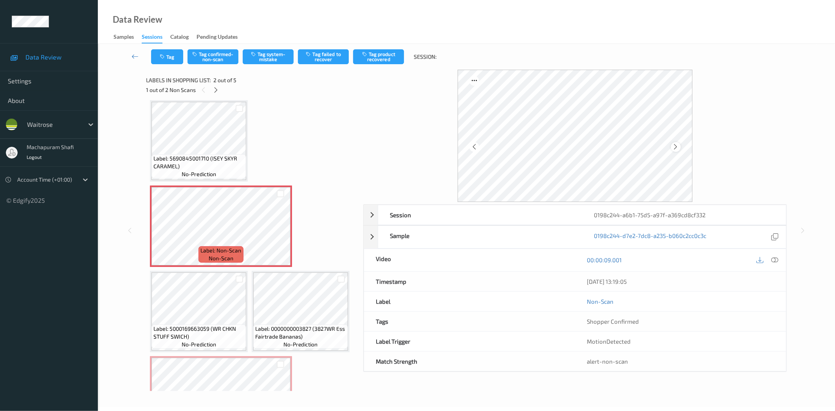
click at [676, 148] on icon at bounding box center [676, 146] width 7 height 7
click at [775, 260] on icon at bounding box center [775, 259] width 7 height 7
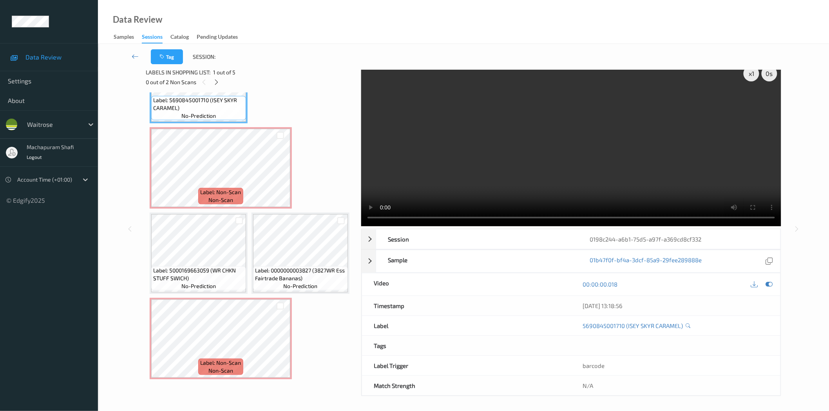
scroll to position [9, 0]
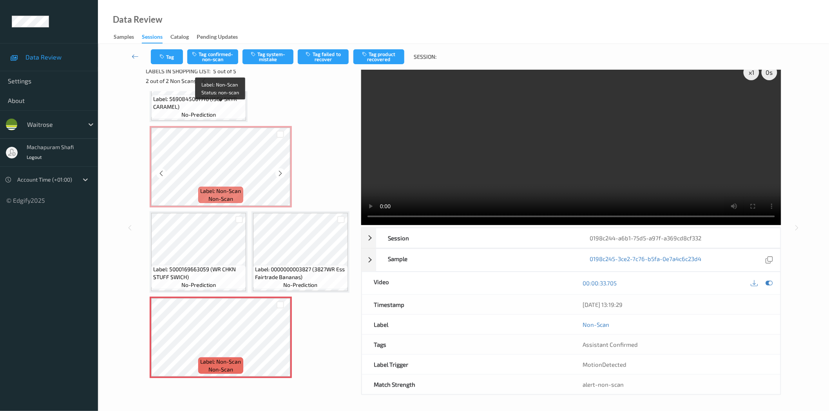
click at [230, 187] on span "Label: Non-Scan" at bounding box center [220, 191] width 41 height 8
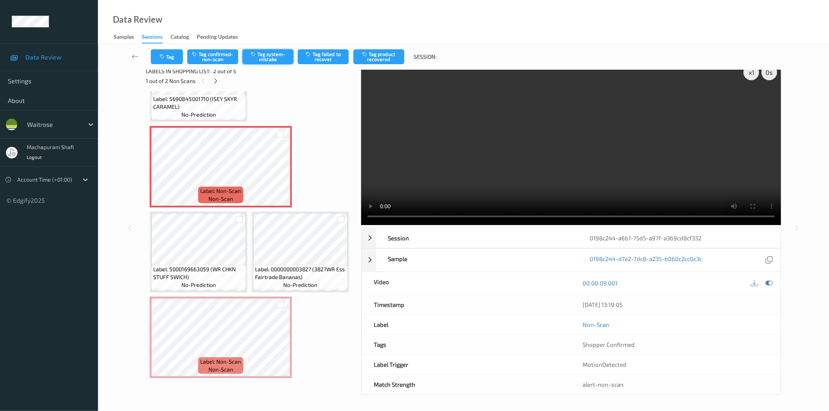
click at [264, 55] on button "Tag system-mistake" at bounding box center [267, 56] width 51 height 15
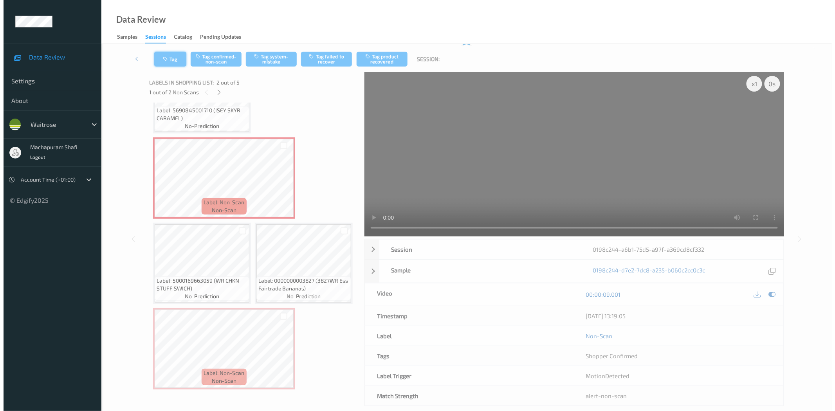
scroll to position [52, 0]
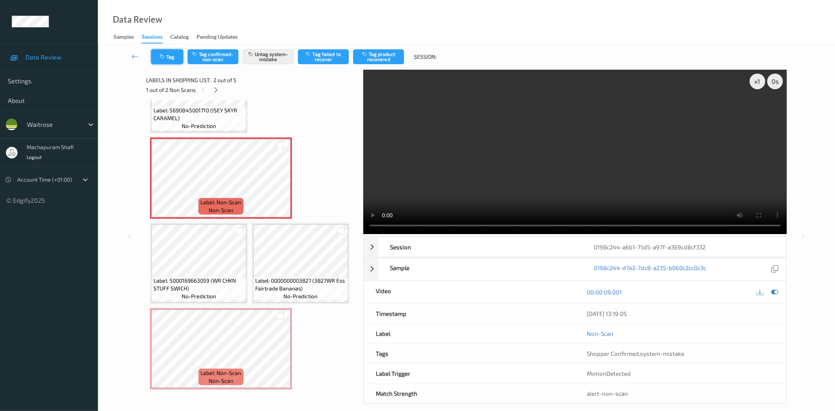
click at [167, 54] on button "Tag" at bounding box center [167, 56] width 32 height 15
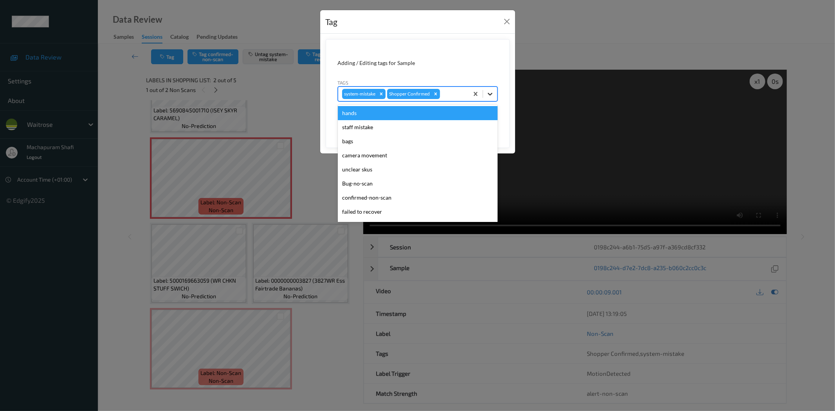
click at [486, 91] on div at bounding box center [490, 94] width 14 height 14
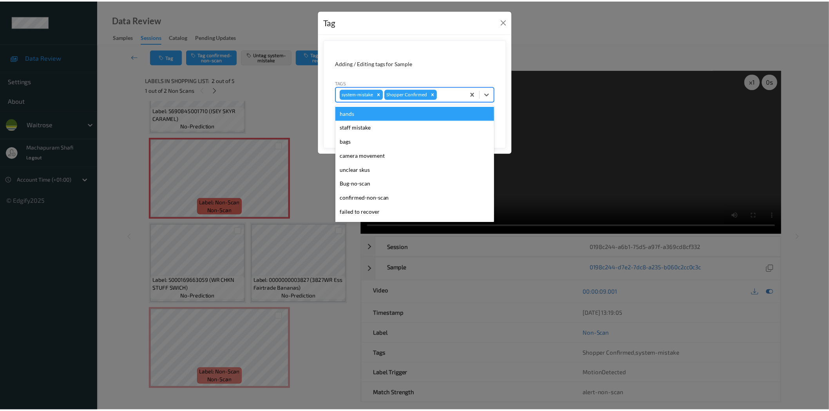
scroll to position [153, 0]
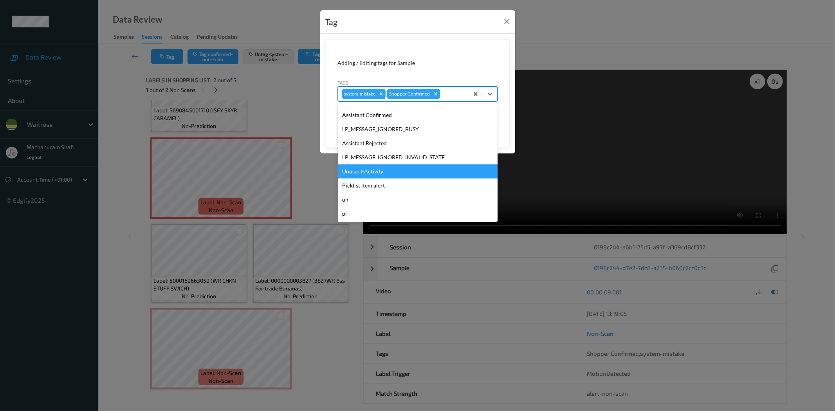
click at [378, 170] on div "Unusual-Activity" at bounding box center [418, 171] width 160 height 14
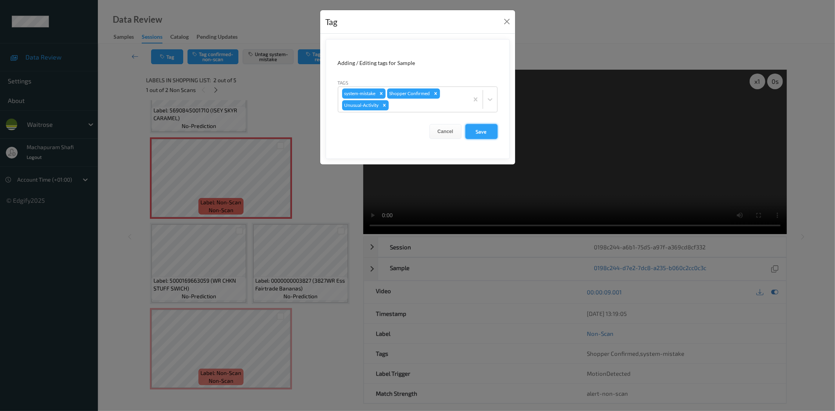
click at [485, 132] on button "Save" at bounding box center [482, 131] width 32 height 15
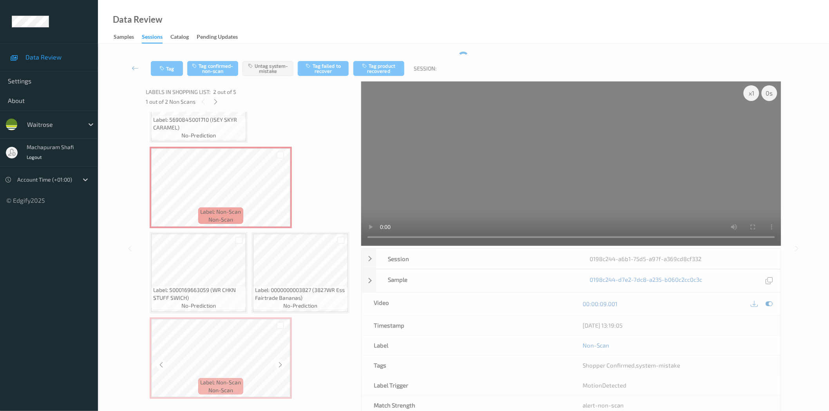
scroll to position [52, 0]
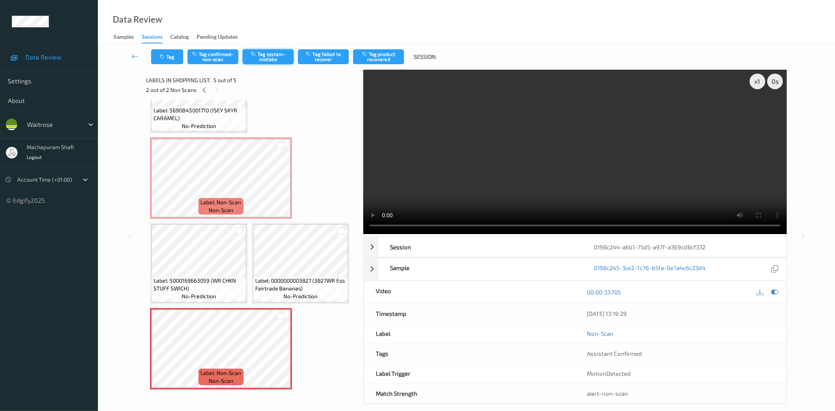
click at [262, 59] on button "Tag system-mistake" at bounding box center [268, 56] width 51 height 15
click at [165, 57] on icon "button" at bounding box center [163, 56] width 7 height 5
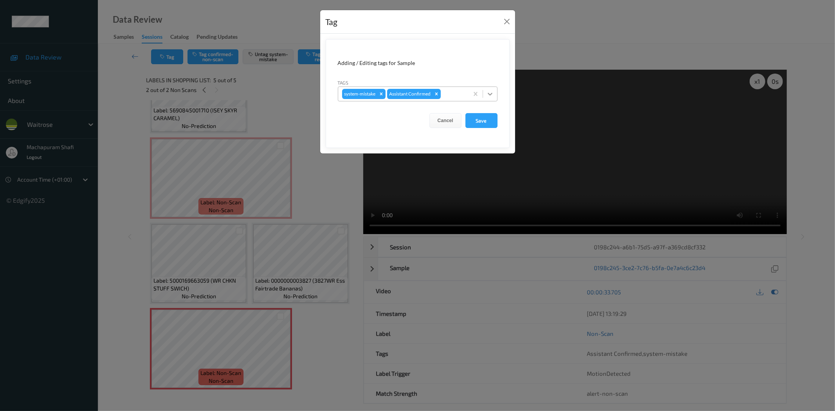
click at [487, 92] on icon at bounding box center [490, 94] width 8 height 8
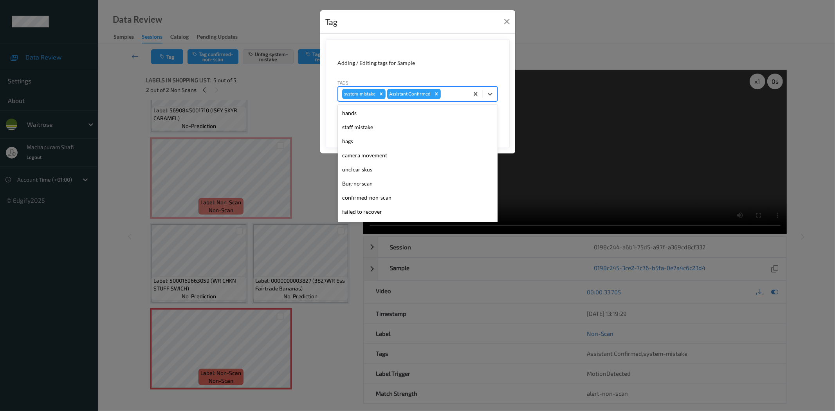
scroll to position [153, 0]
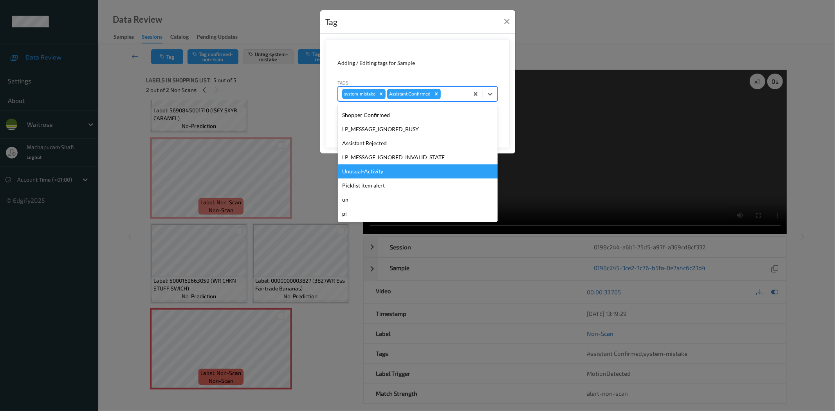
click at [361, 169] on div "Unusual-Activity" at bounding box center [418, 171] width 160 height 14
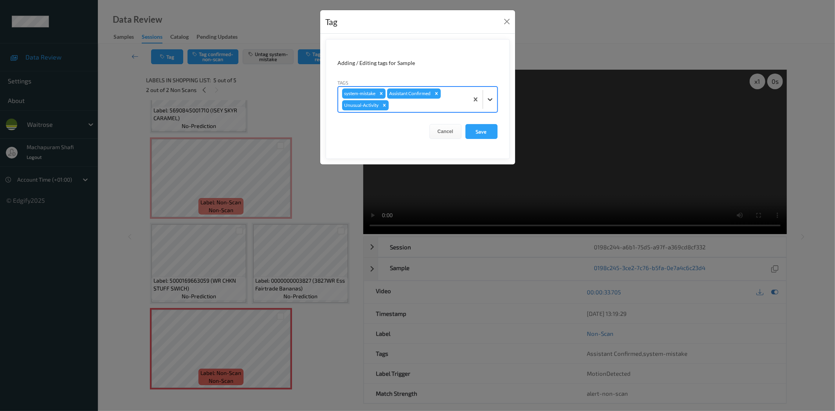
click at [487, 100] on icon at bounding box center [490, 100] width 8 height 8
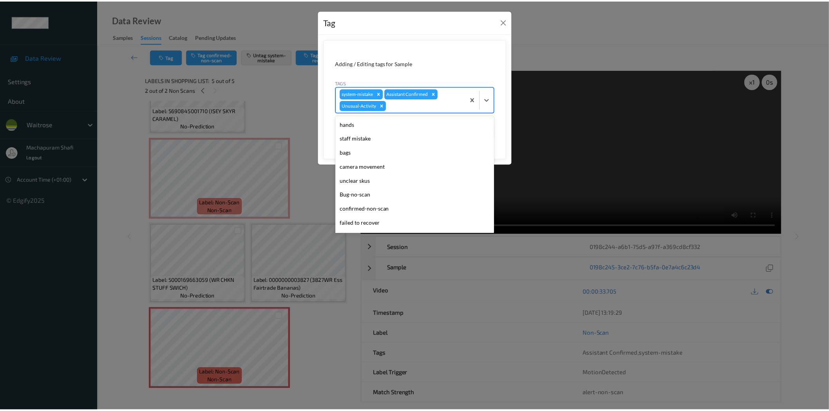
scroll to position [139, 0]
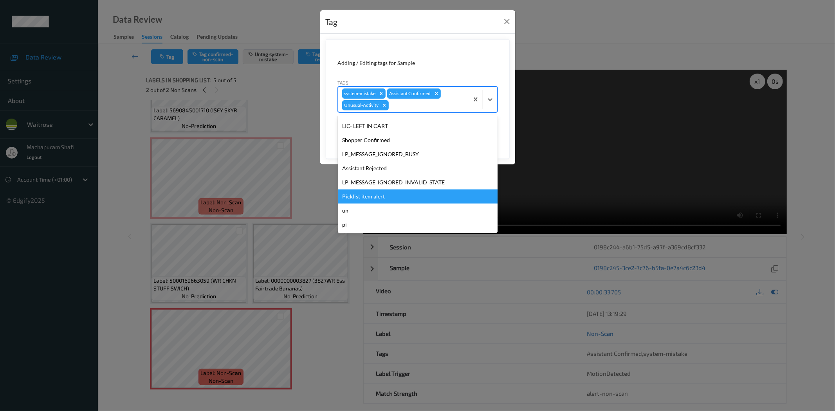
click at [377, 198] on div "Picklist item alert" at bounding box center [418, 197] width 160 height 14
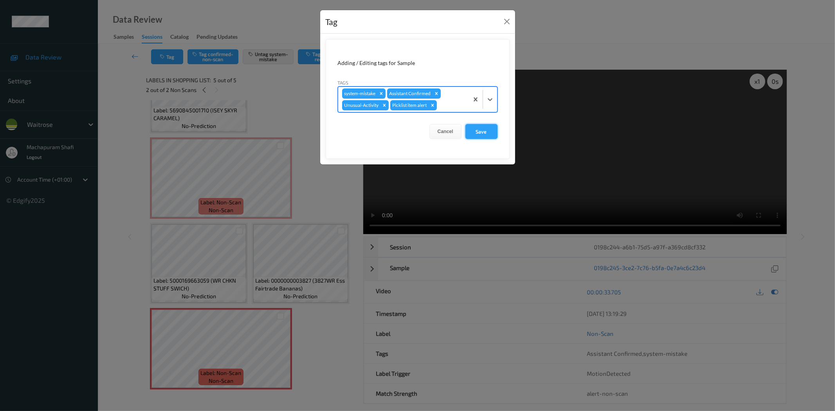
click at [480, 131] on button "Save" at bounding box center [482, 131] width 32 height 15
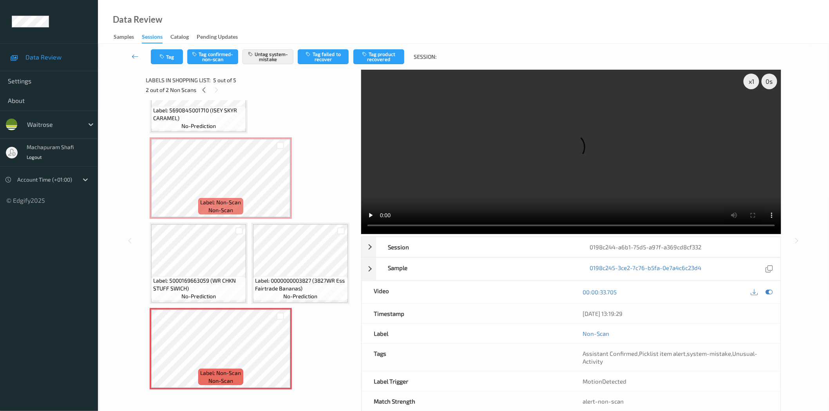
scroll to position [137, 0]
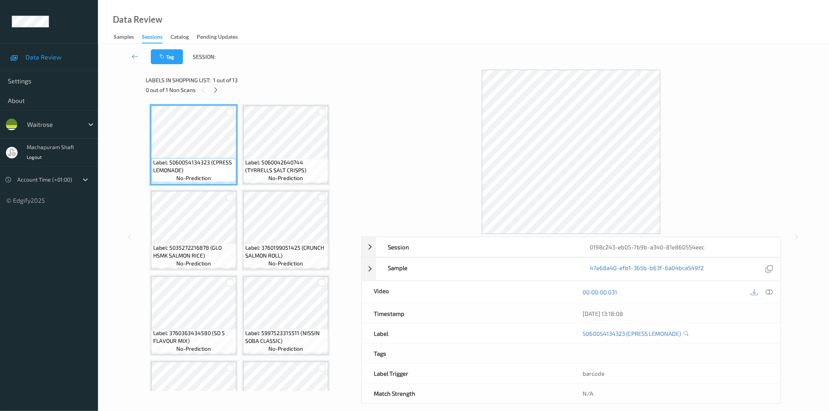
click at [214, 90] on icon at bounding box center [215, 90] width 7 height 7
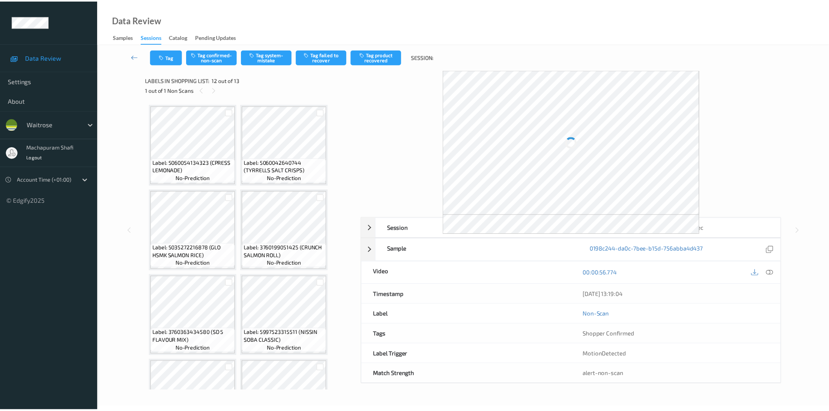
scroll to position [392, 0]
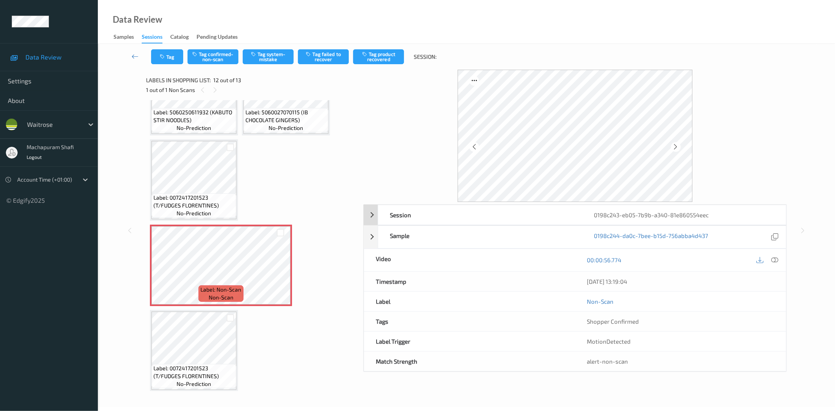
drag, startPoint x: 774, startPoint y: 260, endPoint x: 678, endPoint y: 151, distance: 145.9
click at [774, 260] on icon at bounding box center [775, 259] width 7 height 7
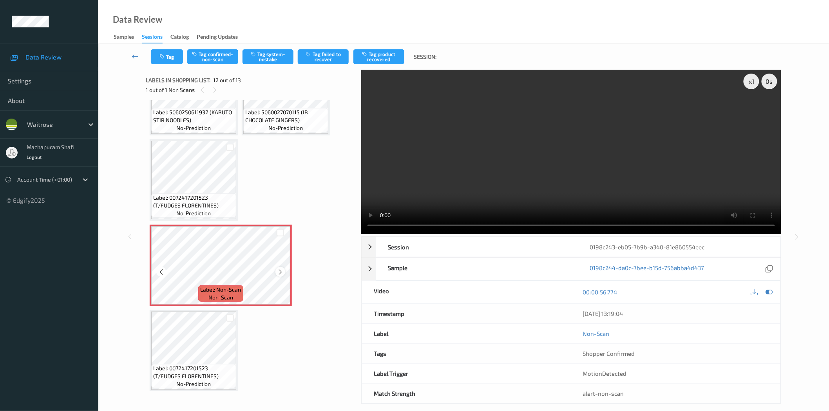
click at [279, 270] on icon at bounding box center [280, 272] width 7 height 7
click at [277, 269] on icon at bounding box center [280, 272] width 7 height 7
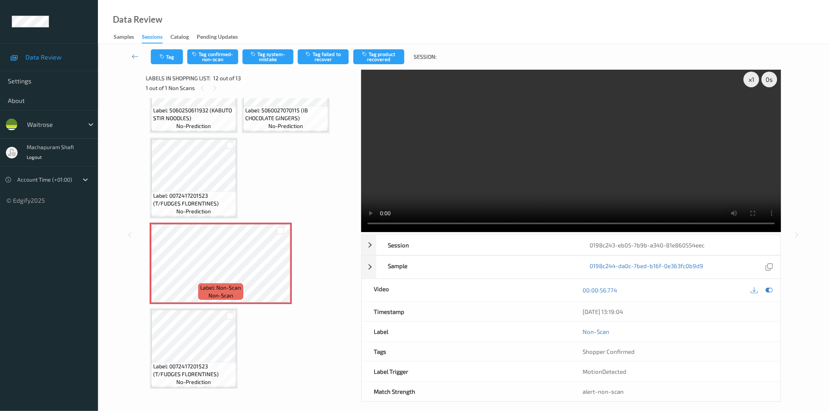
scroll to position [0, 0]
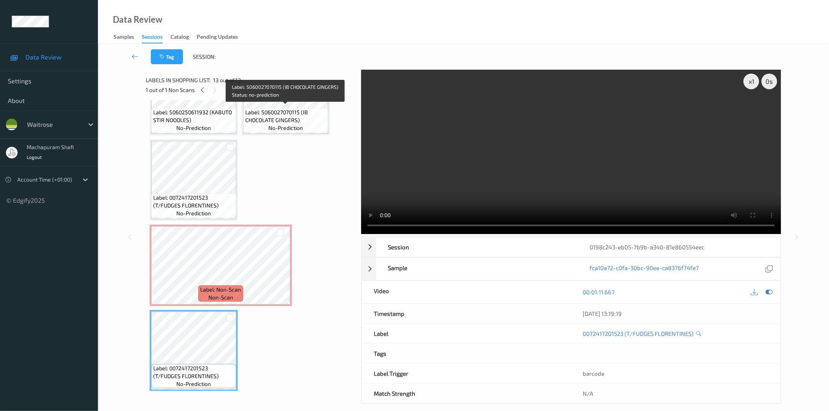
click at [298, 117] on span "Label: 5060027070115 (IB CHOCOLATE GINGERS)" at bounding box center [285, 116] width 81 height 16
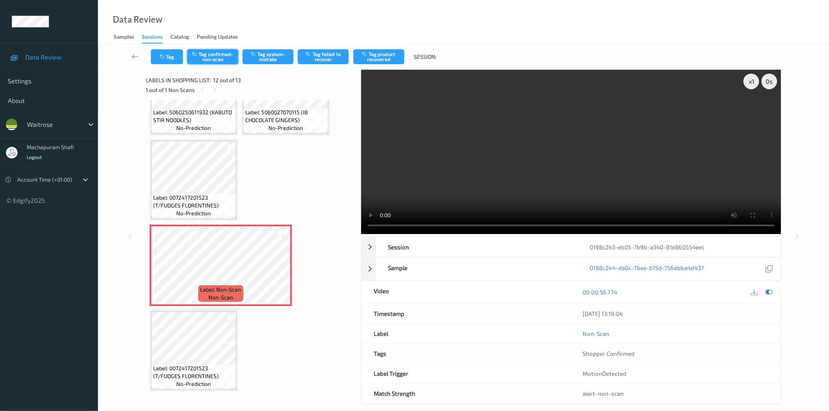
click at [210, 56] on button "Tag confirmed-non-scan" at bounding box center [212, 56] width 51 height 15
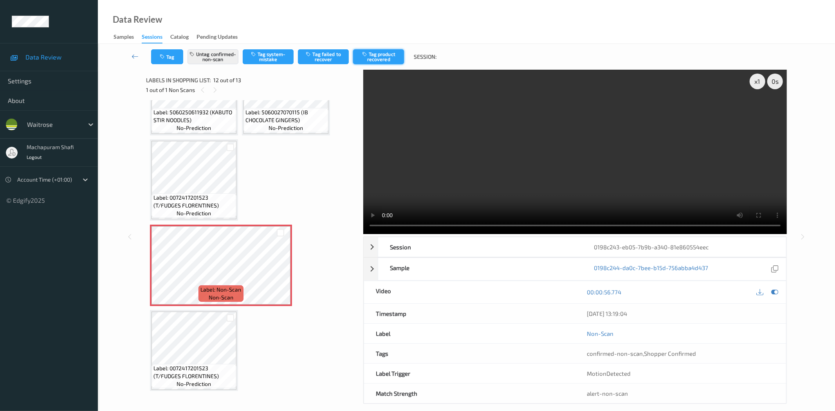
click at [382, 60] on button "Tag product recovered" at bounding box center [378, 56] width 51 height 15
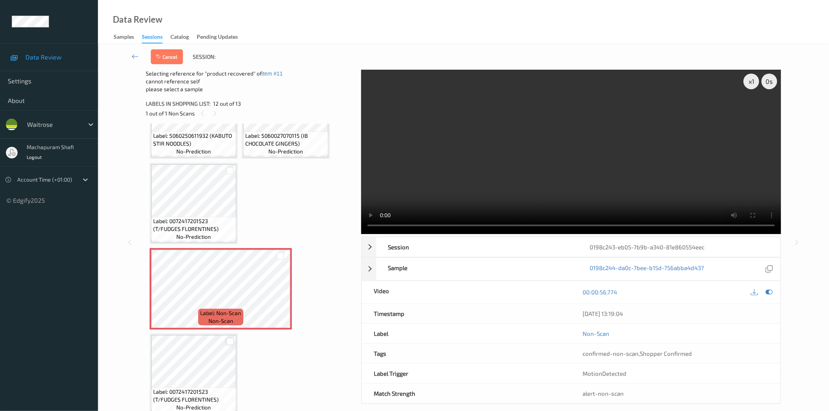
click at [231, 339] on div at bounding box center [229, 341] width 7 height 7
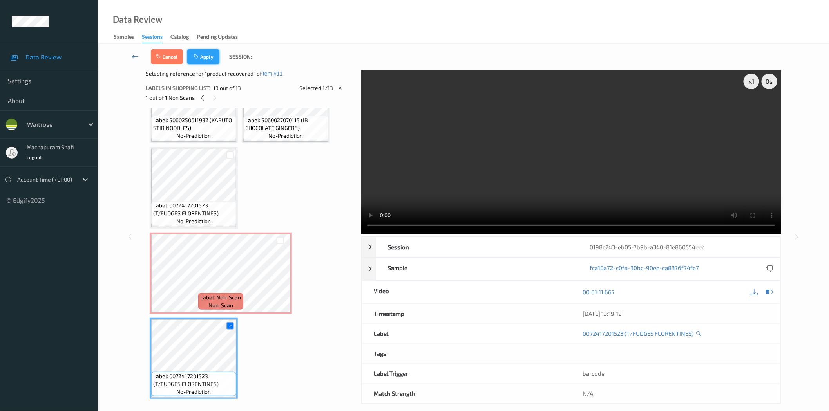
click at [207, 50] on button "Apply" at bounding box center [203, 56] width 32 height 15
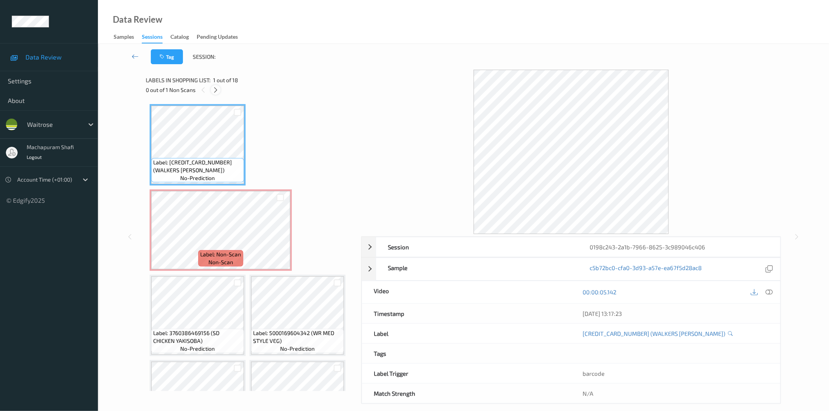
click at [218, 91] on icon at bounding box center [215, 90] width 7 height 7
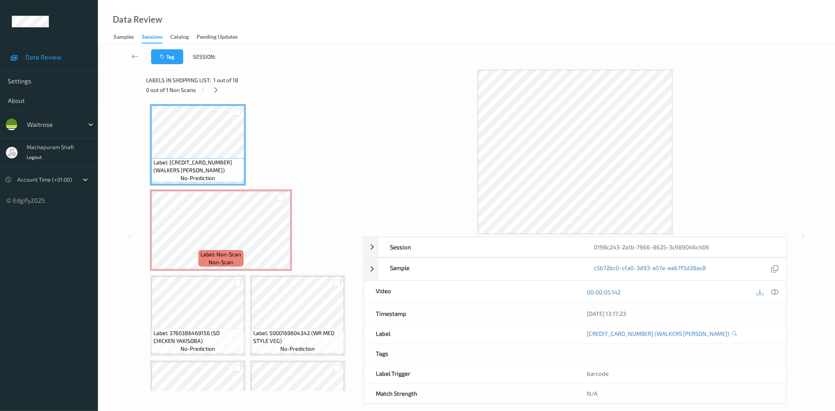
scroll to position [4, 0]
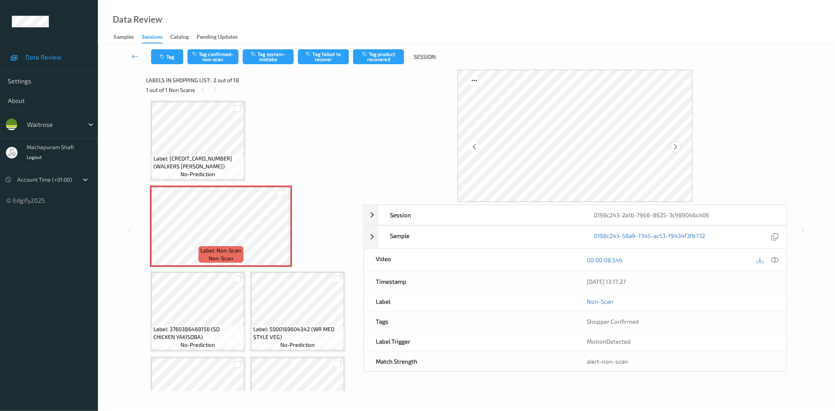
click at [674, 149] on icon at bounding box center [676, 146] width 7 height 7
click at [775, 260] on icon at bounding box center [775, 259] width 7 height 7
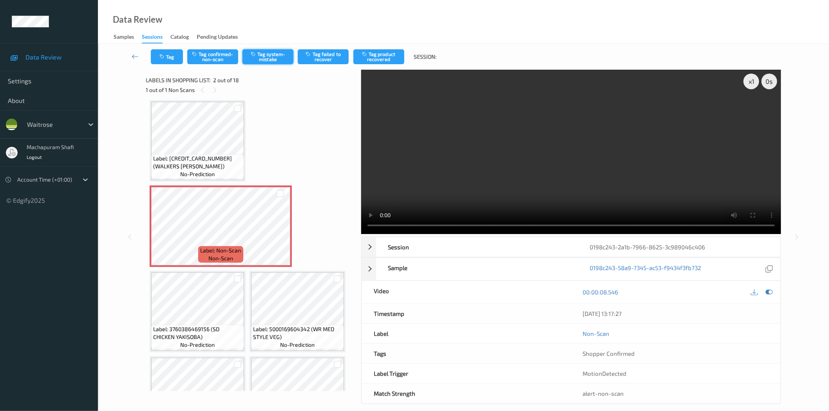
click at [271, 62] on button "Tag system-mistake" at bounding box center [267, 56] width 51 height 15
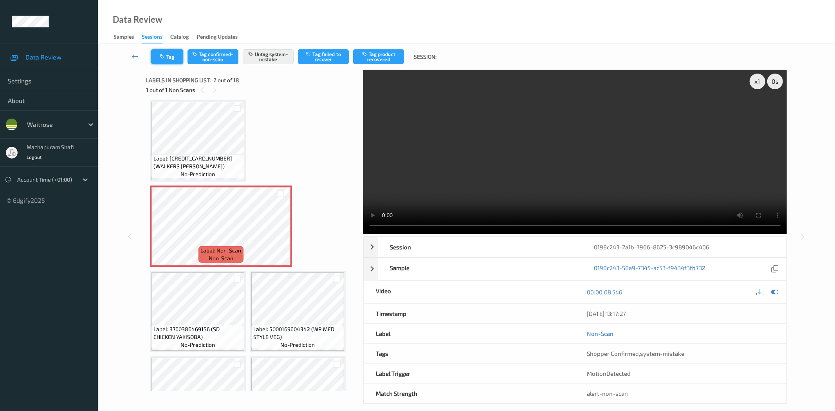
click at [177, 57] on button "Tag" at bounding box center [167, 56] width 32 height 15
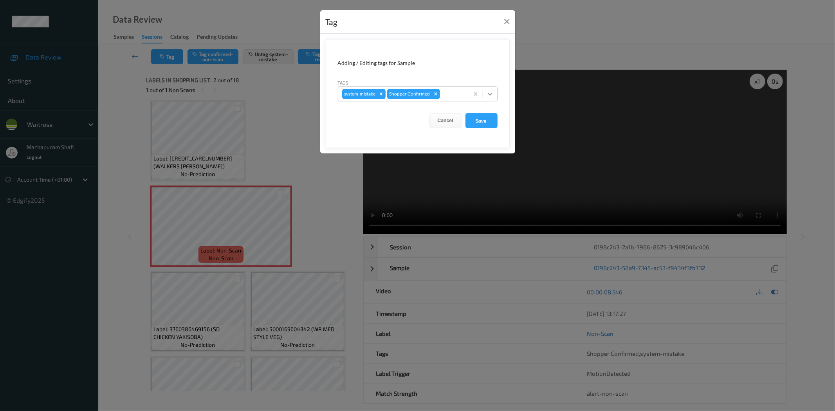
click at [488, 90] on icon at bounding box center [490, 94] width 8 height 8
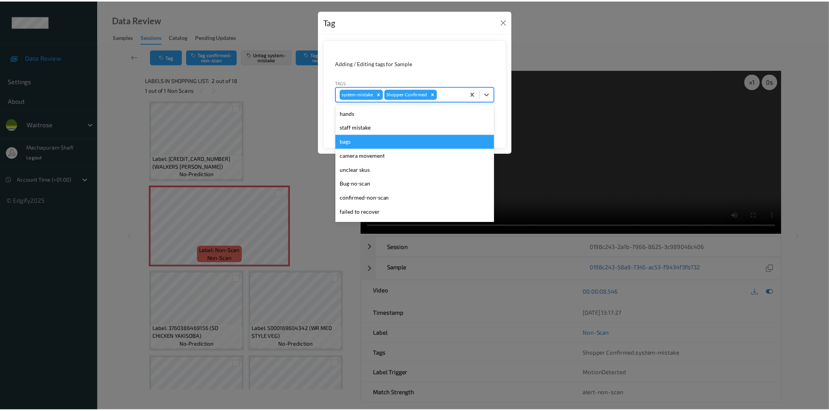
scroll to position [153, 0]
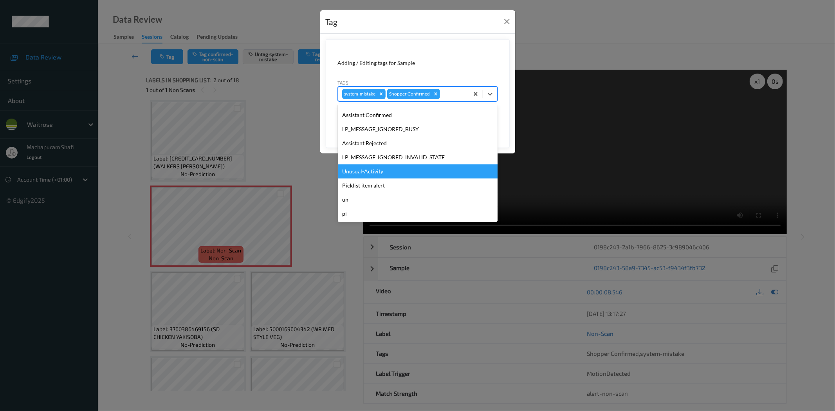
click at [371, 172] on div "Unusual-Activity" at bounding box center [418, 171] width 160 height 14
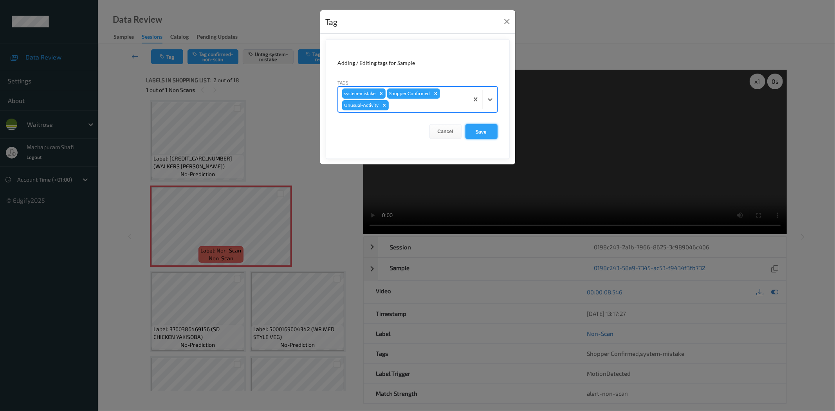
click at [485, 134] on button "Save" at bounding box center [482, 131] width 32 height 15
